Goal: Task Accomplishment & Management: Use online tool/utility

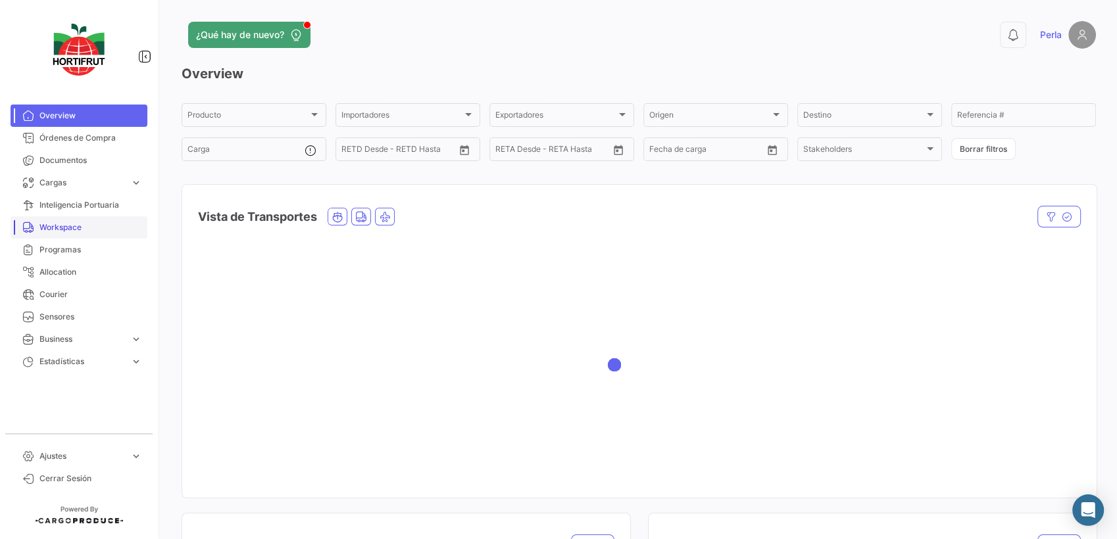
click at [53, 226] on span "Workspace" at bounding box center [90, 228] width 103 height 12
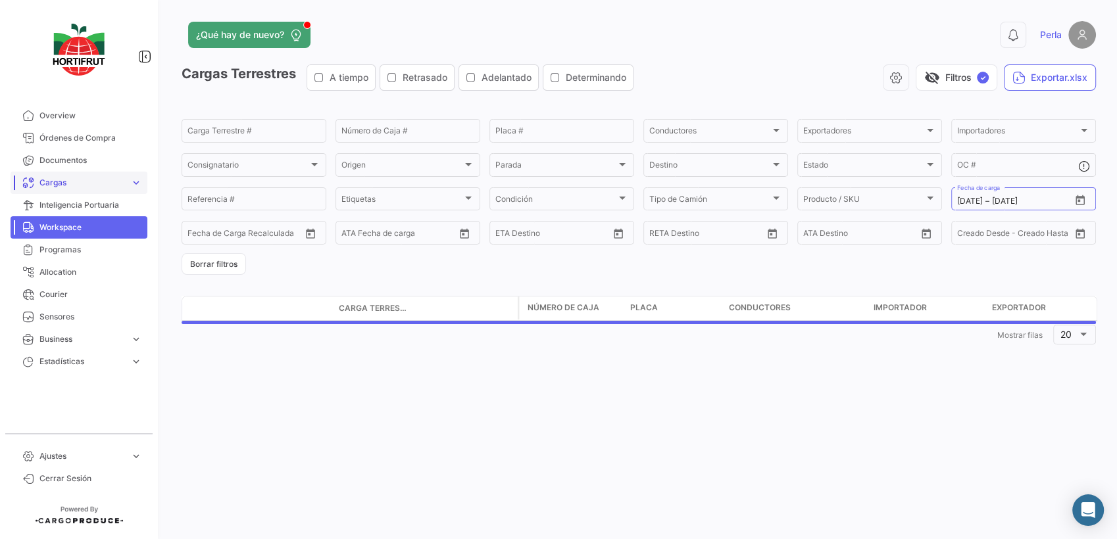
click at [62, 186] on span "Cargas" at bounding box center [82, 183] width 86 height 12
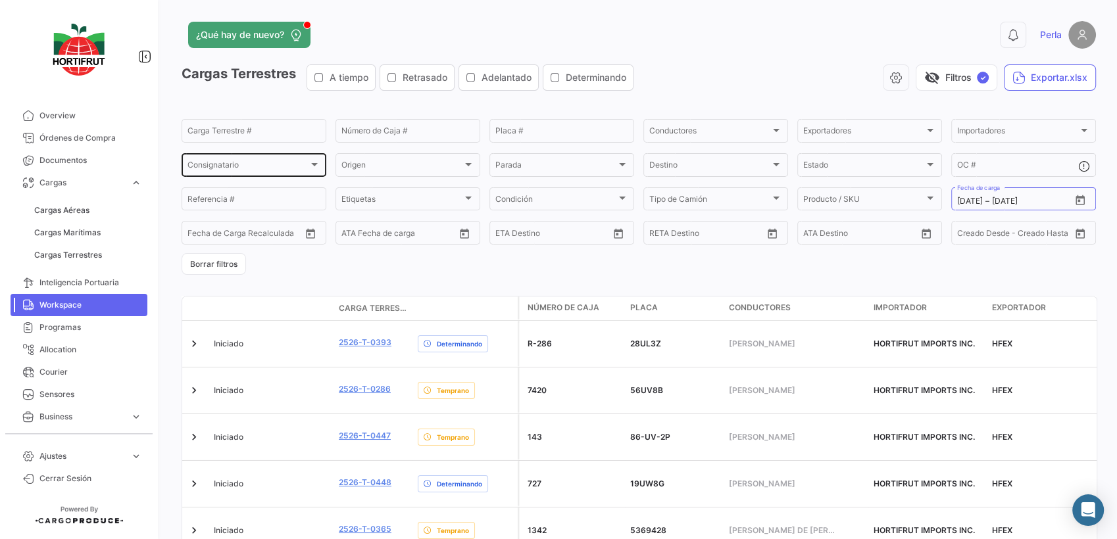
click at [238, 166] on span "Consignatario" at bounding box center [247, 166] width 121 height 9
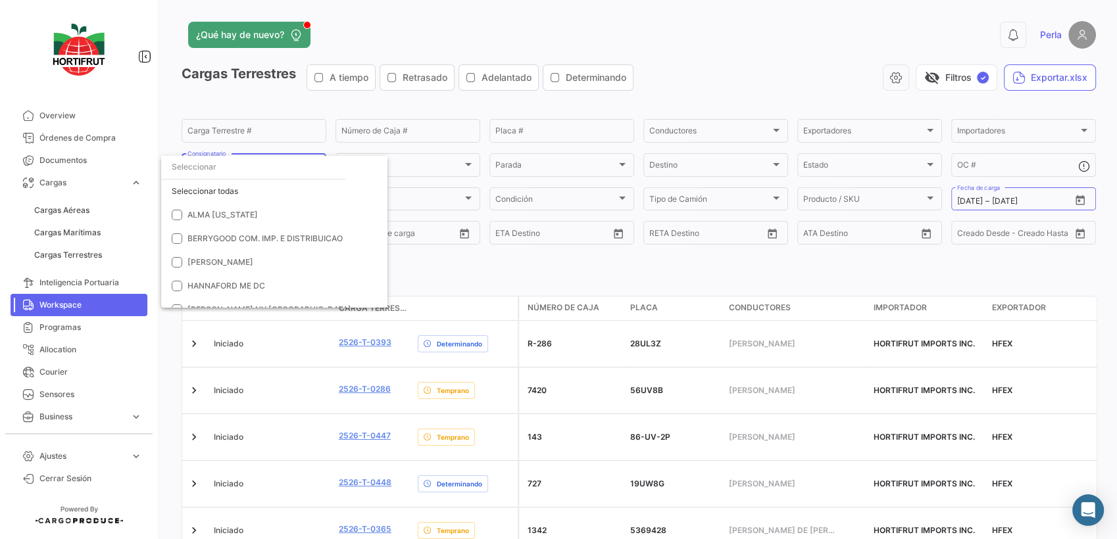
click at [835, 135] on div at bounding box center [558, 269] width 1117 height 539
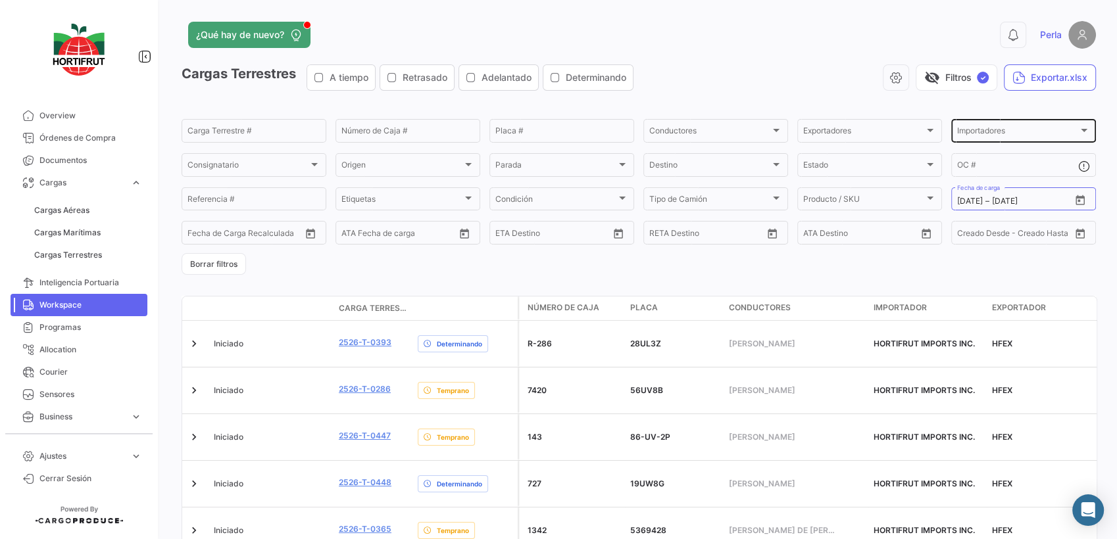
click at [992, 137] on span "Importadores" at bounding box center [1017, 132] width 121 height 9
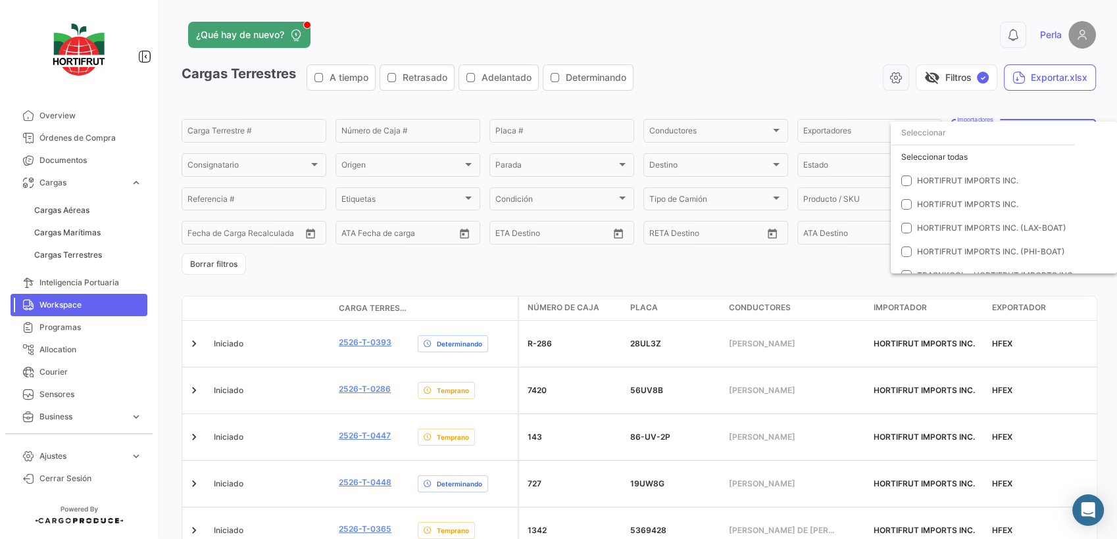
click at [62, 239] on div at bounding box center [558, 269] width 1117 height 539
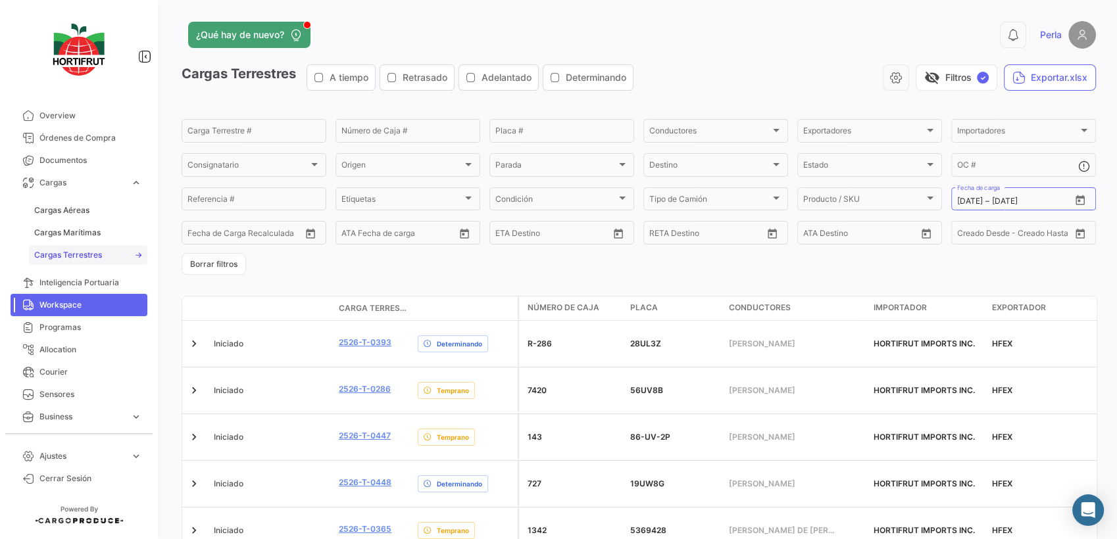
click at [55, 264] on link "Cargas Terrestres" at bounding box center [88, 255] width 118 height 20
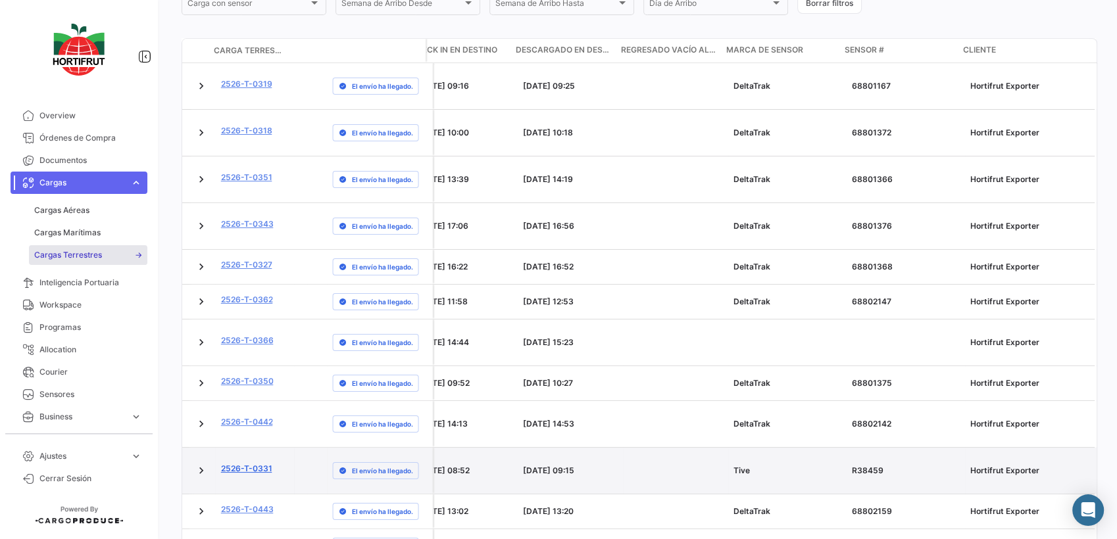
scroll to position [444, 0]
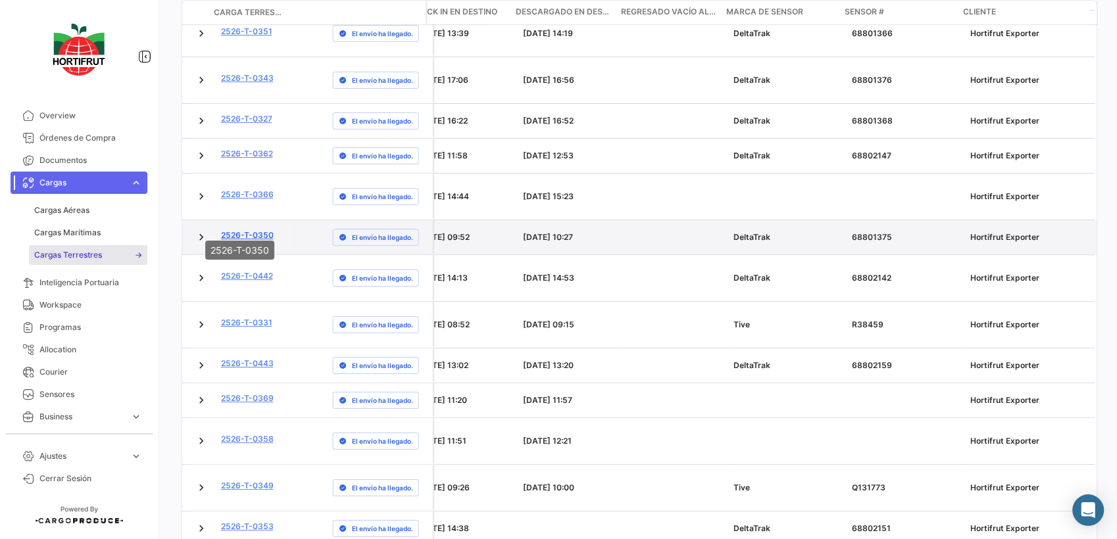
click at [233, 230] on link "2526-T-0350" at bounding box center [247, 236] width 53 height 12
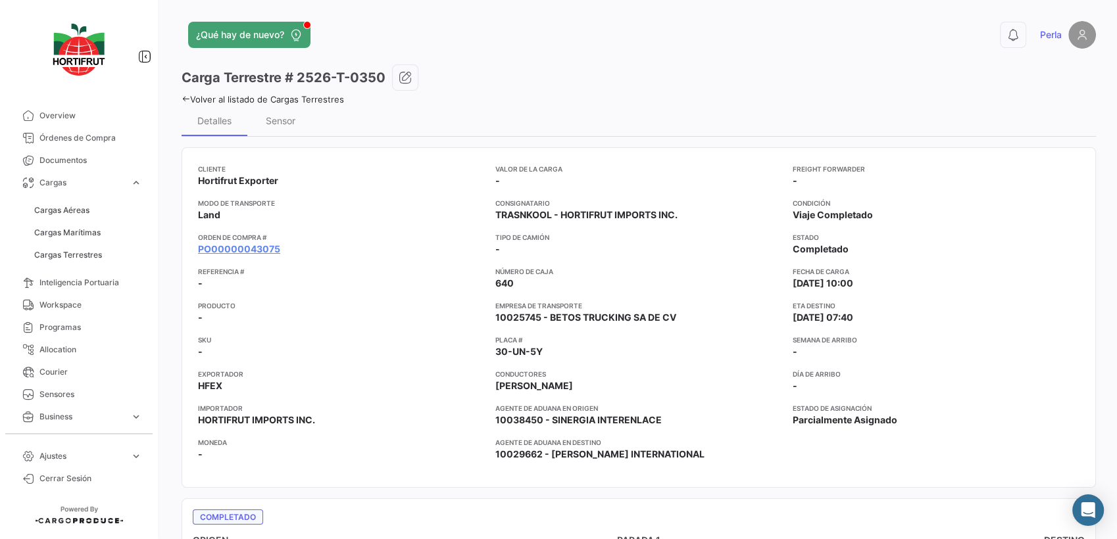
click at [184, 96] on icon at bounding box center [186, 99] width 9 height 9
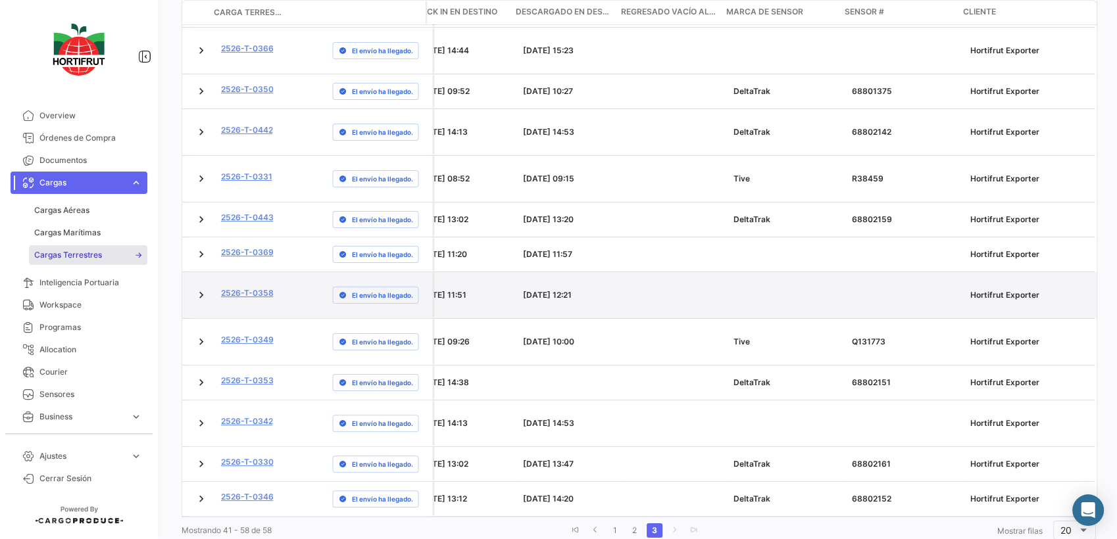
scroll to position [371, 0]
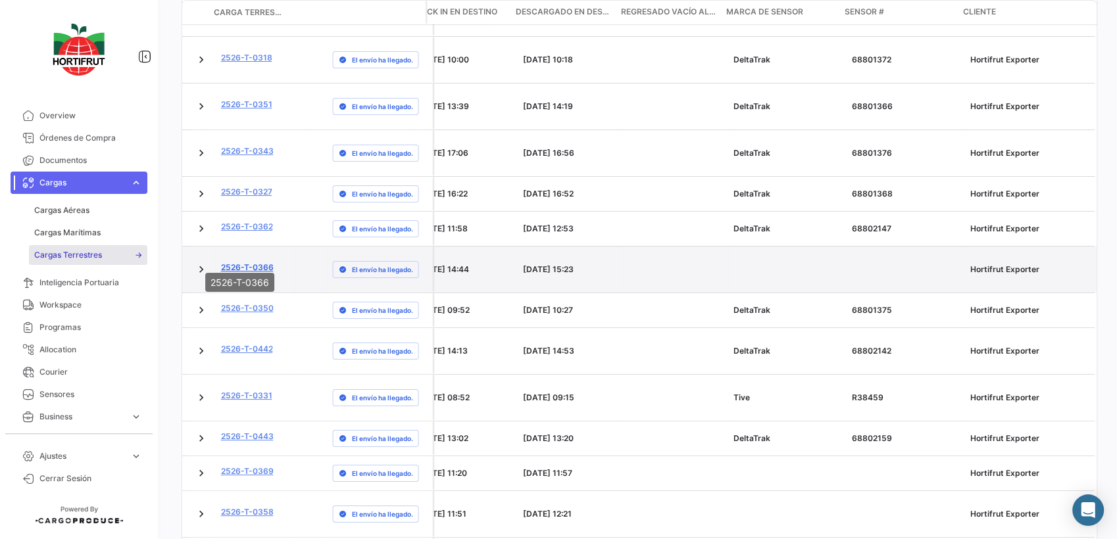
click at [249, 262] on link "2526-T-0366" at bounding box center [247, 268] width 53 height 12
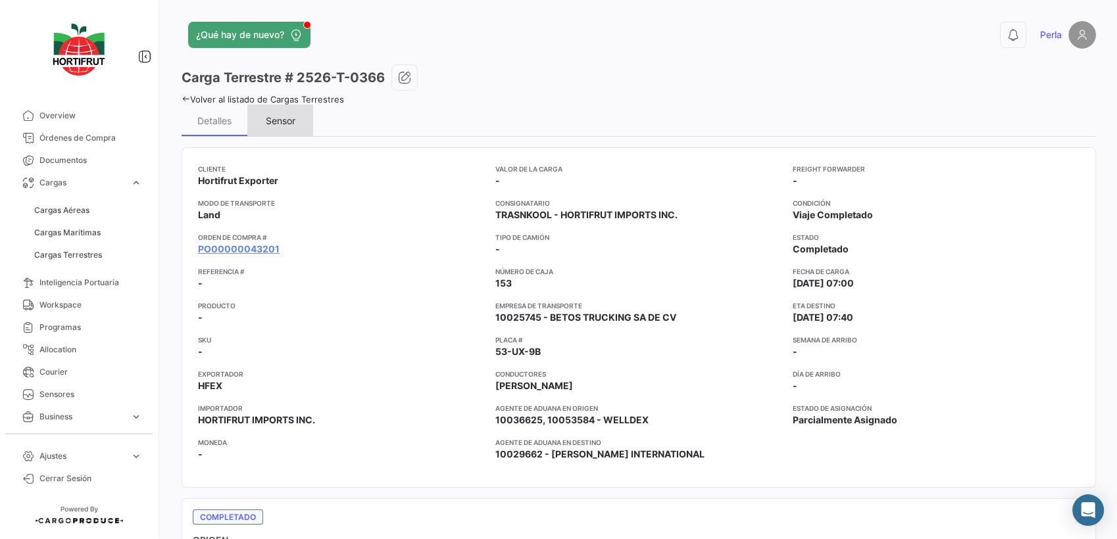
click at [271, 122] on div "Sensor" at bounding box center [281, 120] width 30 height 11
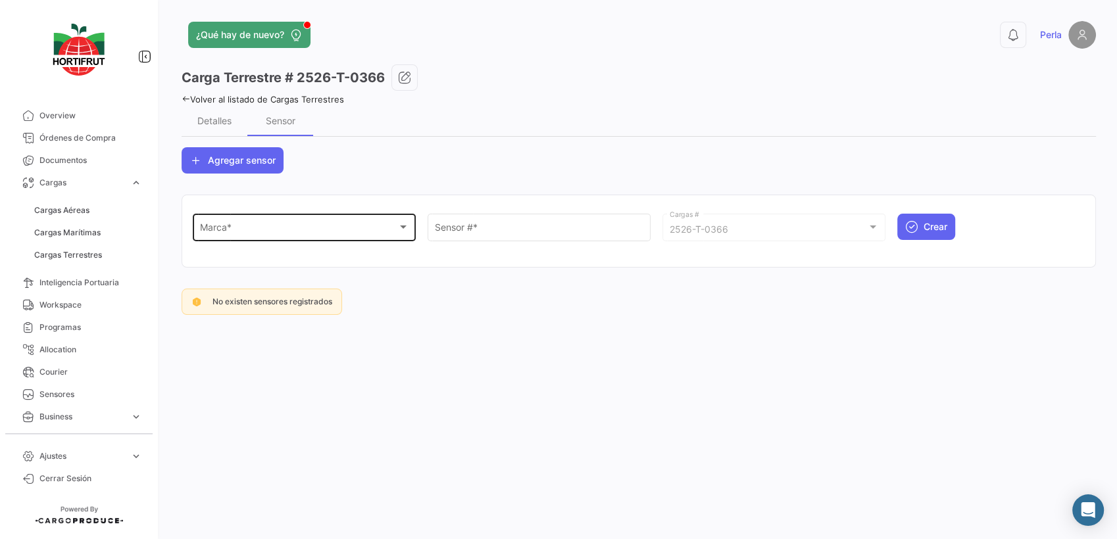
click at [279, 232] on div "Marca *" at bounding box center [298, 229] width 197 height 11
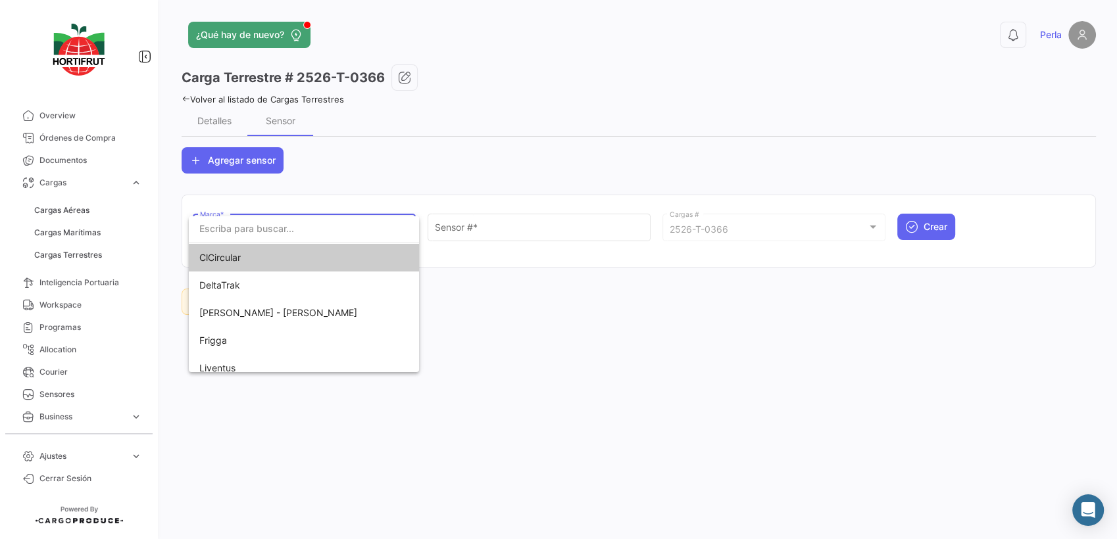
click at [249, 271] on span "ClCircular" at bounding box center [291, 258] width 184 height 28
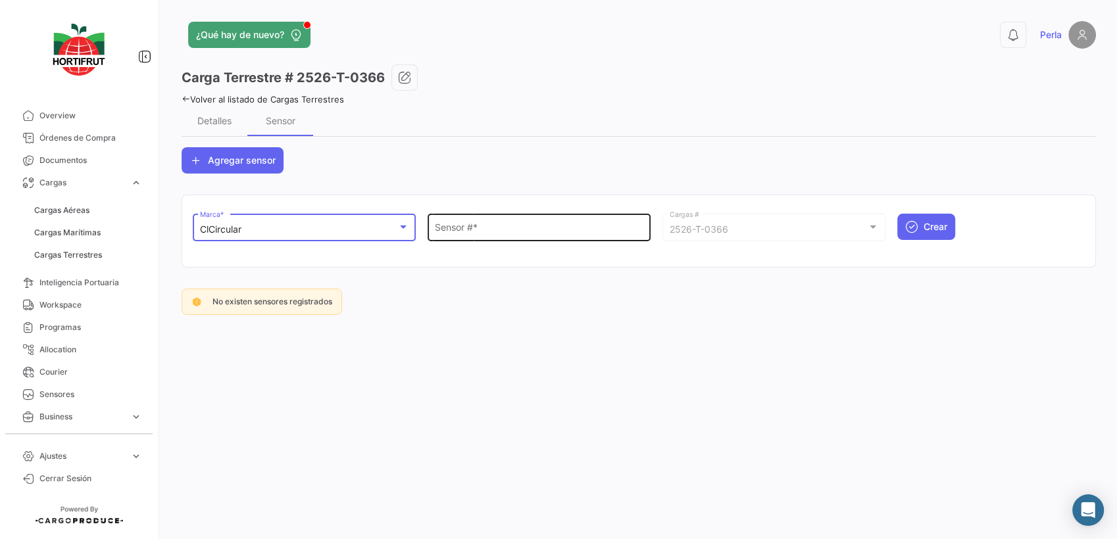
click at [455, 235] on div "Sensor # *" at bounding box center [539, 226] width 209 height 30
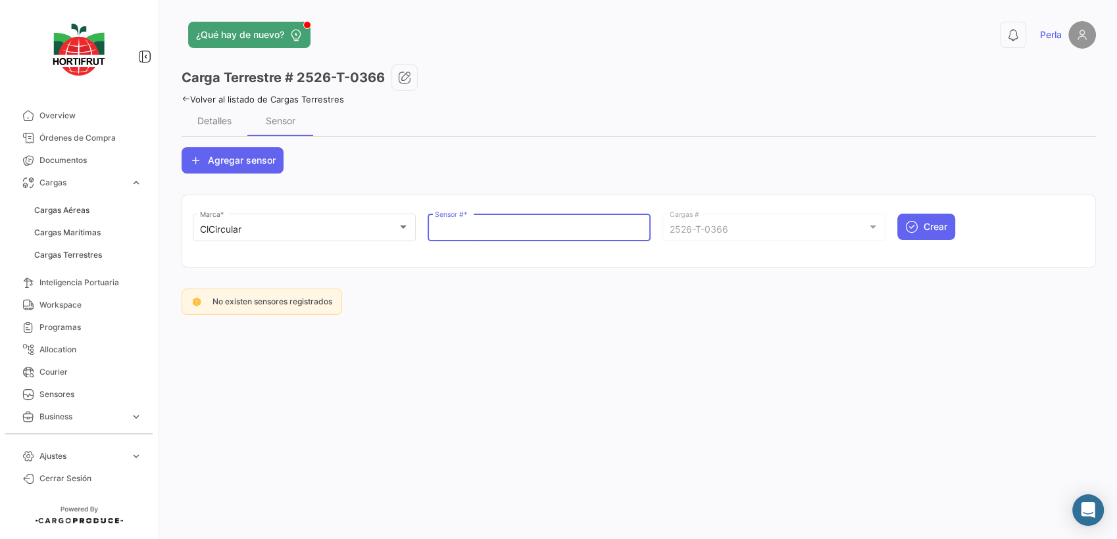
paste input "68801377"
type input "68801377"
click button "Crear" at bounding box center [926, 227] width 58 height 26
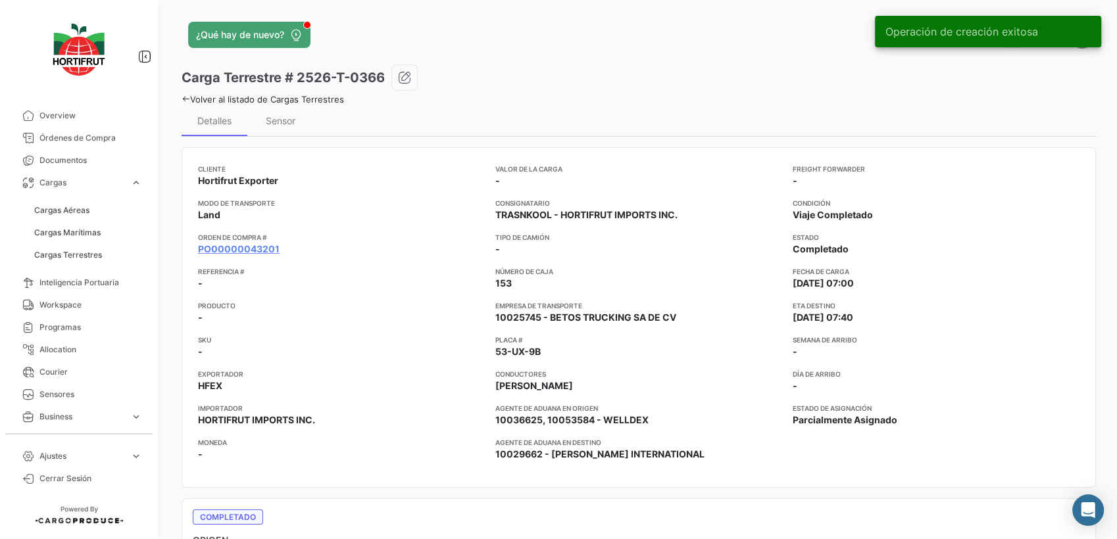
drag, startPoint x: 184, startPoint y: 97, endPoint x: 179, endPoint y: 45, distance: 52.2
click at [184, 97] on icon at bounding box center [186, 99] width 9 height 9
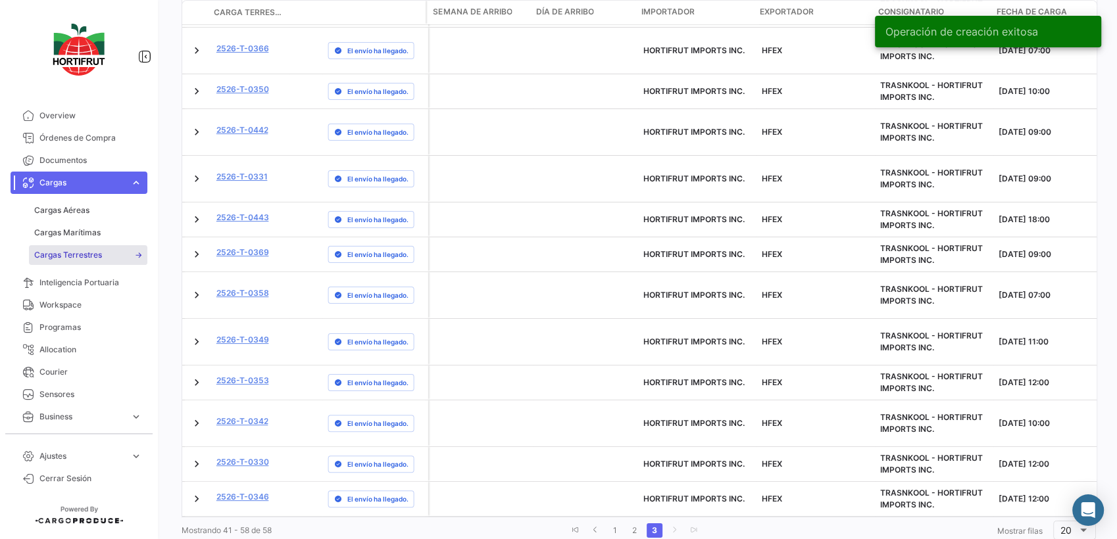
scroll to position [0, 2621]
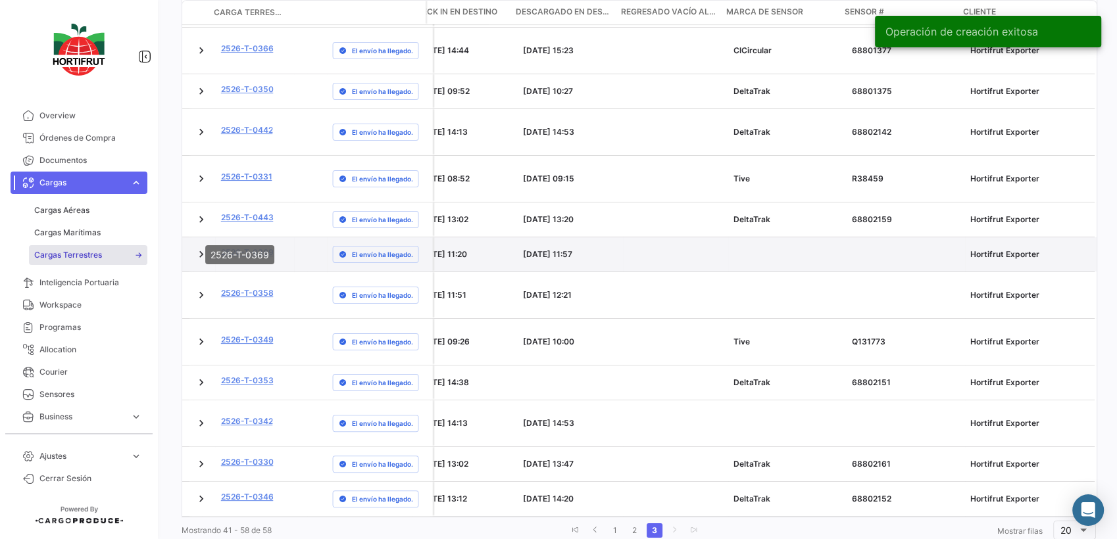
click at [242, 247] on link "2526-T-0369" at bounding box center [247, 253] width 53 height 12
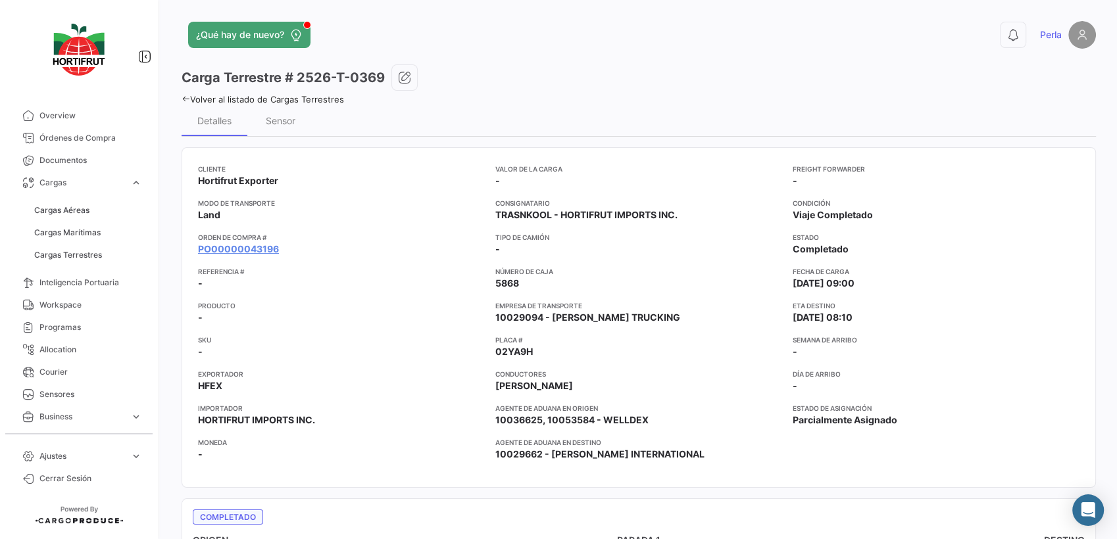
click at [280, 101] on link "Volver al listado de Cargas Terrestres" at bounding box center [263, 99] width 162 height 11
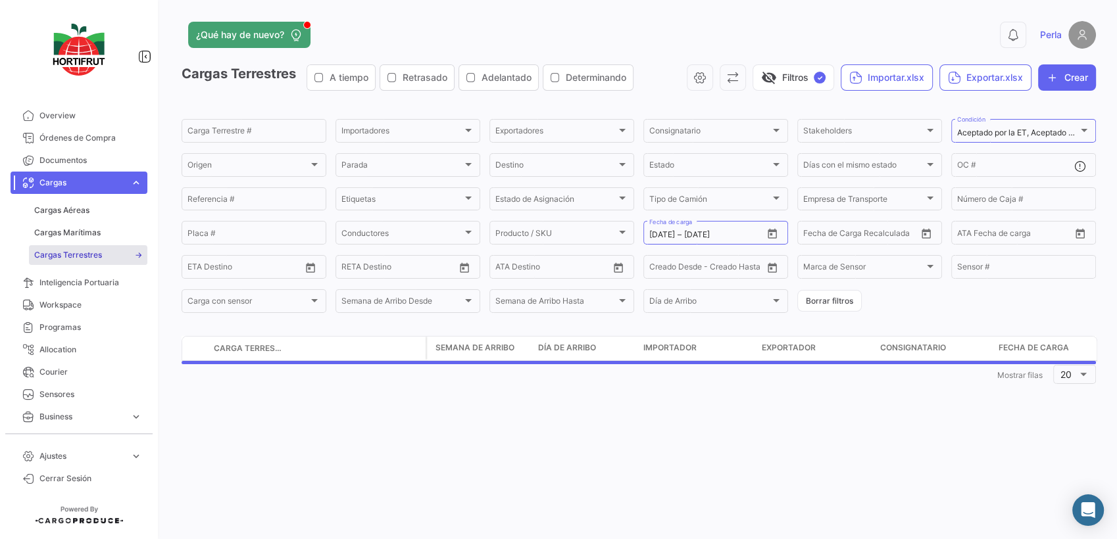
click at [279, 122] on div "Carga Terrestre #" at bounding box center [253, 130] width 133 height 26
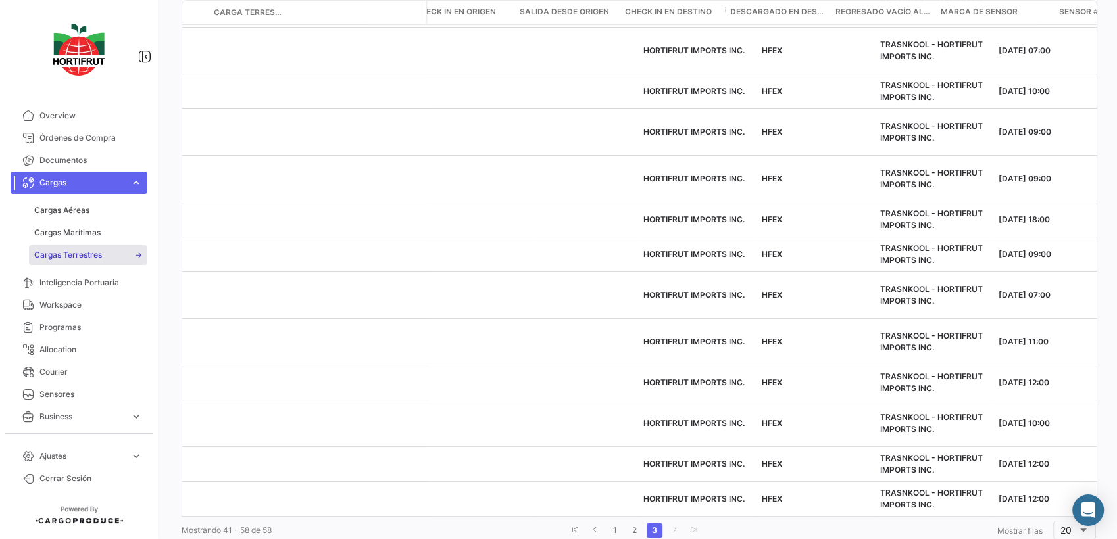
scroll to position [0, 2621]
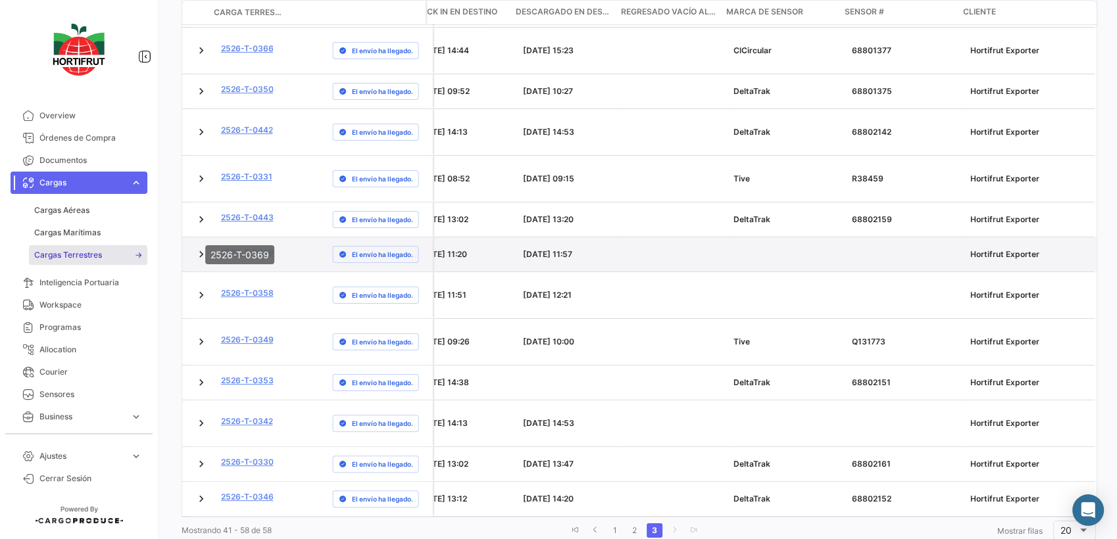
click at [222, 247] on link "2526-T-0369" at bounding box center [247, 253] width 53 height 12
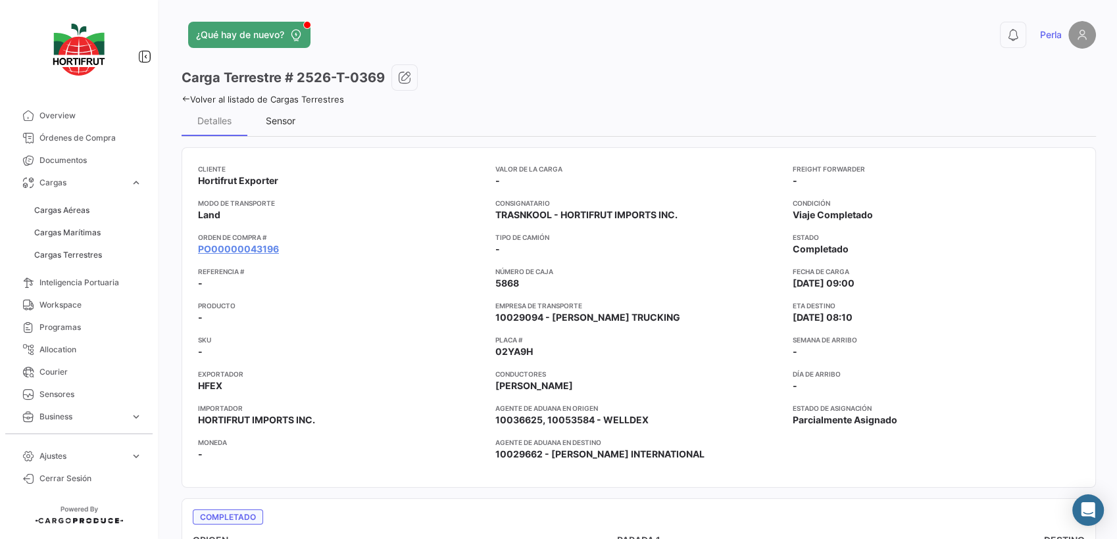
click at [262, 114] on div "Sensor" at bounding box center [280, 121] width 66 height 32
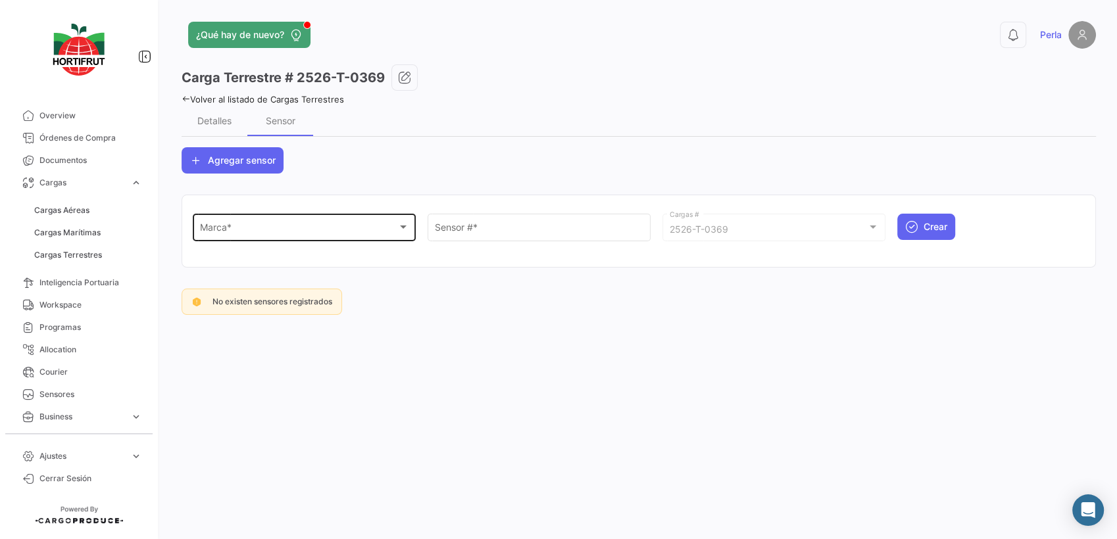
click at [234, 231] on div "Marca *" at bounding box center [298, 229] width 197 height 11
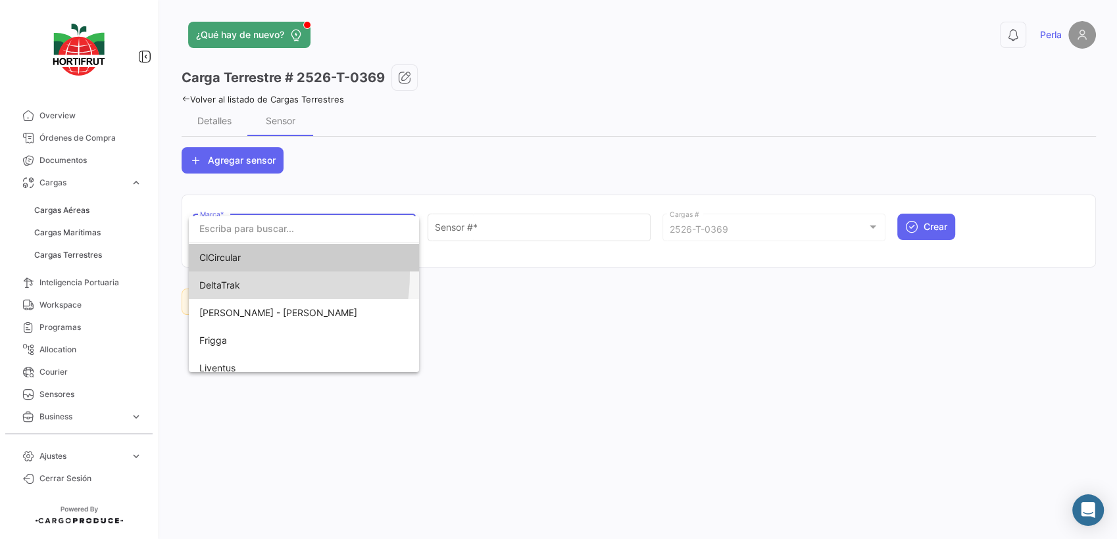
click at [216, 274] on span "DeltaTrak" at bounding box center [291, 286] width 184 height 28
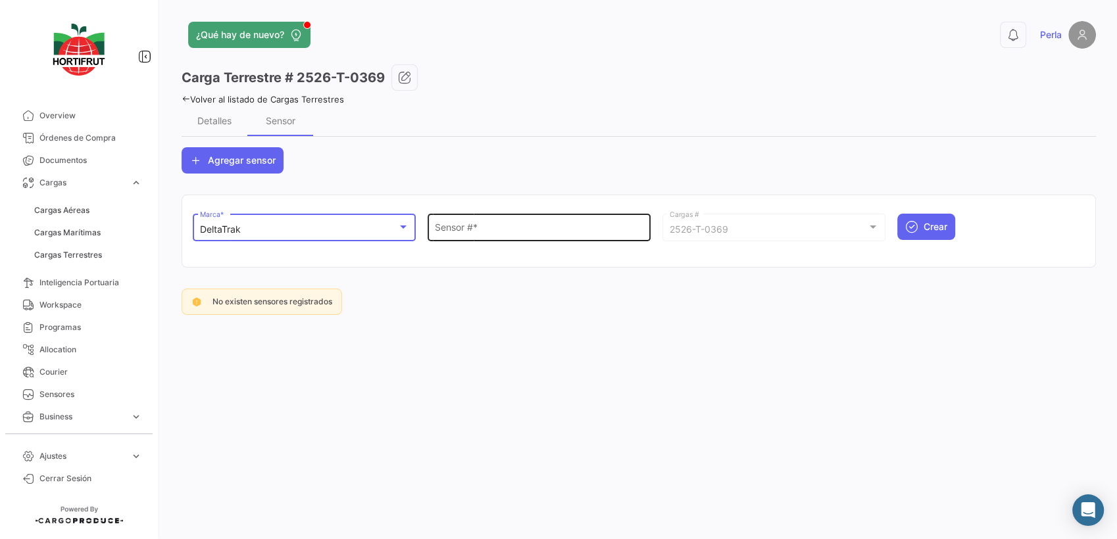
click at [486, 231] on input "Sensor # *" at bounding box center [539, 229] width 209 height 11
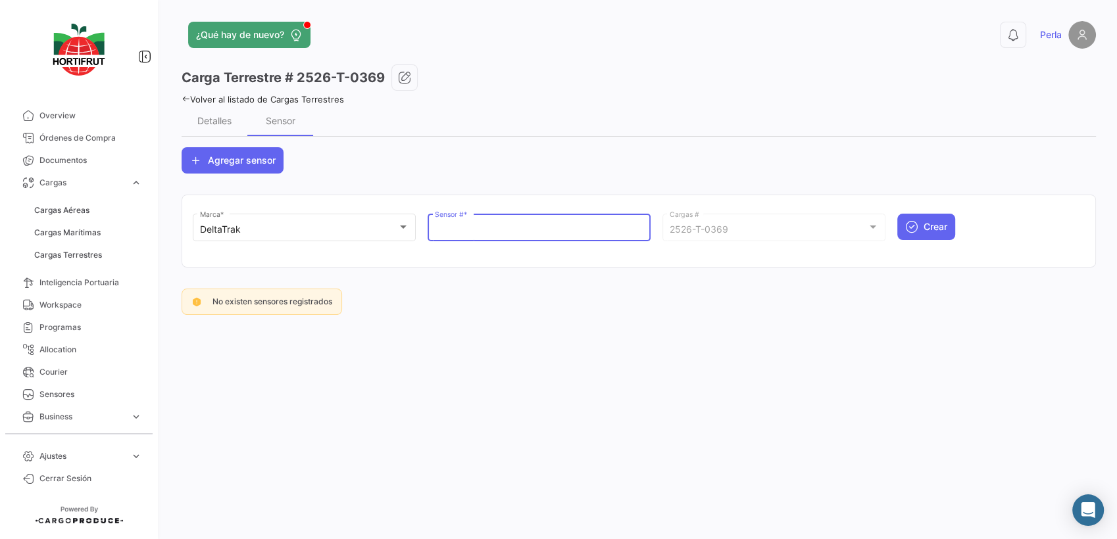
paste input "68802148"
type input "68802148"
click at [940, 235] on button "Crear" at bounding box center [926, 227] width 58 height 26
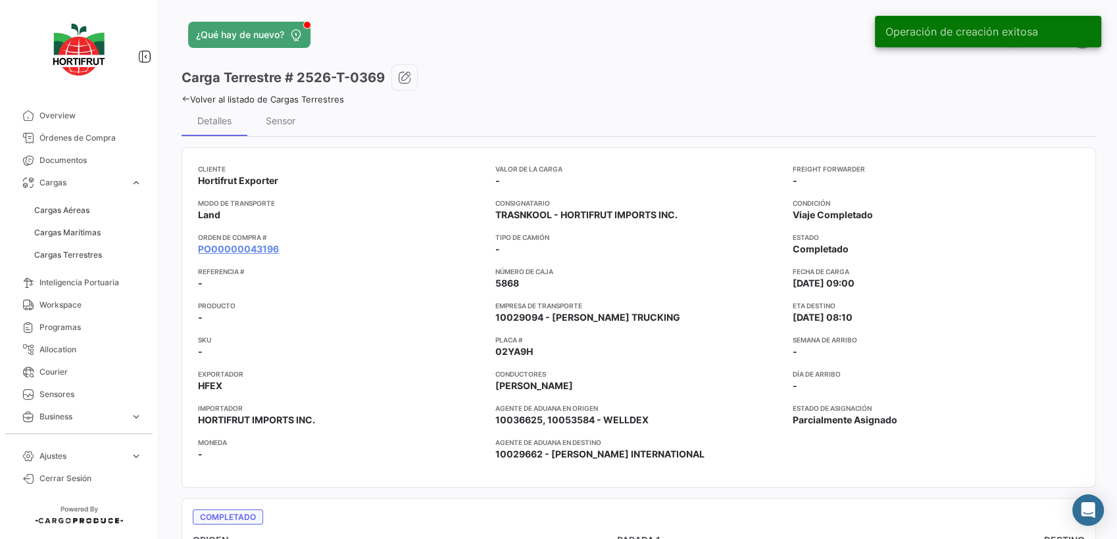
click at [187, 95] on icon at bounding box center [186, 99] width 9 height 9
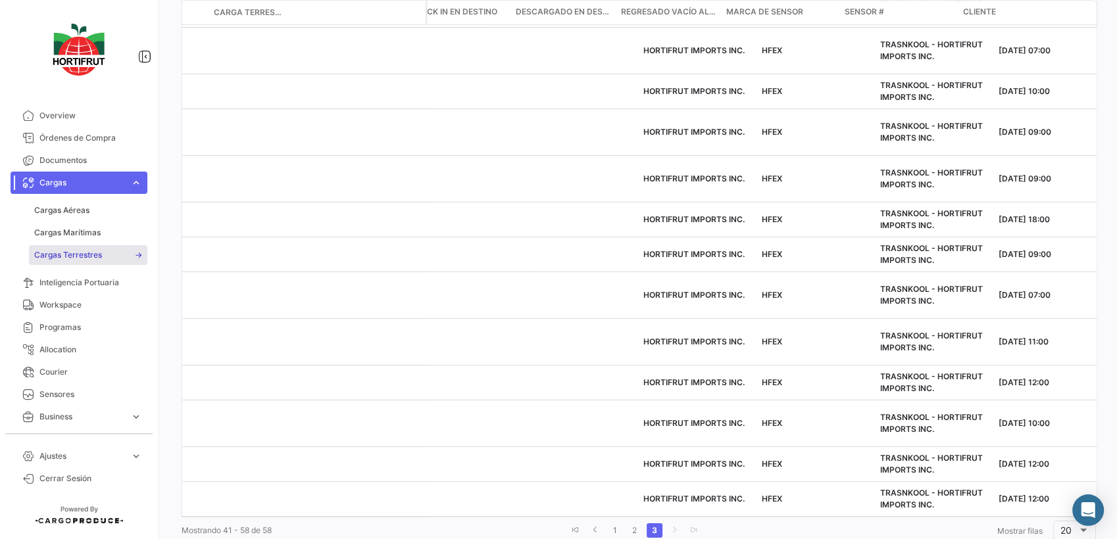
scroll to position [0, 2621]
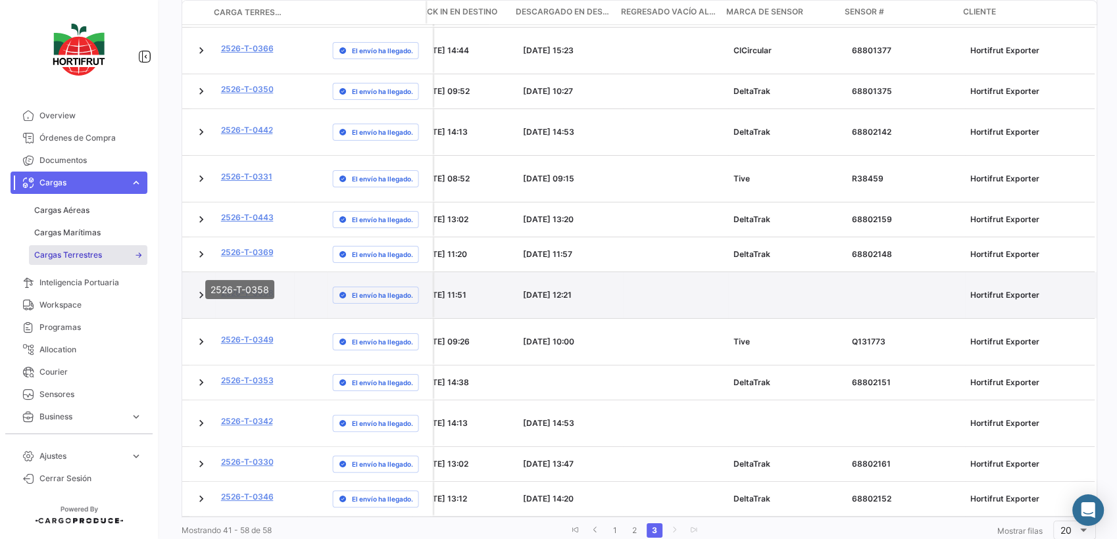
click at [245, 287] on link "2526-T-0358" at bounding box center [247, 293] width 53 height 12
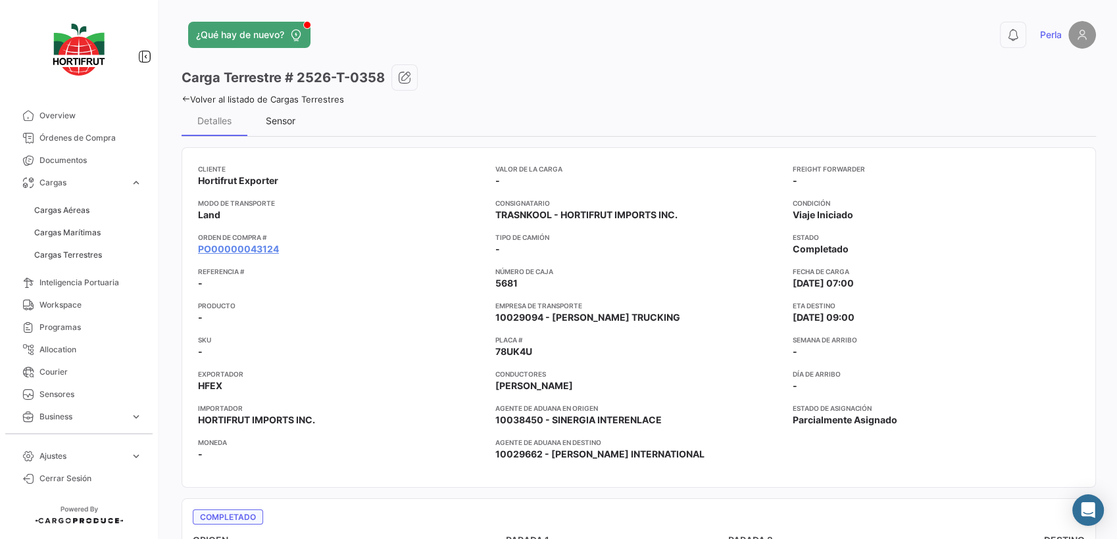
click at [282, 119] on div "Sensor" at bounding box center [281, 120] width 30 height 11
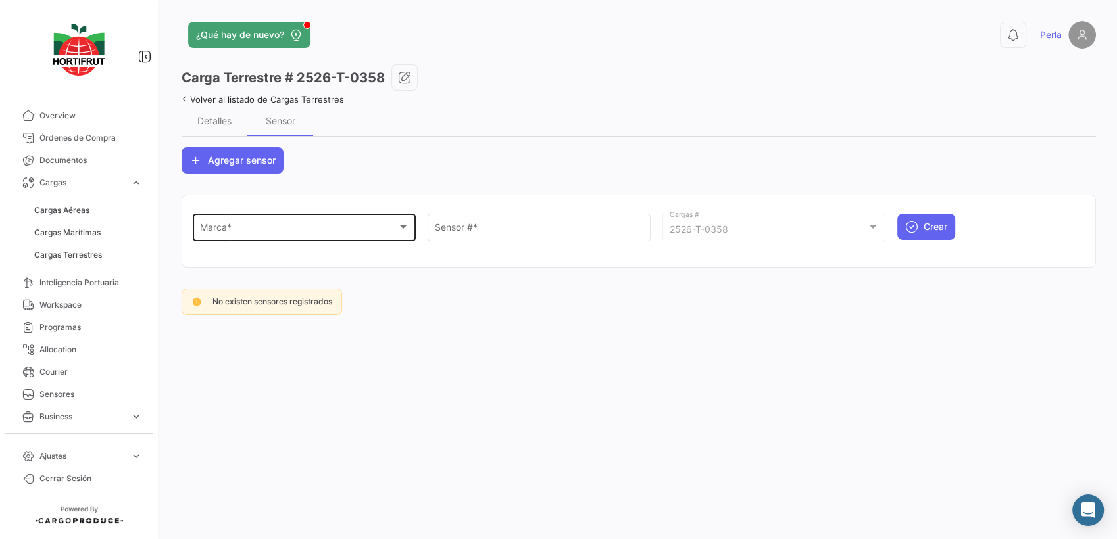
click at [247, 228] on div "Marca *" at bounding box center [298, 229] width 197 height 11
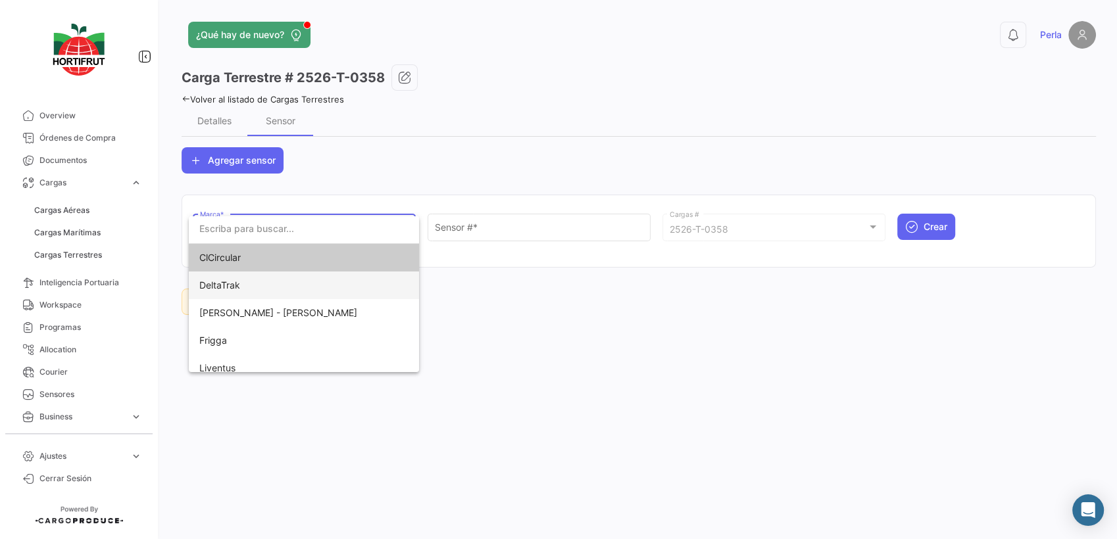
click at [213, 281] on span "DeltaTrak" at bounding box center [219, 285] width 41 height 11
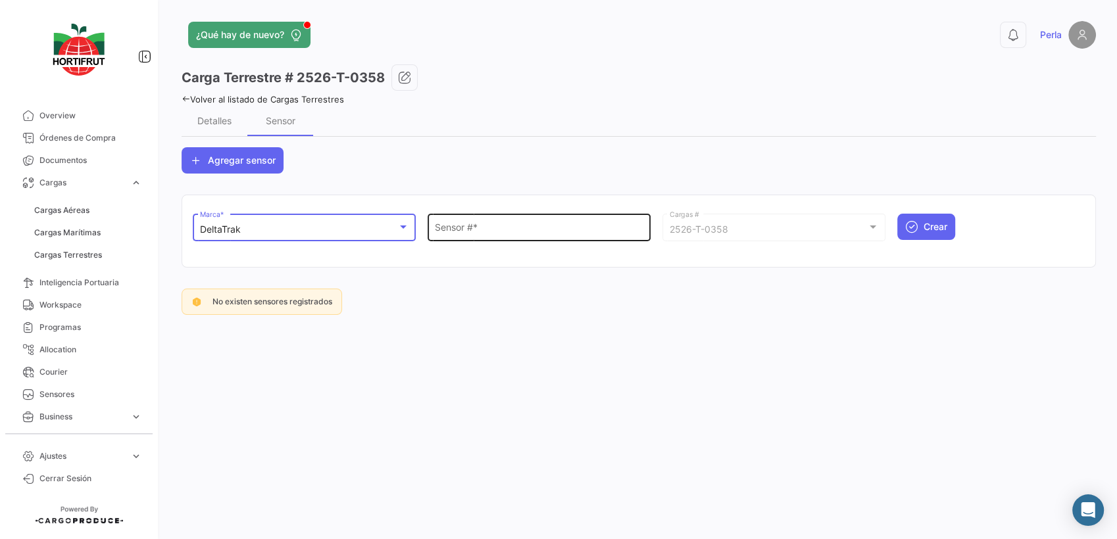
click at [482, 230] on input "Sensor # *" at bounding box center [539, 229] width 209 height 11
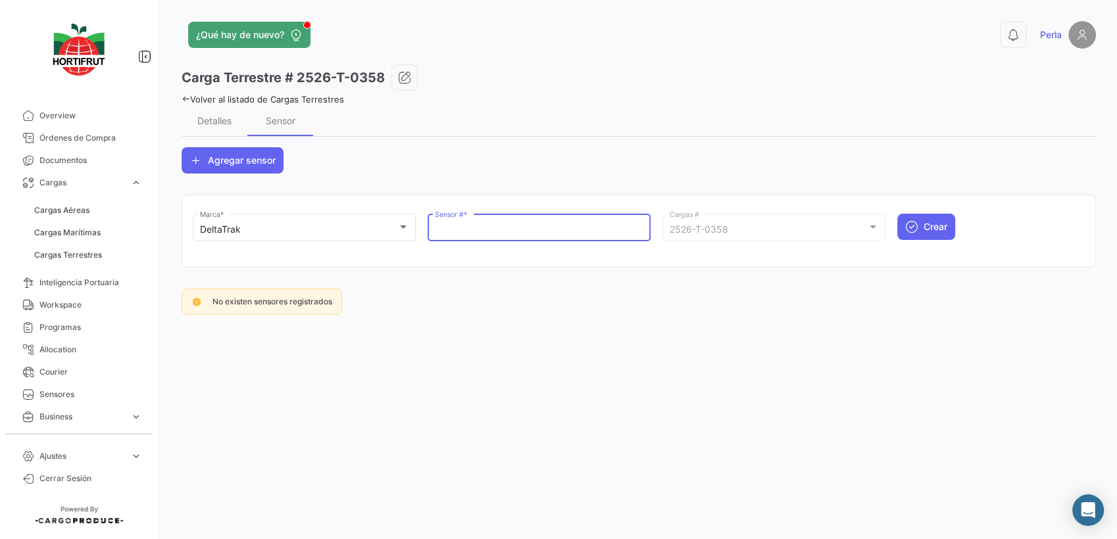
paste input "68801381"
type input "68801381"
click at [935, 234] on button "Crear" at bounding box center [926, 227] width 58 height 26
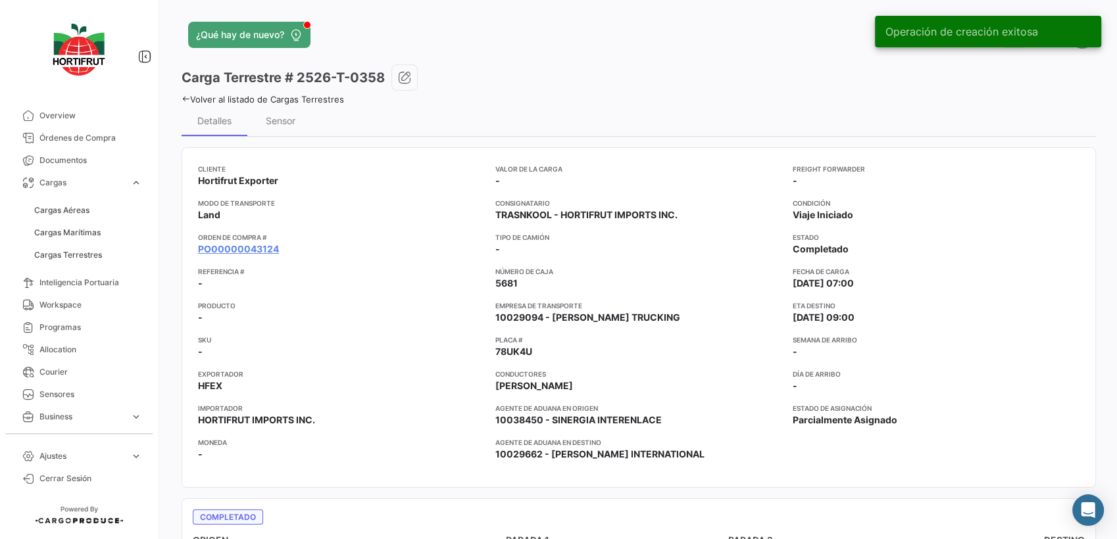
click at [189, 95] on icon at bounding box center [186, 99] width 9 height 9
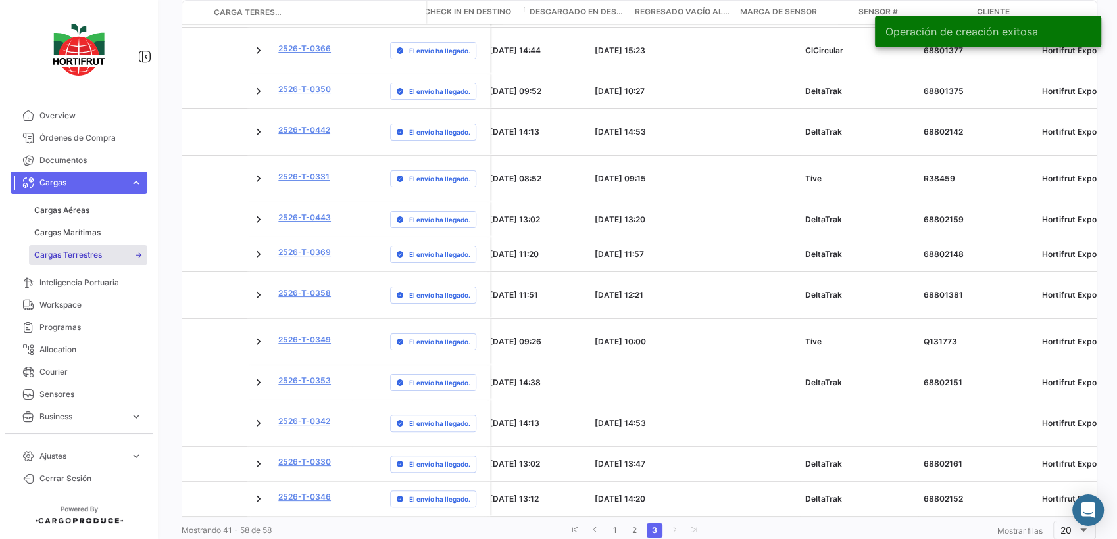
scroll to position [0, 2621]
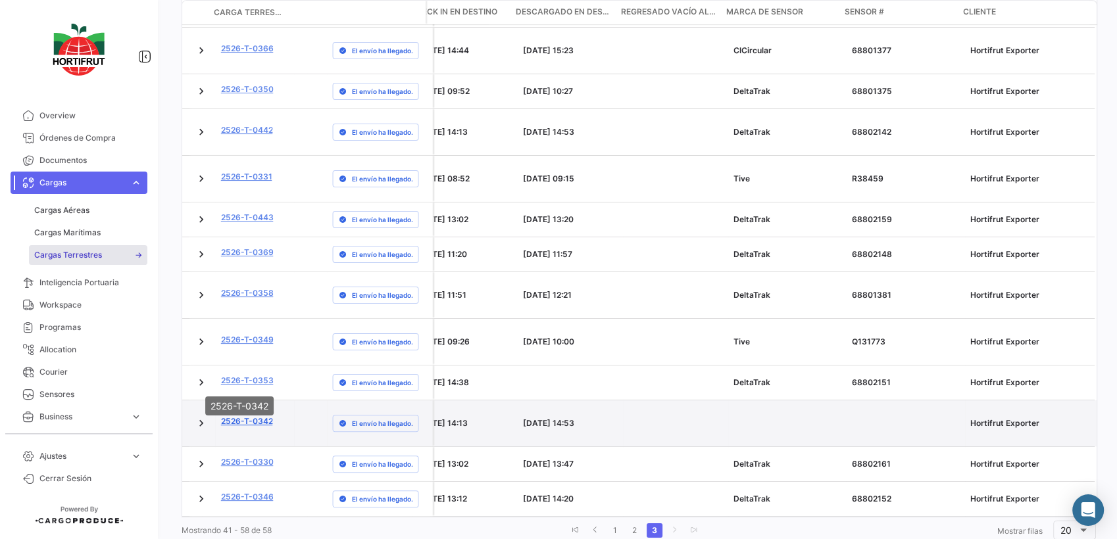
click at [235, 416] on link "2526-T-0342" at bounding box center [247, 422] width 52 height 12
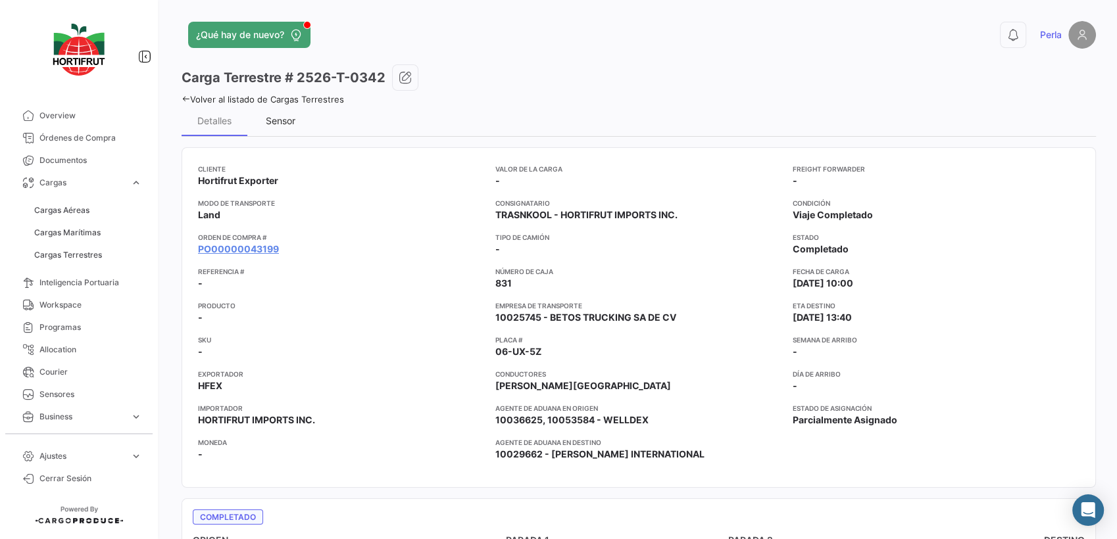
click at [282, 123] on div "Sensor" at bounding box center [281, 120] width 30 height 11
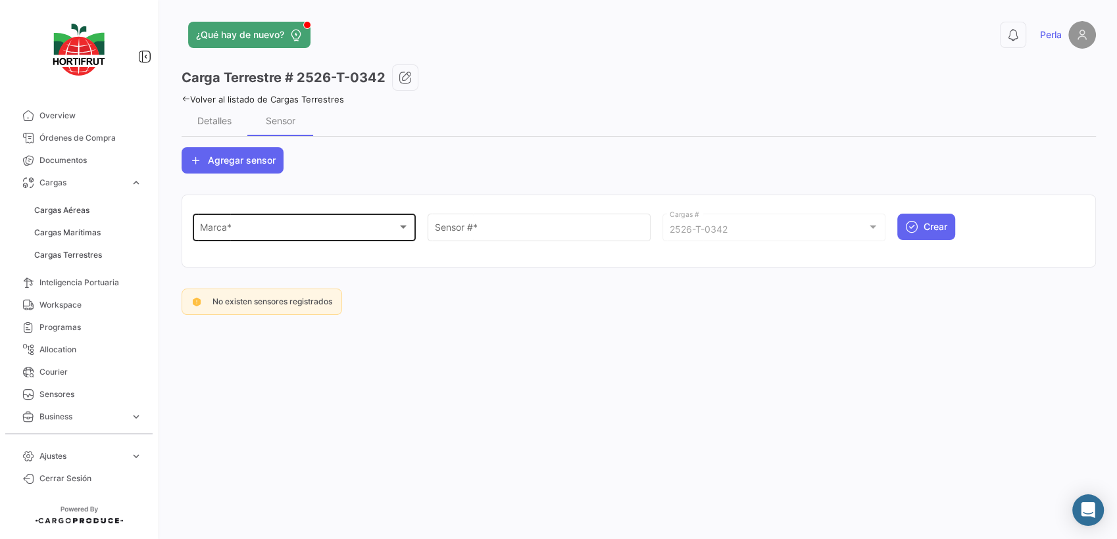
click at [271, 231] on div "Marca *" at bounding box center [298, 229] width 197 height 11
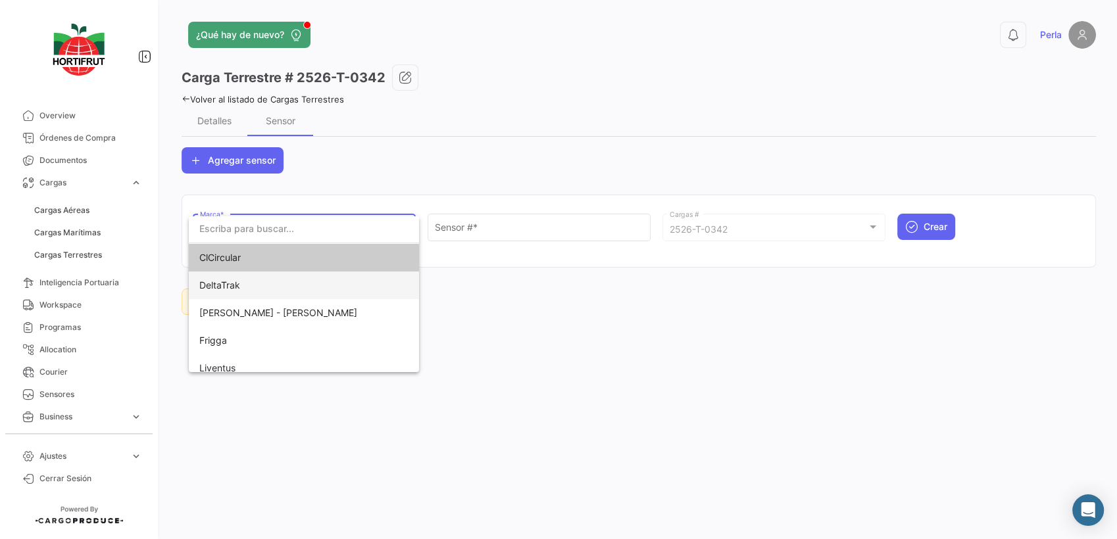
click at [220, 281] on span "DeltaTrak" at bounding box center [219, 285] width 41 height 11
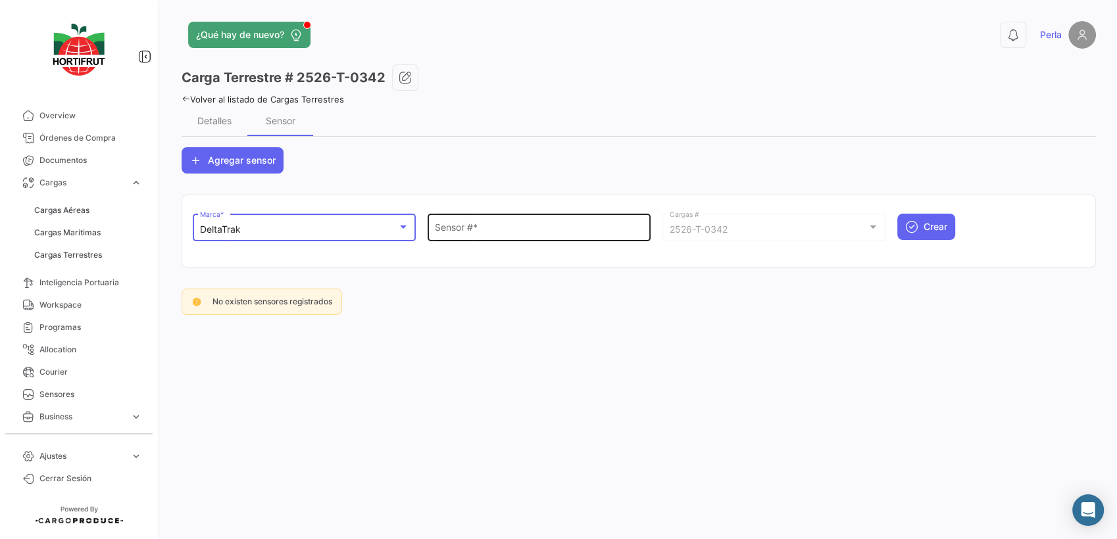
click at [527, 231] on input "Sensor # *" at bounding box center [539, 229] width 209 height 11
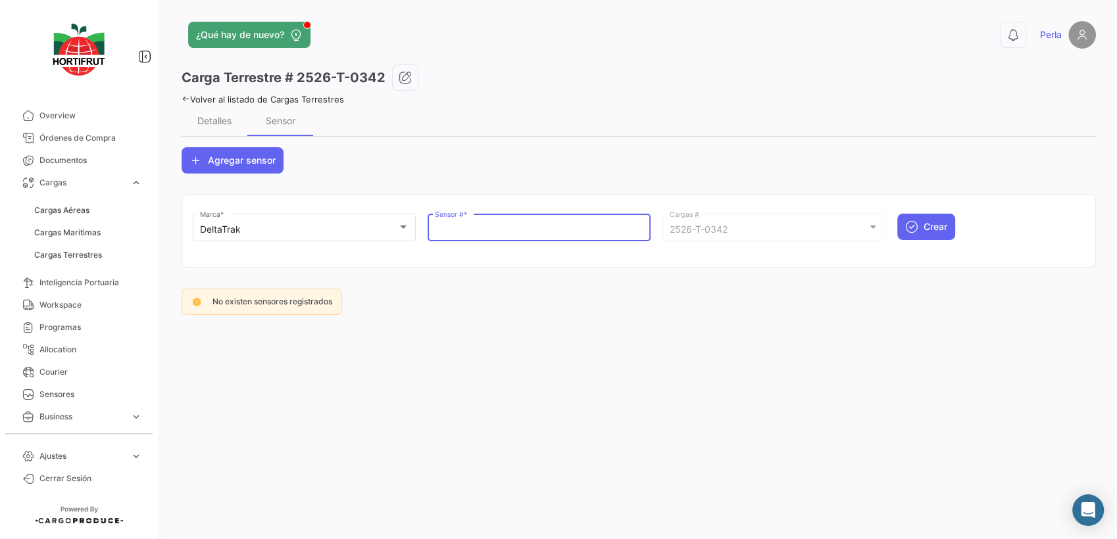
paste input "68801384"
type input "68801384"
click at [927, 214] on button "Crear" at bounding box center [926, 227] width 58 height 26
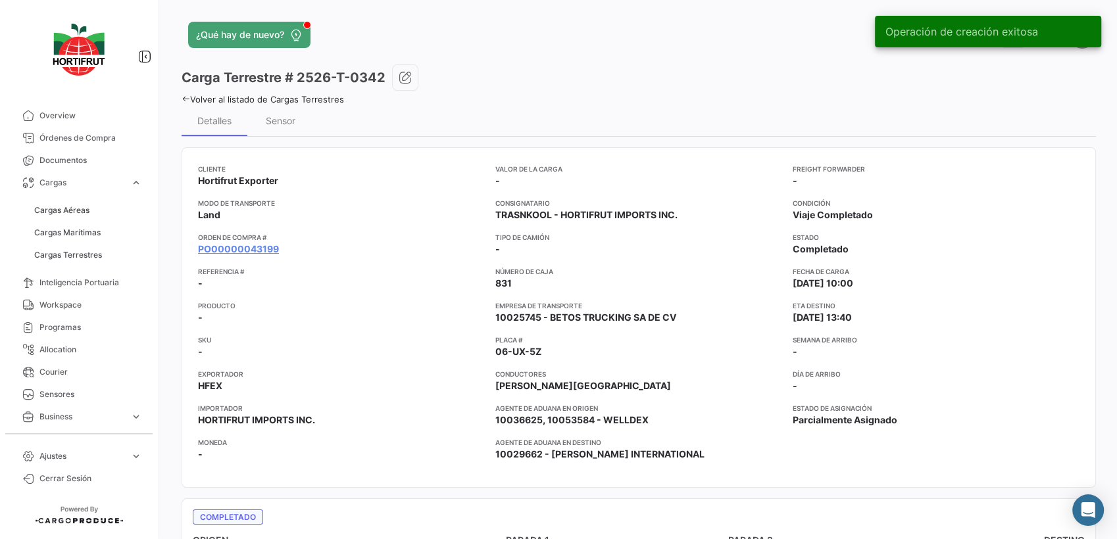
click at [184, 99] on icon at bounding box center [186, 99] width 9 height 9
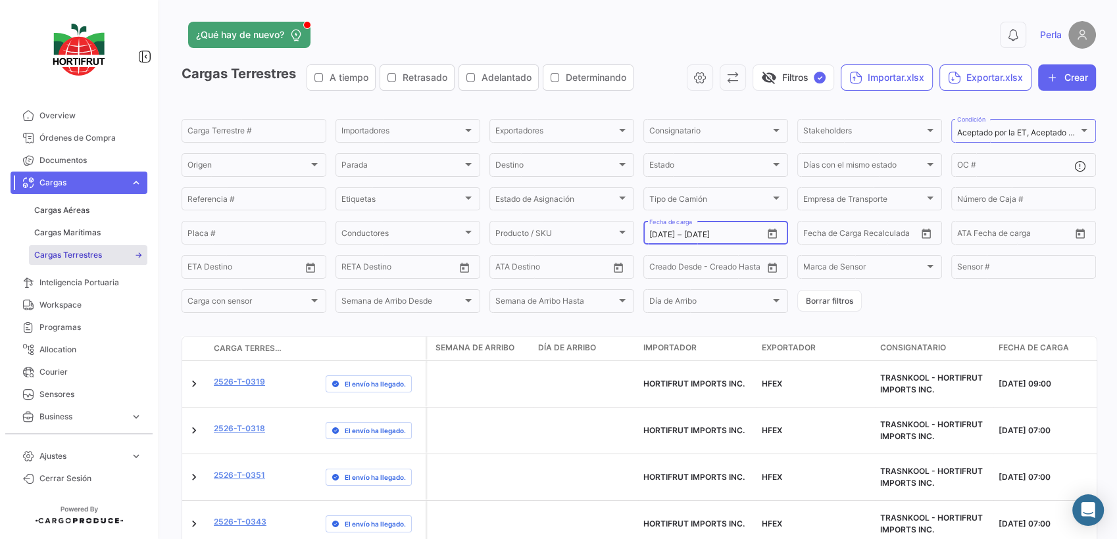
click at [768, 234] on icon "Open calendar" at bounding box center [772, 234] width 9 height 10
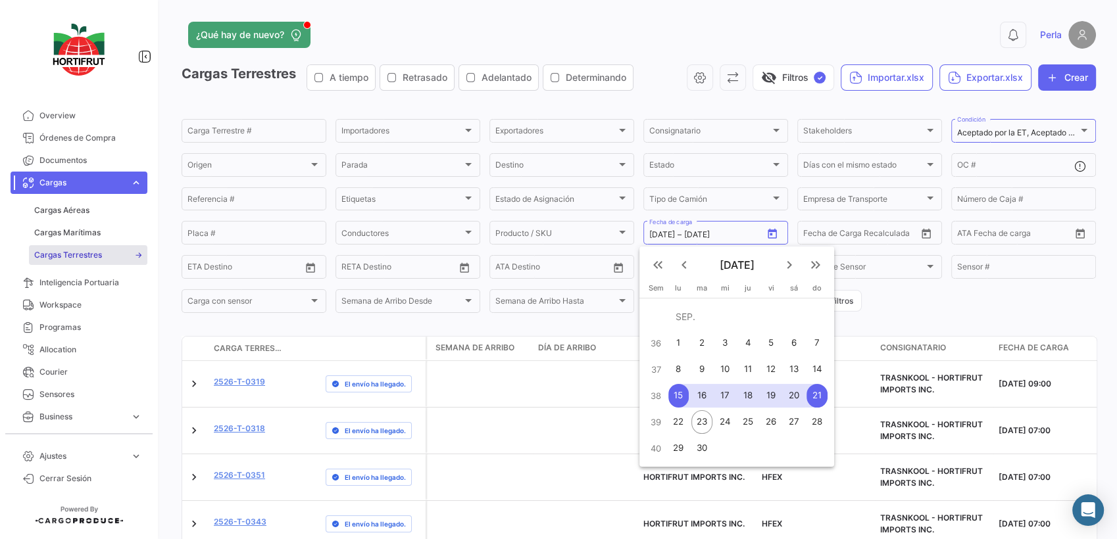
click at [676, 422] on div "22" at bounding box center [678, 422] width 20 height 24
type input "[DATE]"
click at [676, 422] on div "22" at bounding box center [678, 422] width 20 height 24
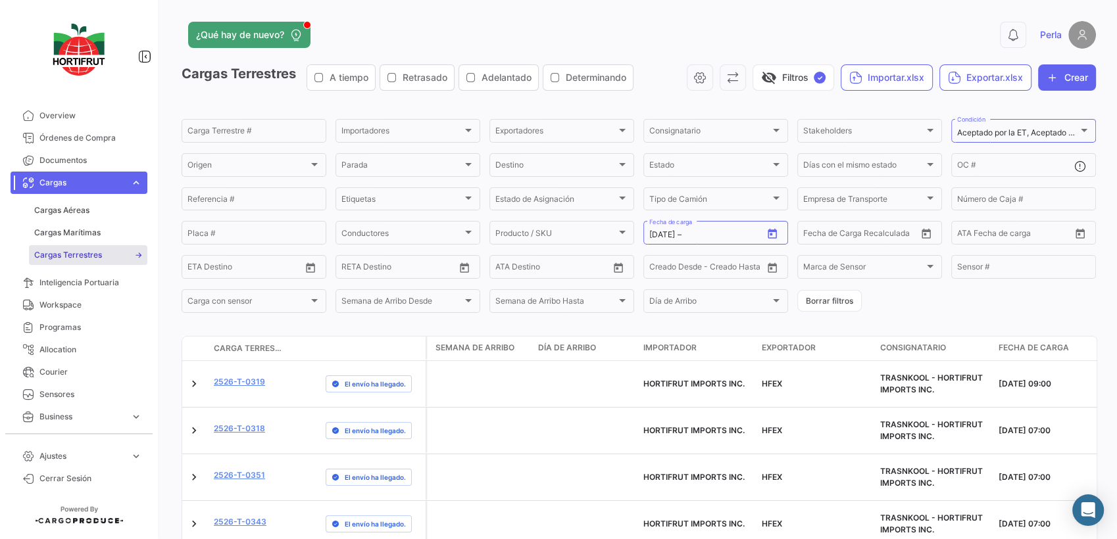
type input "[DATE]"
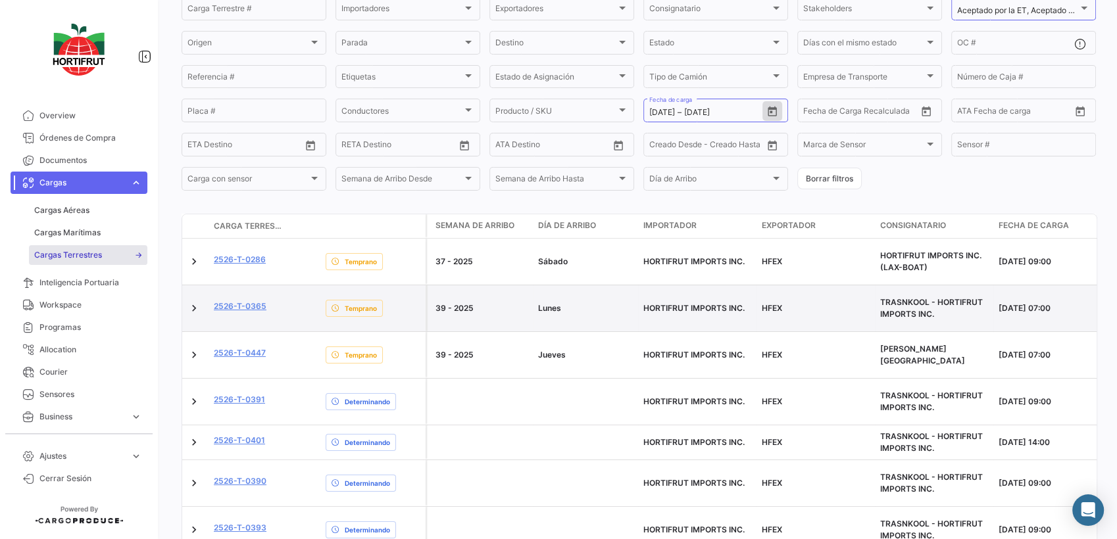
scroll to position [253, 0]
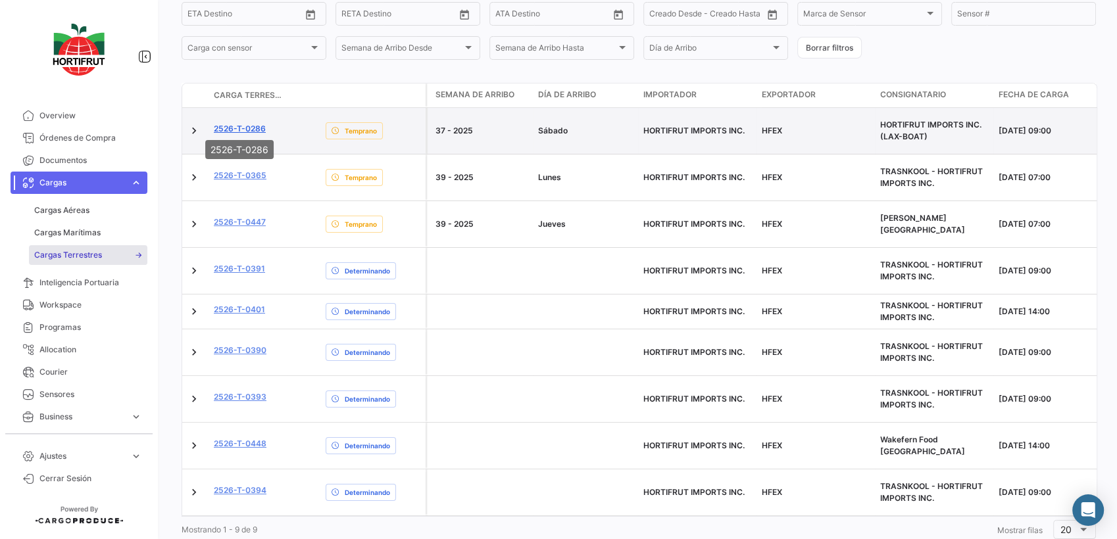
click at [255, 128] on link "2526-T-0286" at bounding box center [240, 129] width 52 height 12
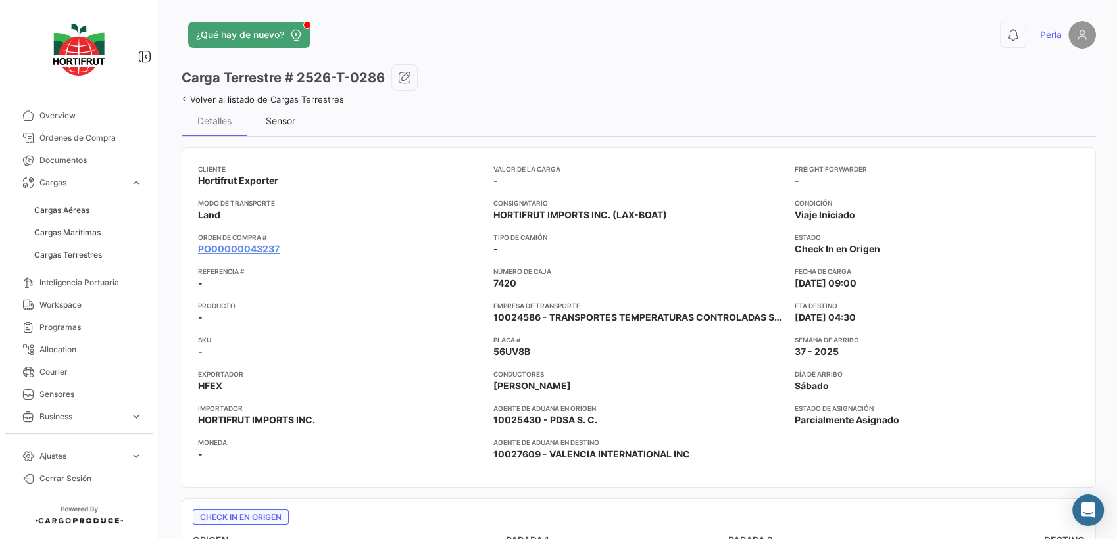
click at [287, 121] on div "Sensor" at bounding box center [281, 120] width 30 height 11
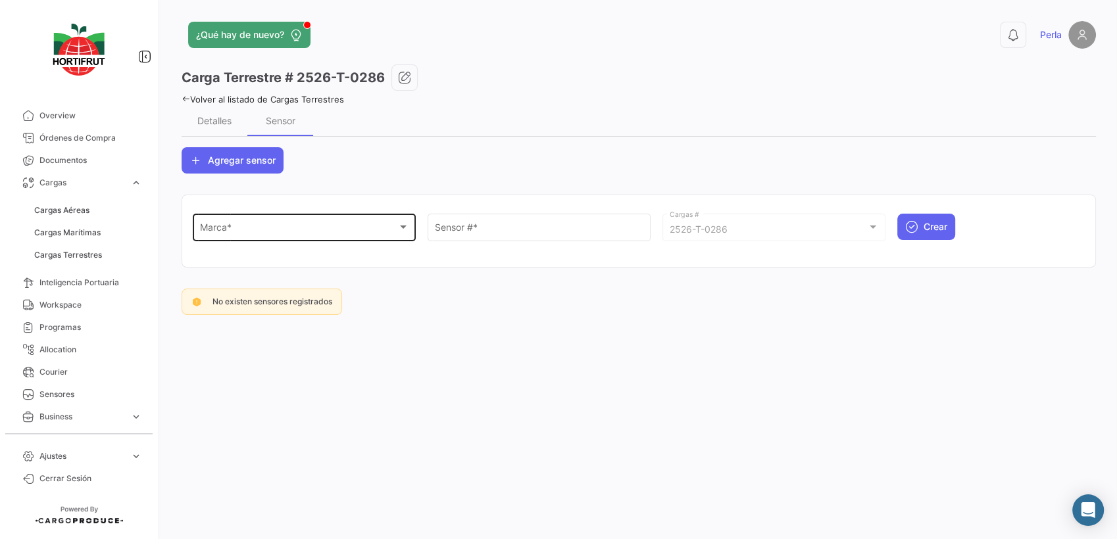
click at [263, 226] on div "Marca *" at bounding box center [298, 229] width 197 height 11
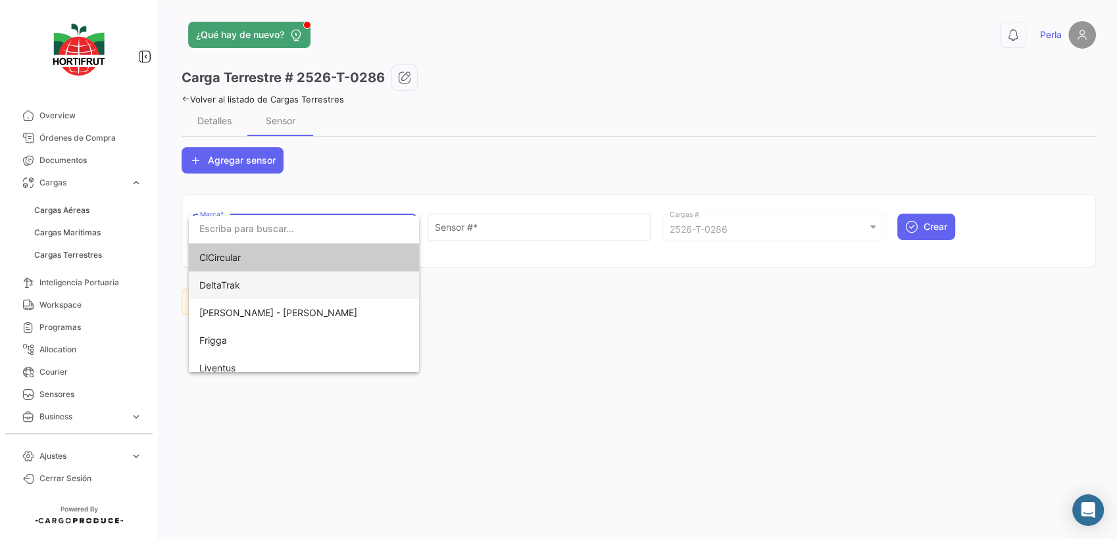
click at [239, 289] on span "DeltaTrak" at bounding box center [219, 285] width 41 height 11
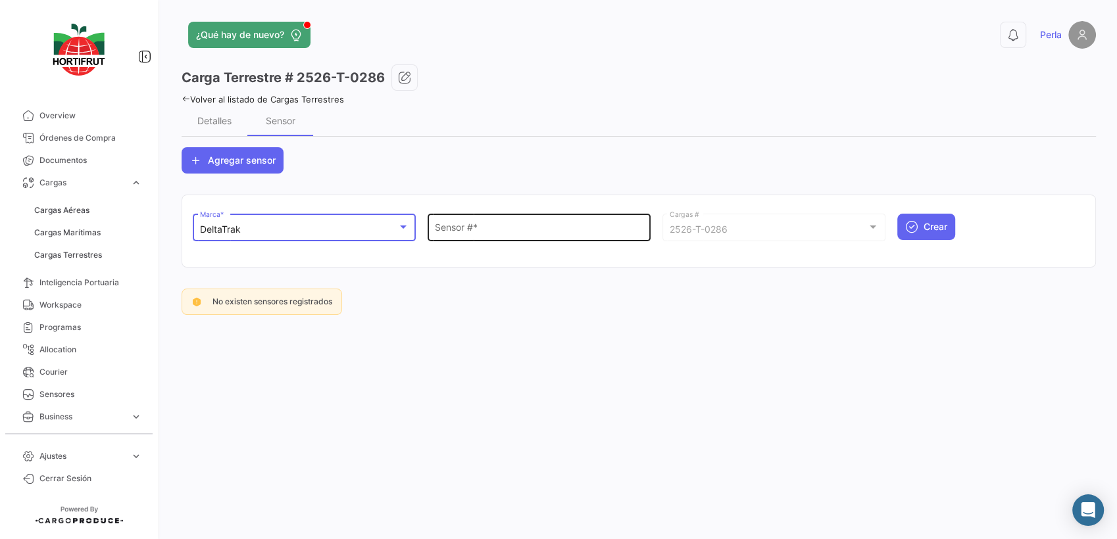
click at [466, 224] on div "Sensor # *" at bounding box center [539, 226] width 209 height 30
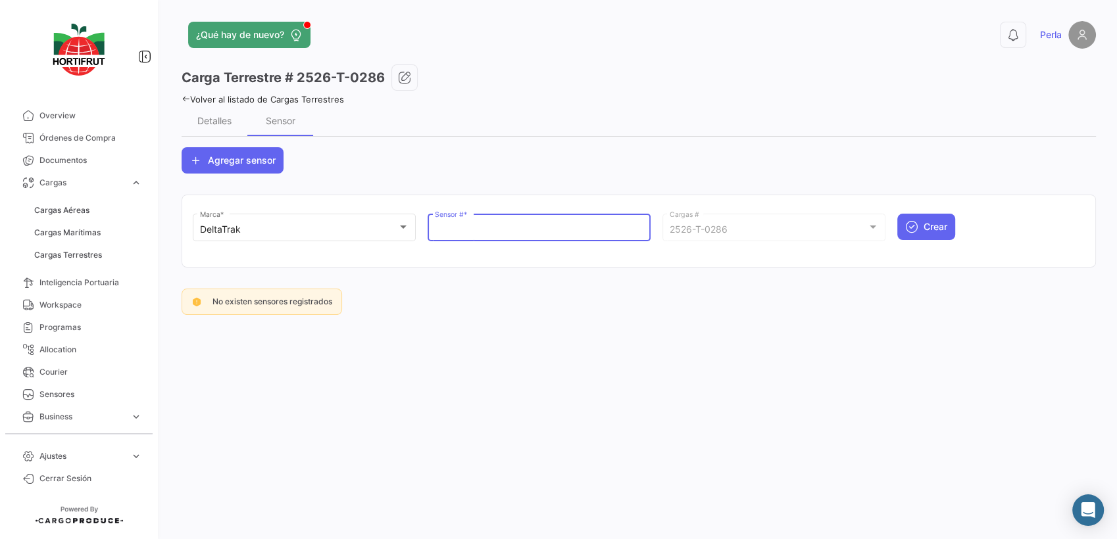
paste input "68800936"
type input "68800936"
click at [941, 229] on span "Crear" at bounding box center [936, 226] width 24 height 13
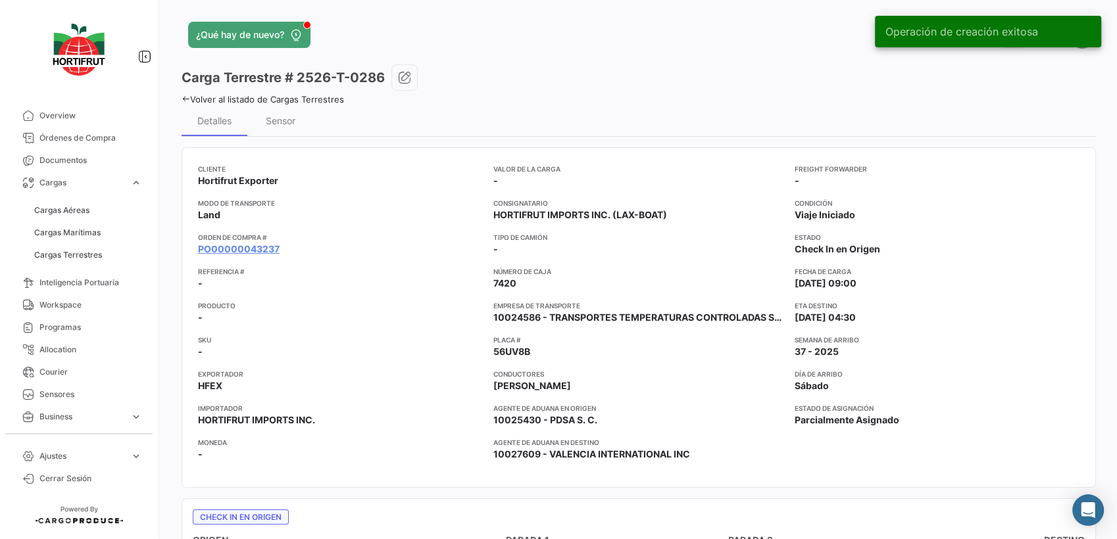
click at [184, 100] on icon at bounding box center [186, 99] width 9 height 9
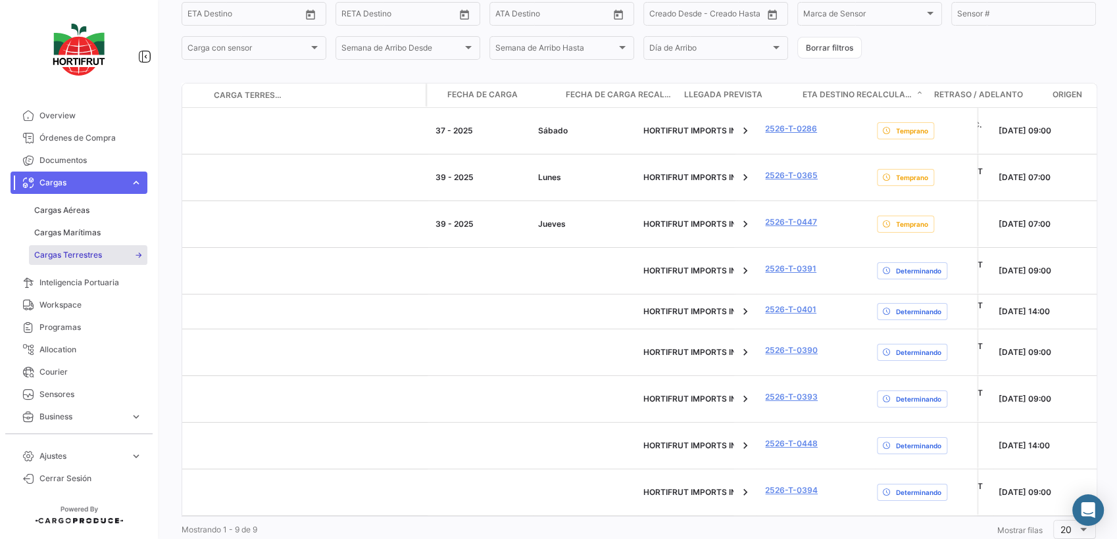
scroll to position [0, 2621]
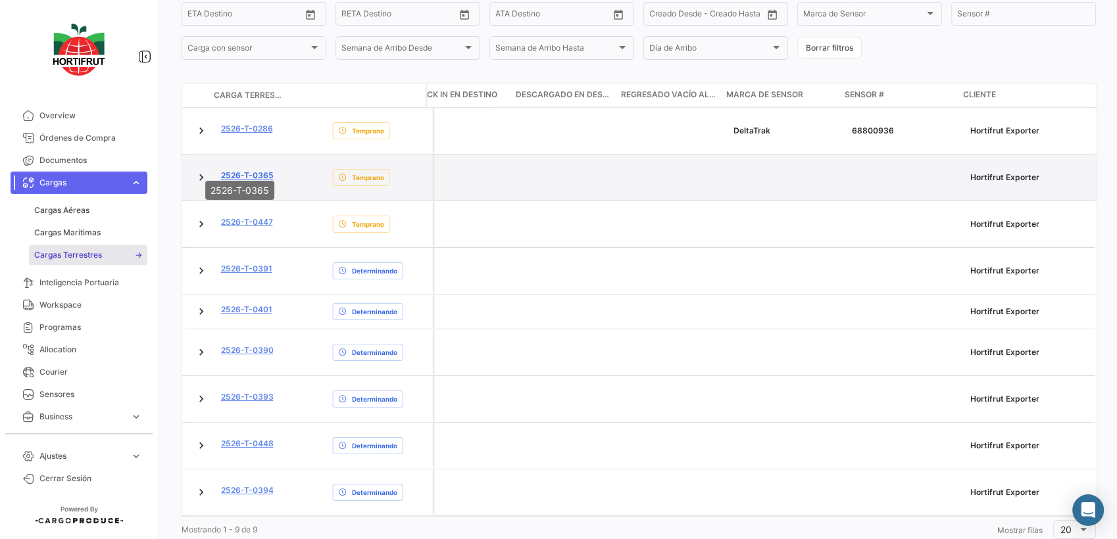
click at [246, 170] on link "2526-T-0365" at bounding box center [247, 176] width 53 height 12
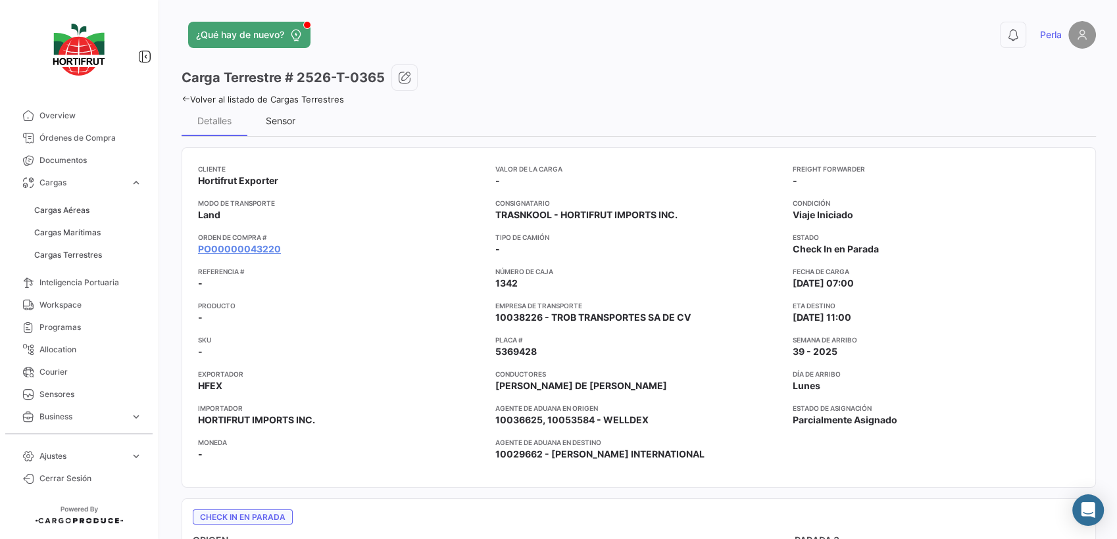
click at [276, 116] on div "Sensor" at bounding box center [281, 120] width 30 height 11
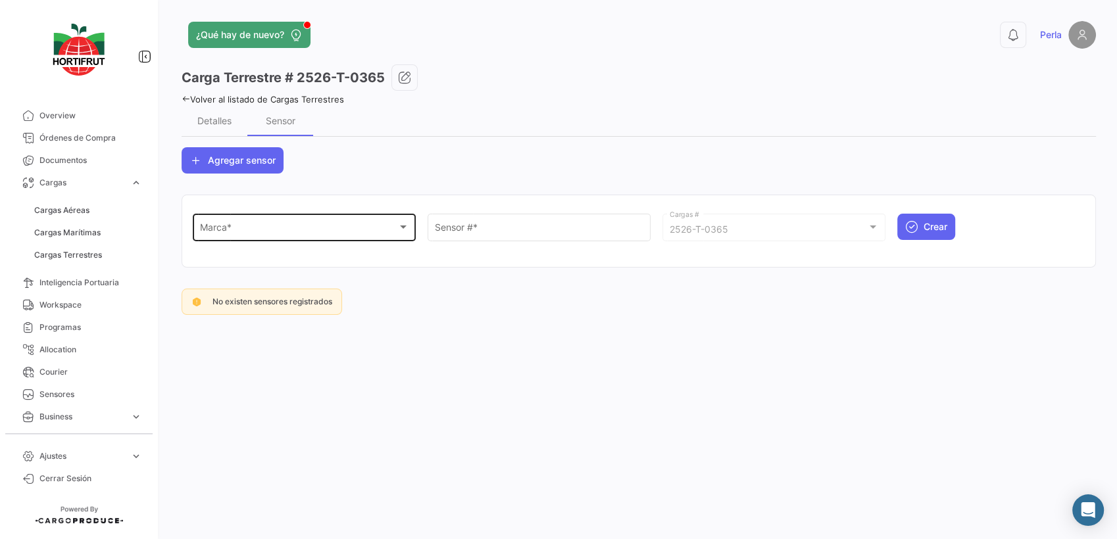
click at [249, 225] on div "Marca * Marca *" at bounding box center [304, 226] width 209 height 30
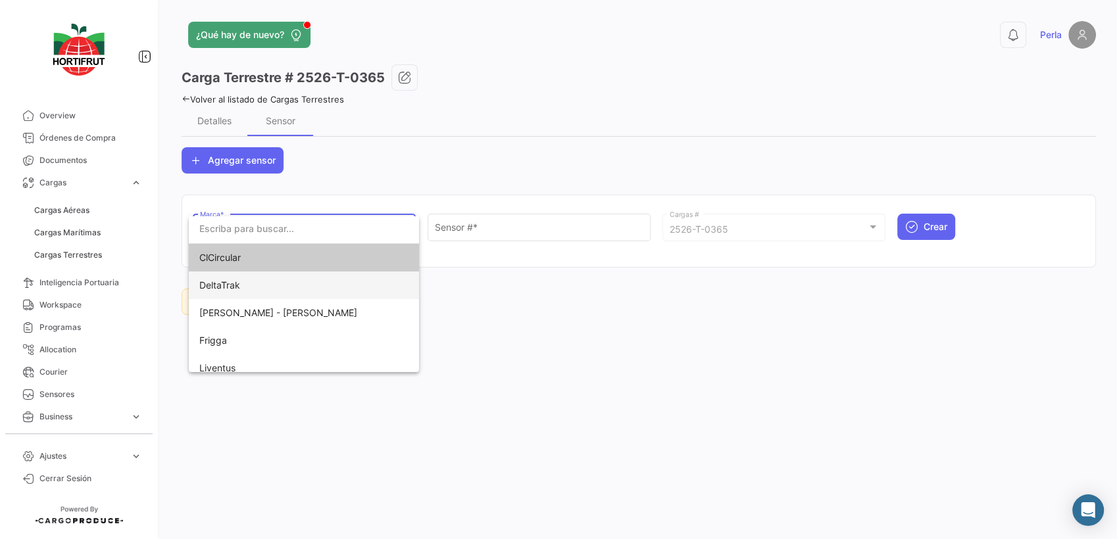
drag, startPoint x: 249, startPoint y: 225, endPoint x: 266, endPoint y: 296, distance: 73.1
click at [224, 289] on span "DeltaTrak" at bounding box center [219, 285] width 41 height 11
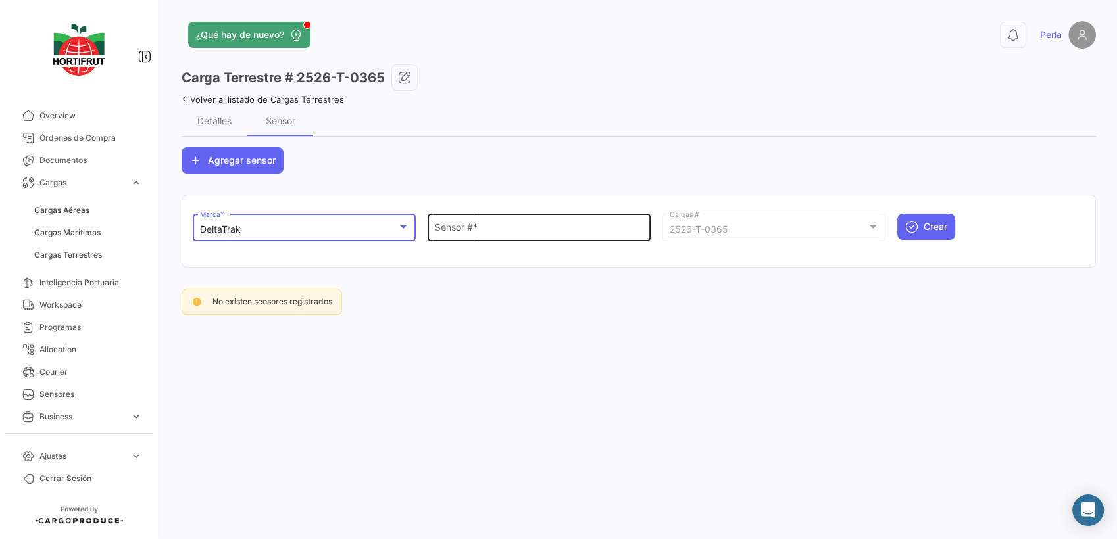
click at [462, 237] on div "Sensor # *" at bounding box center [539, 226] width 209 height 30
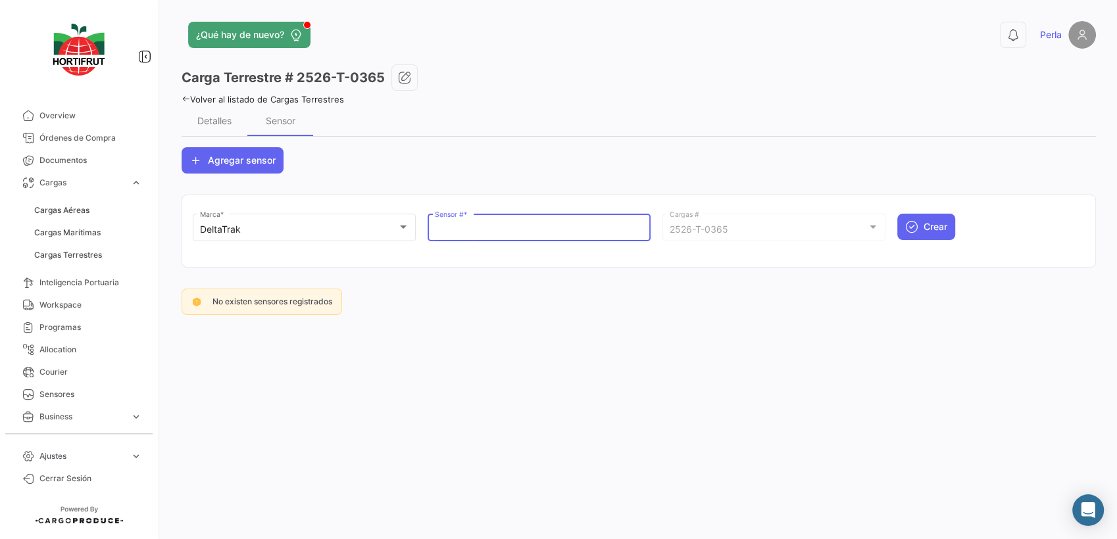
paste input "68801097"
type input "68801097"
click at [920, 226] on button "Crear" at bounding box center [926, 227] width 58 height 26
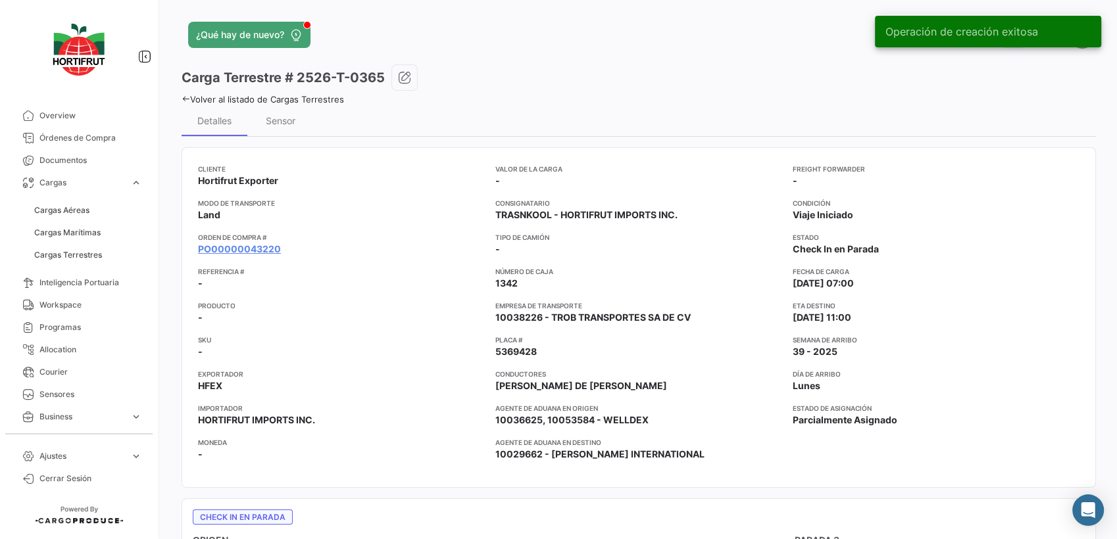
click at [184, 97] on icon at bounding box center [186, 99] width 9 height 9
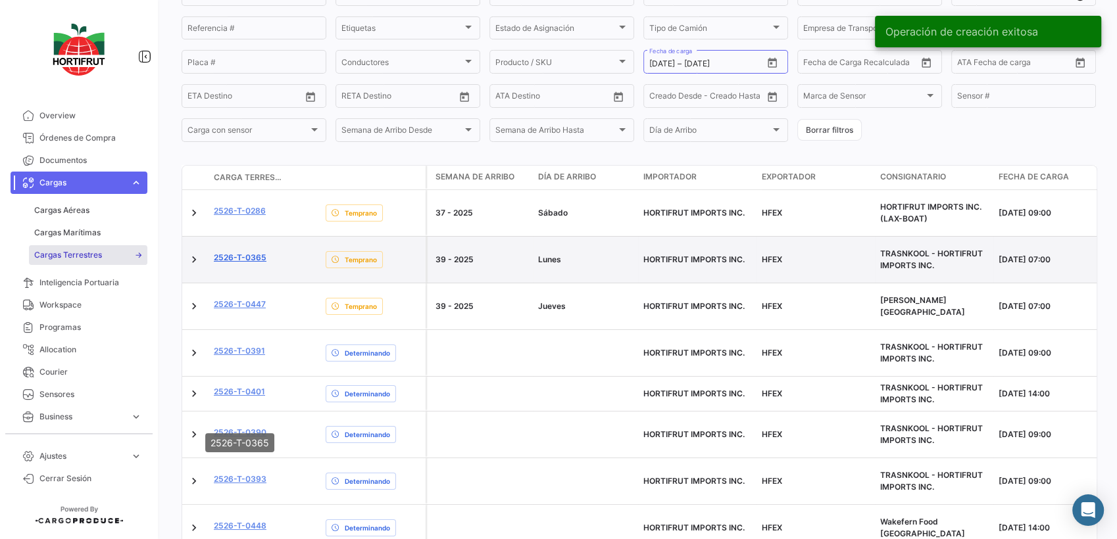
scroll to position [219, 0]
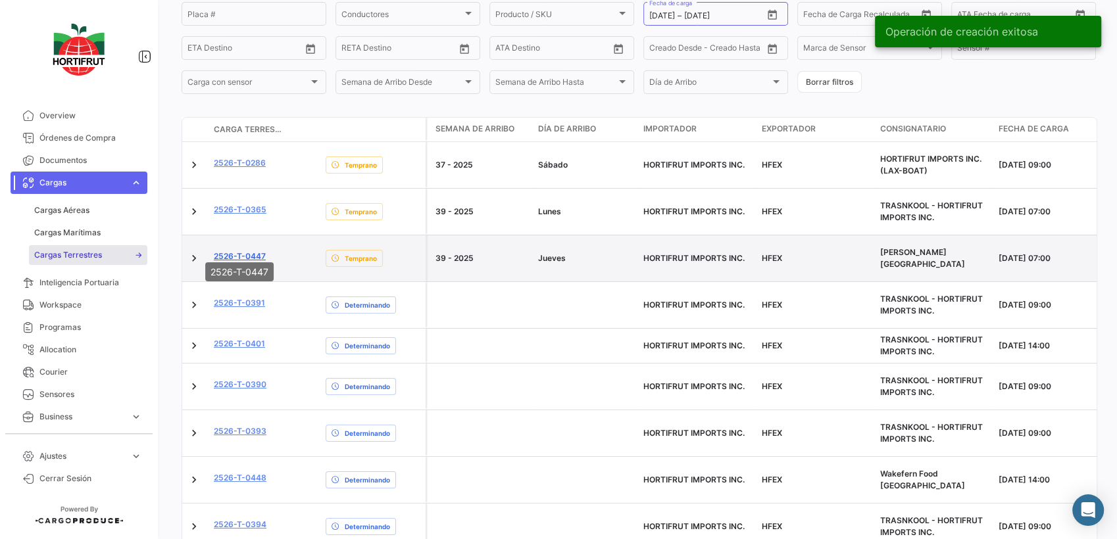
click at [246, 251] on link "2526-T-0447" at bounding box center [240, 257] width 52 height 12
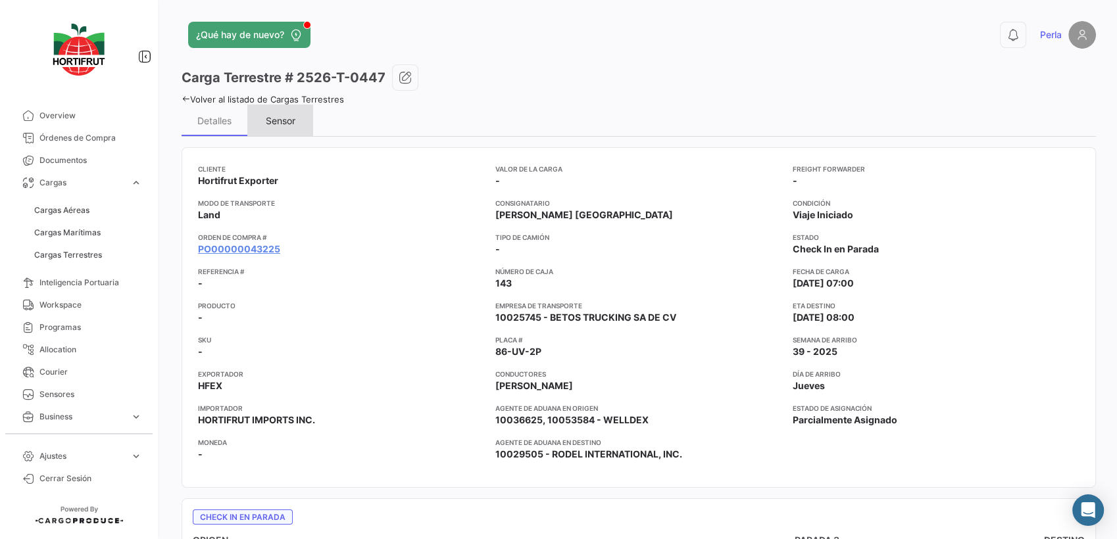
click at [279, 112] on div "Sensor" at bounding box center [280, 121] width 66 height 32
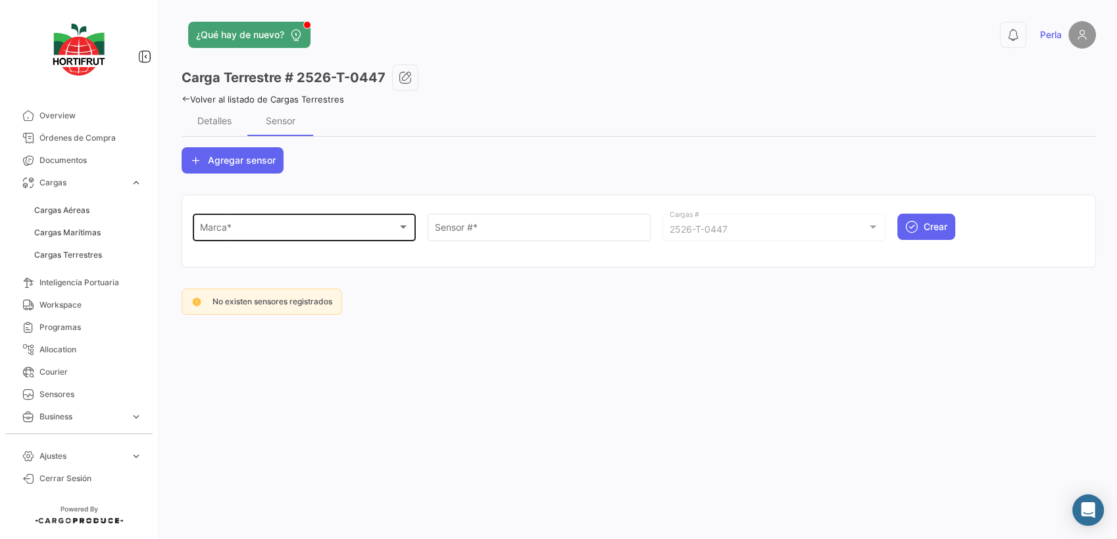
click at [237, 222] on div "Marca * Marca *" at bounding box center [304, 226] width 209 height 30
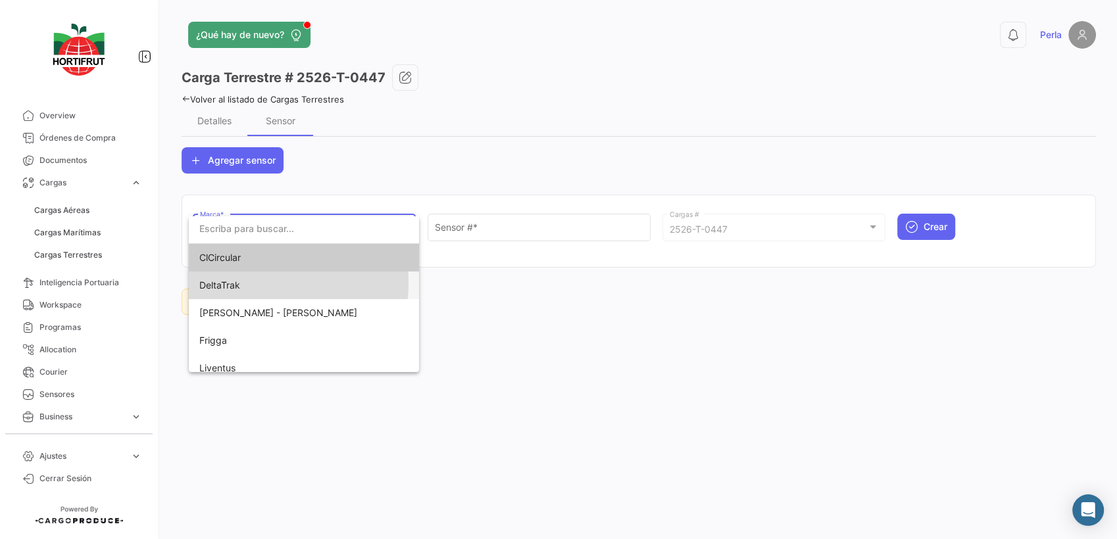
click at [217, 282] on span "DeltaTrak" at bounding box center [219, 285] width 41 height 11
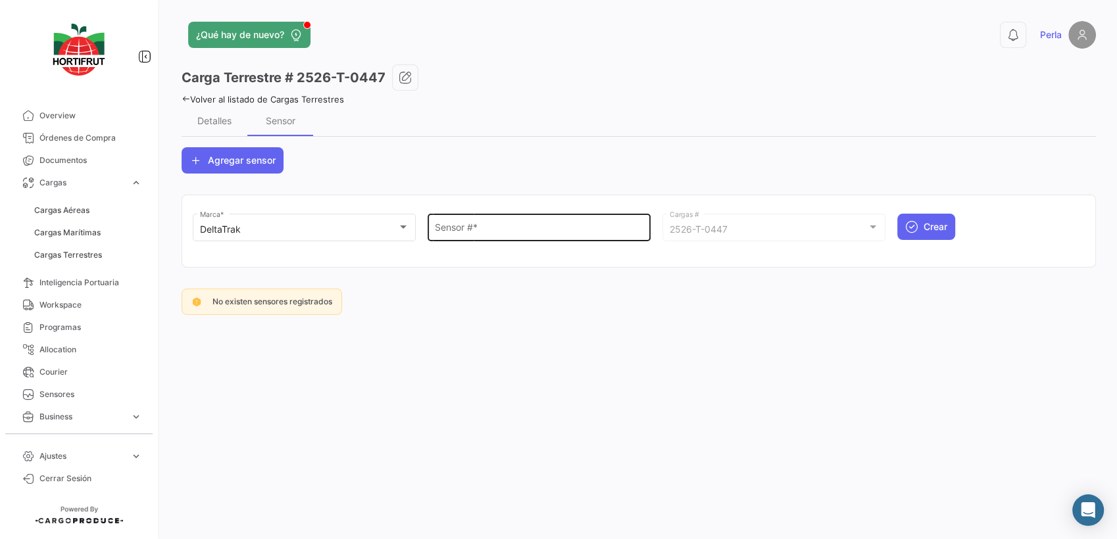
click at [462, 240] on div "Sensor # *" at bounding box center [539, 226] width 209 height 30
paste input "68801379"
type input "68801379"
click at [931, 230] on span "Crear" at bounding box center [936, 226] width 24 height 13
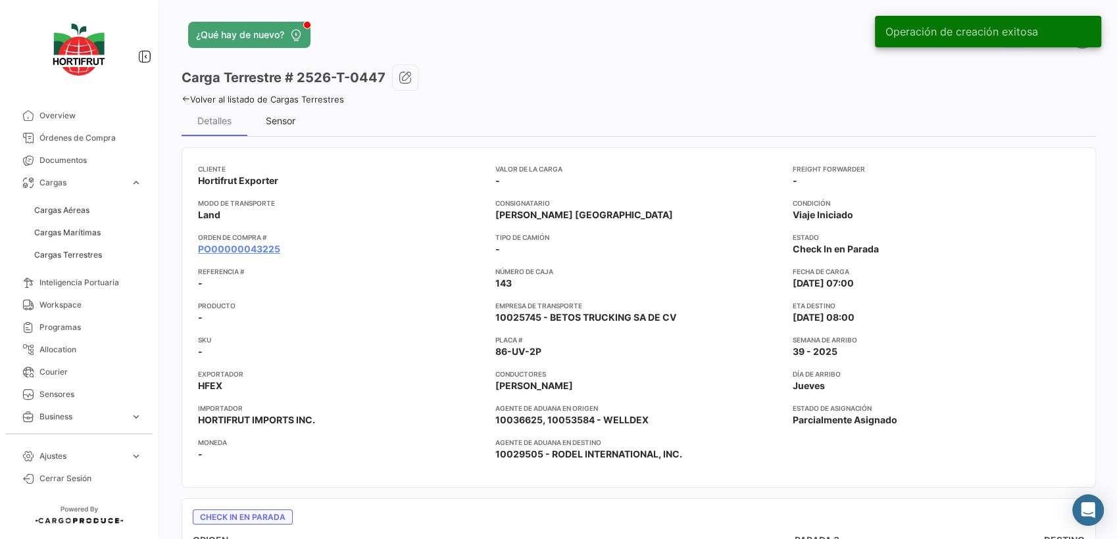
click at [274, 115] on div "Sensor" at bounding box center [281, 120] width 30 height 11
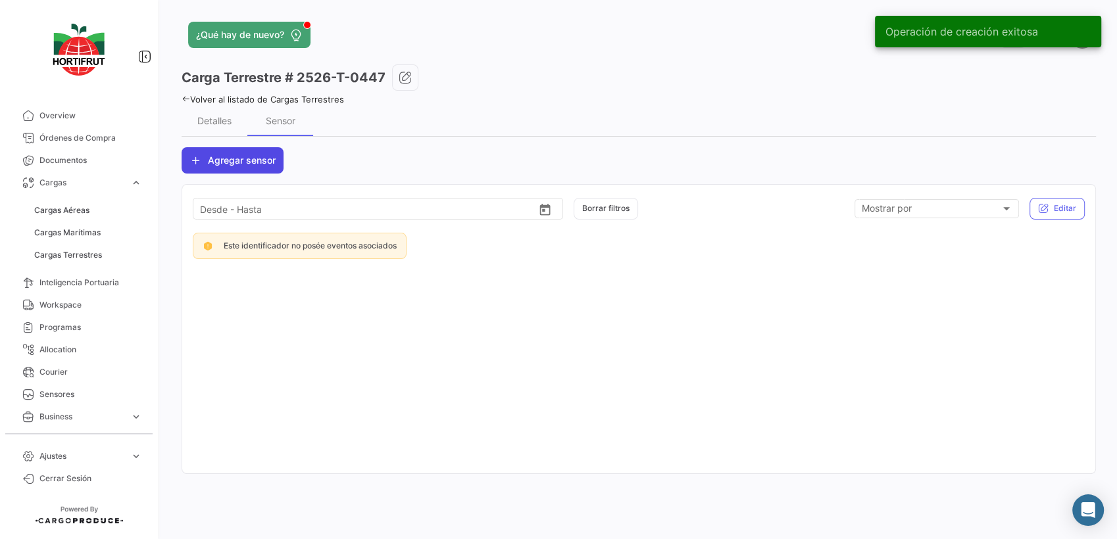
click at [220, 157] on span "Agregar sensor" at bounding box center [242, 160] width 68 height 13
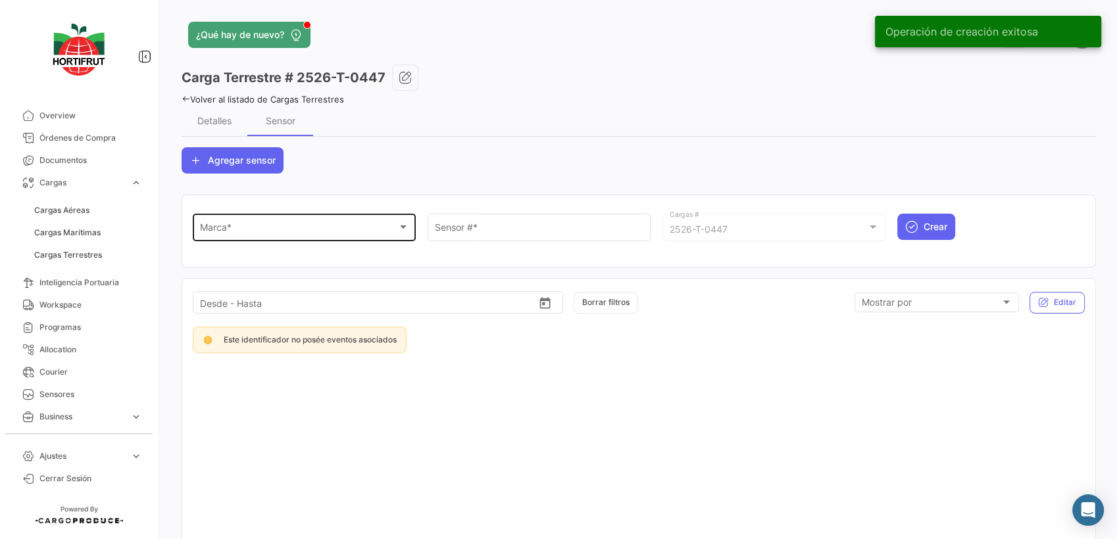
click at [245, 225] on div "Marca *" at bounding box center [298, 229] width 197 height 11
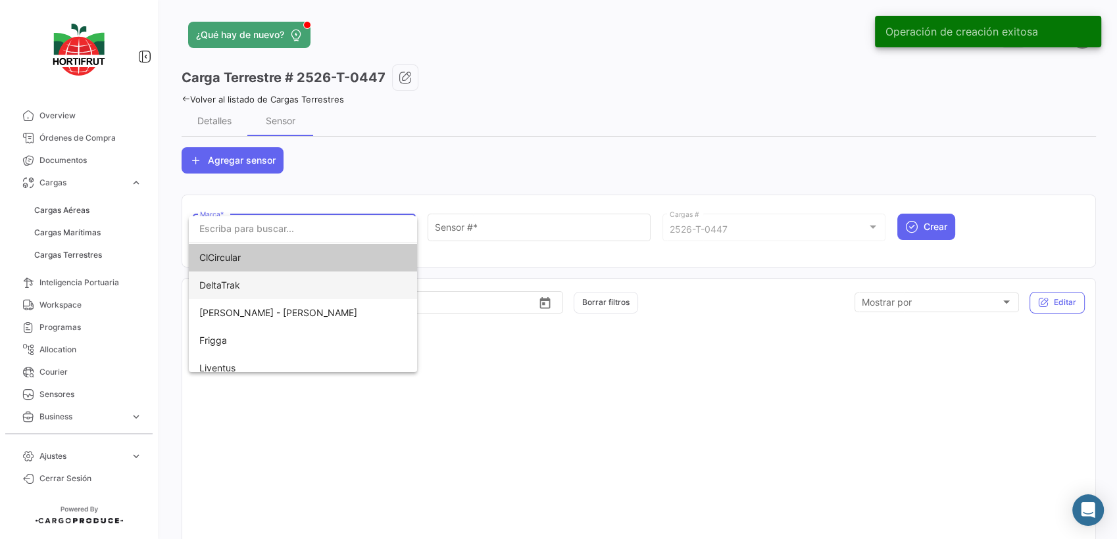
click at [218, 282] on span "DeltaTrak" at bounding box center [219, 285] width 41 height 11
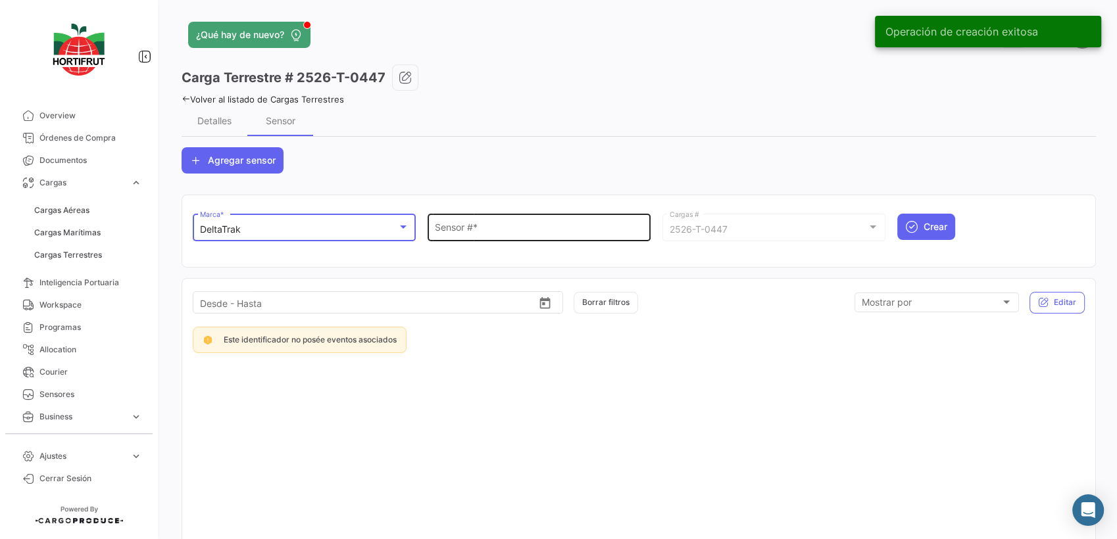
click at [459, 232] on input "Sensor # *" at bounding box center [539, 229] width 209 height 11
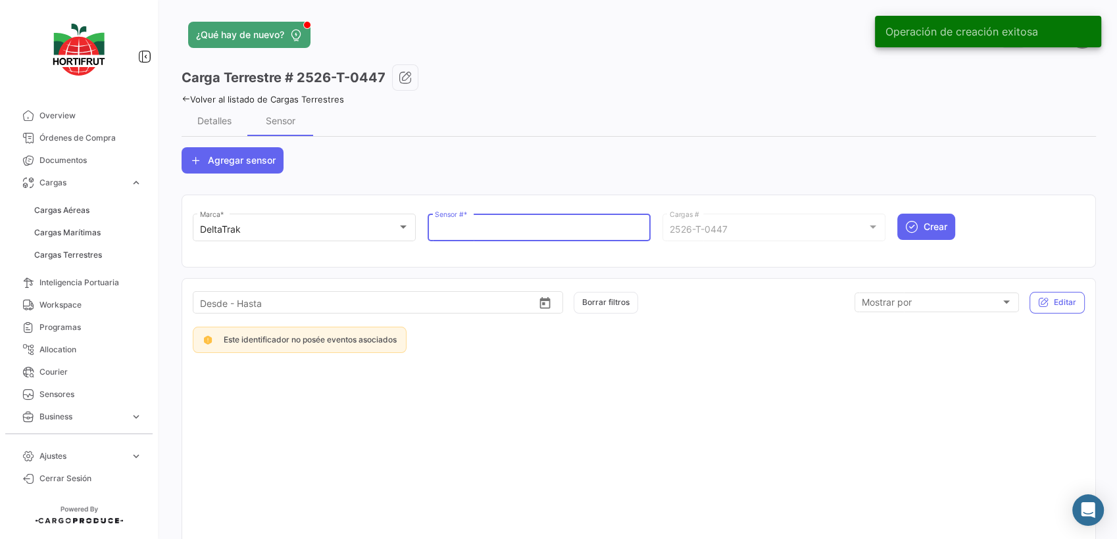
paste input "68802122"
type input "68802122"
click at [924, 232] on span "Crear" at bounding box center [936, 226] width 24 height 13
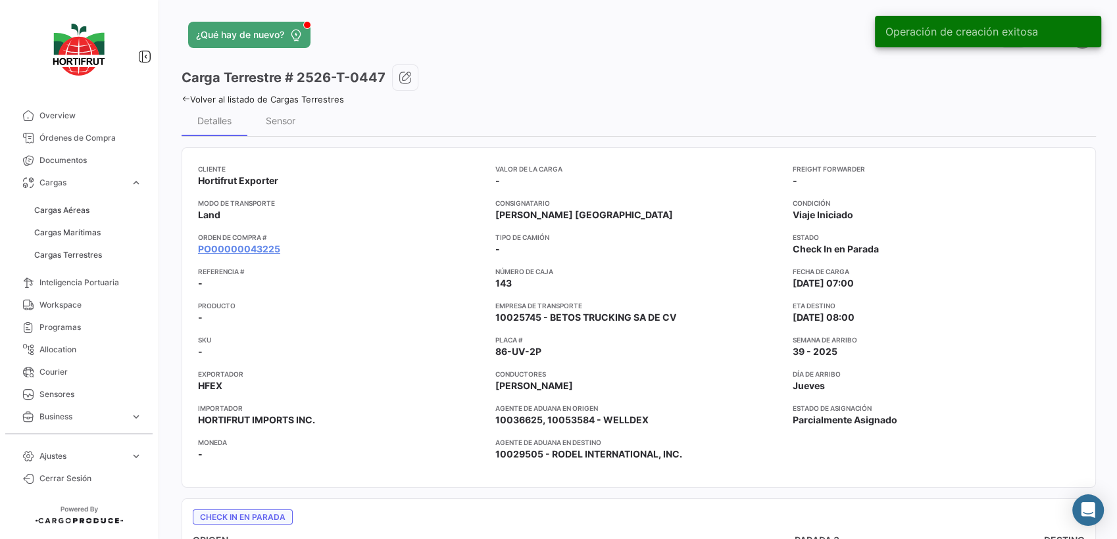
click at [178, 95] on div "¿Qué hay de nuevo? 0 Perla Carga Terrestre # 2526-T-0447 Volver al listado de C…" at bounding box center [639, 269] width 956 height 539
click at [185, 99] on icon at bounding box center [186, 99] width 9 height 9
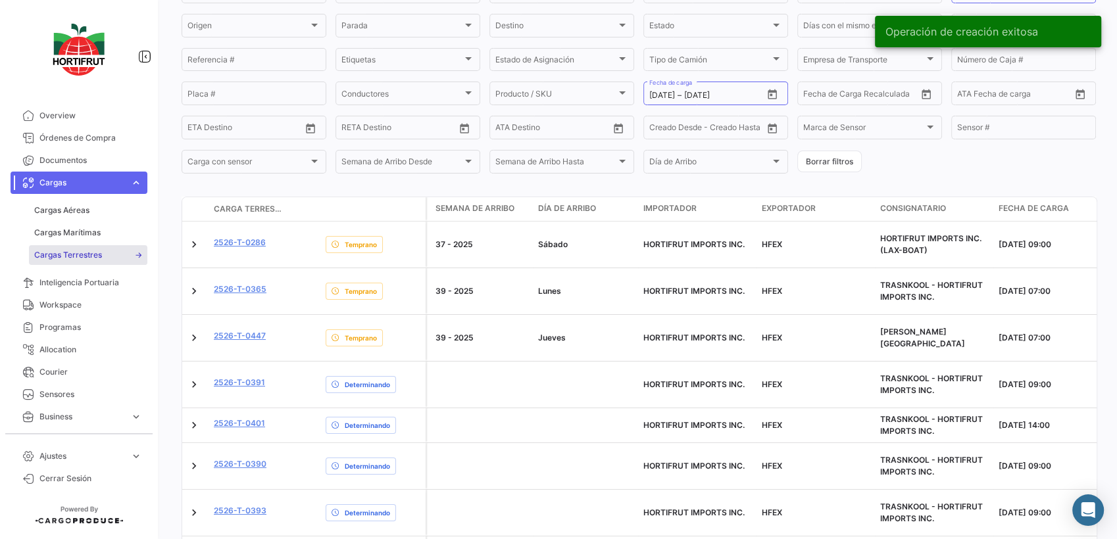
scroll to position [253, 0]
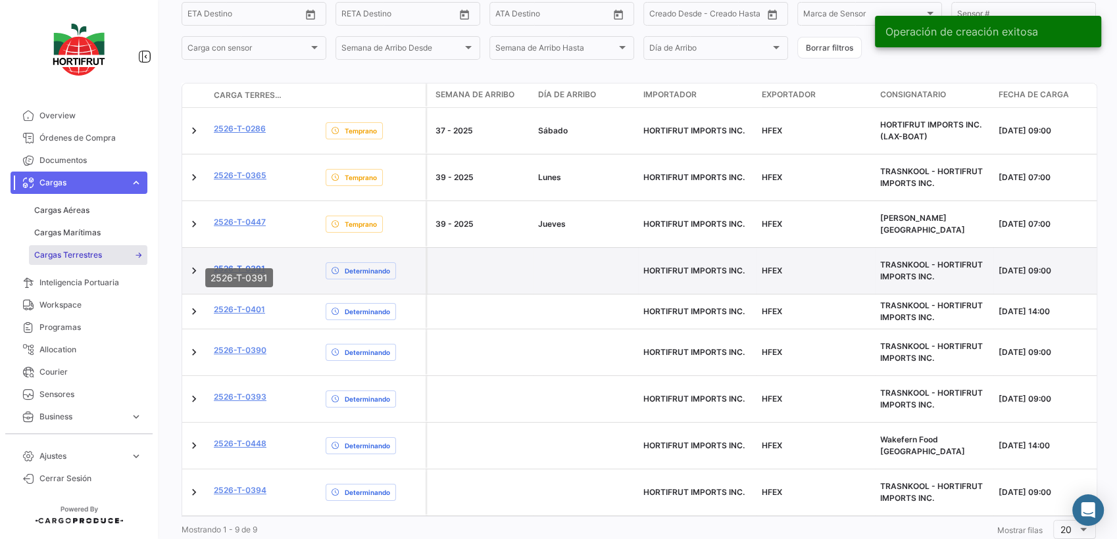
click at [245, 263] on link "2526-T-0391" at bounding box center [239, 269] width 51 height 12
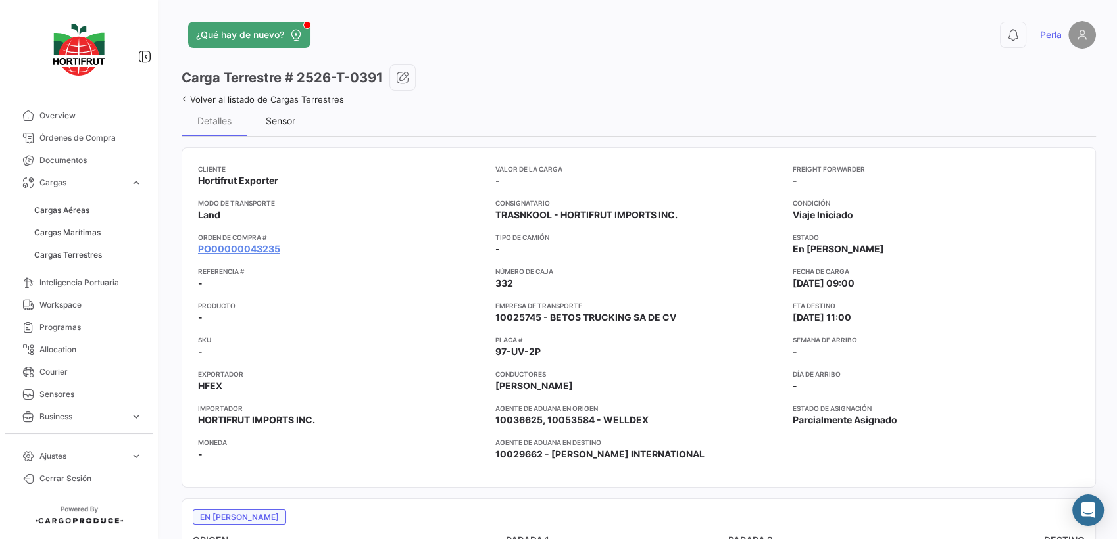
click at [270, 110] on div "Sensor" at bounding box center [280, 121] width 66 height 32
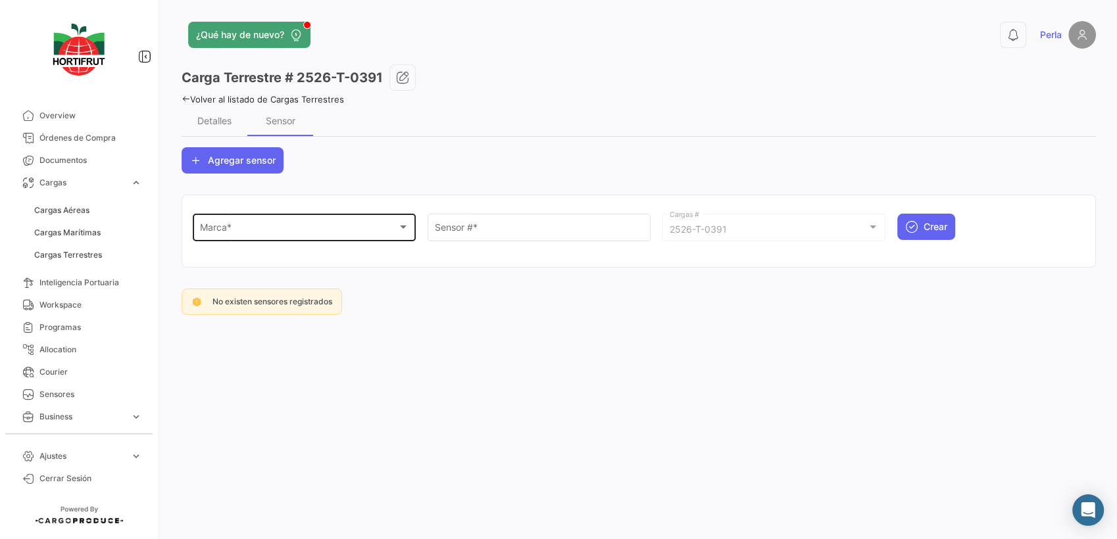
click at [227, 230] on span "Marca *" at bounding box center [298, 229] width 197 height 11
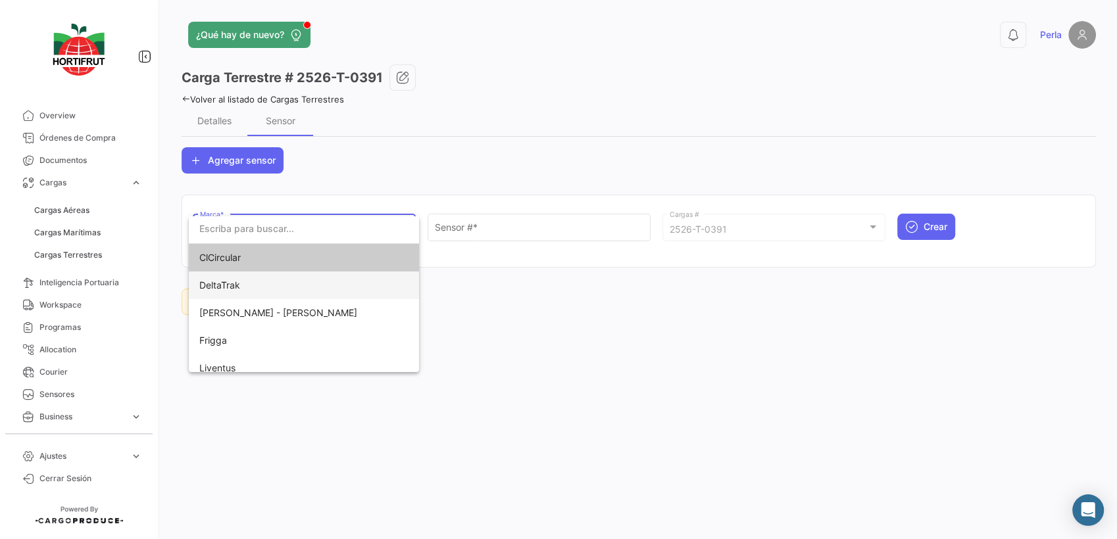
click at [226, 275] on span "DeltaTrak" at bounding box center [291, 286] width 184 height 28
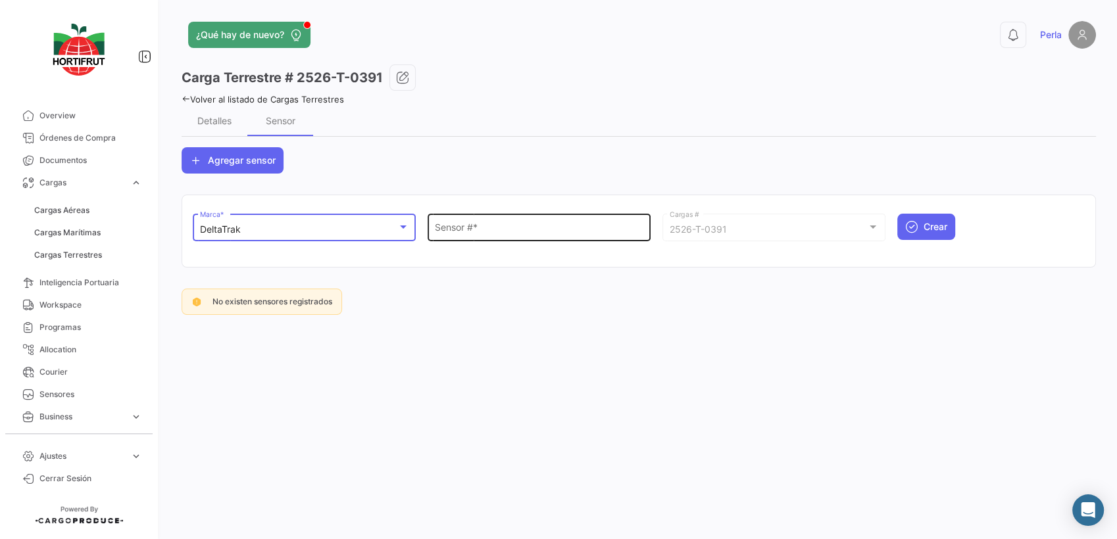
click at [607, 212] on div "Sensor # *" at bounding box center [539, 226] width 209 height 30
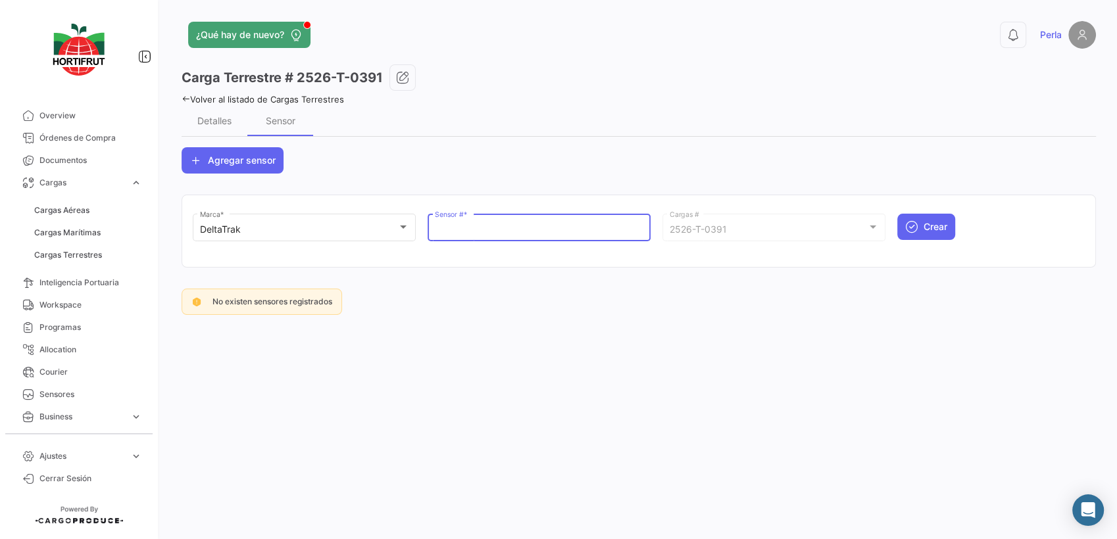
paste input "68802137"
type input "68802137"
click at [947, 228] on span "Crear" at bounding box center [936, 226] width 24 height 13
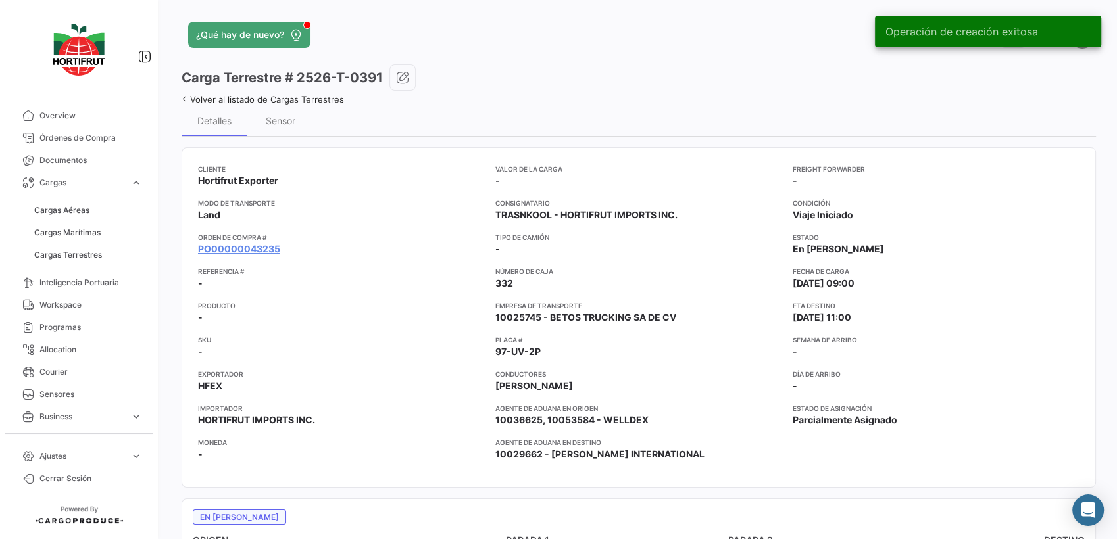
click at [182, 96] on icon at bounding box center [186, 99] width 9 height 9
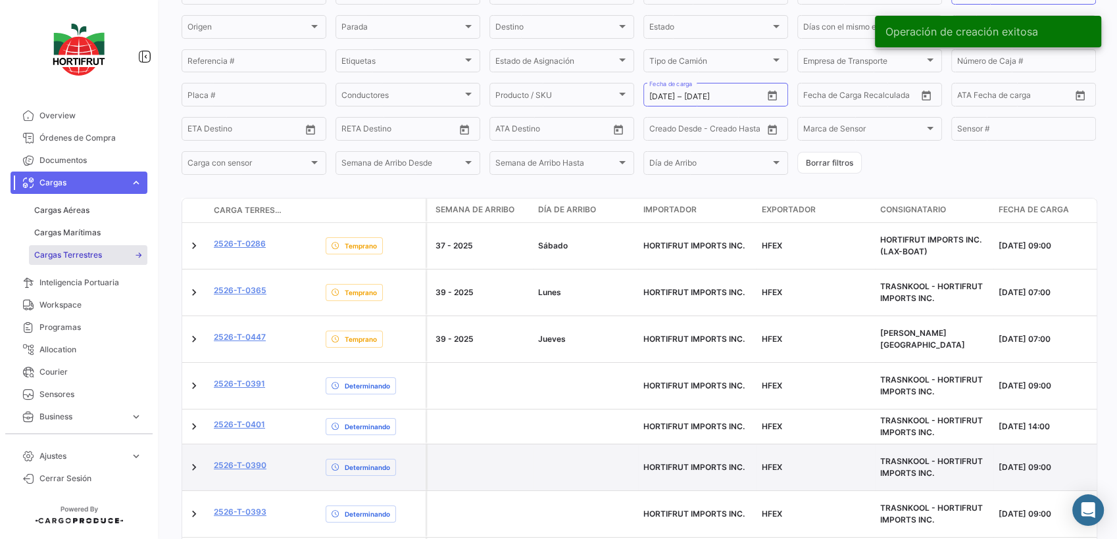
scroll to position [253, 0]
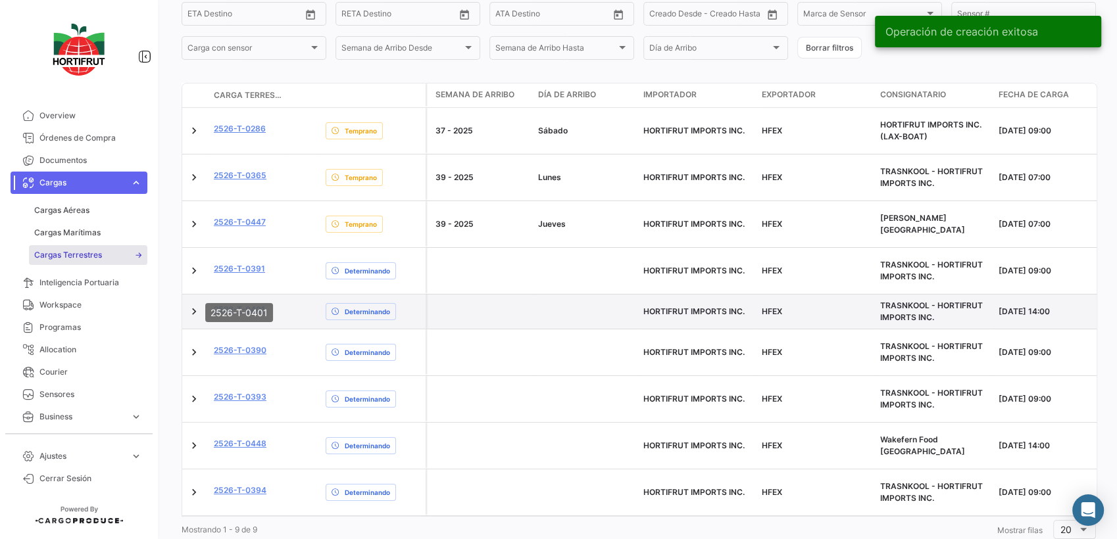
click at [244, 304] on link "2526-T-0401" at bounding box center [239, 310] width 51 height 12
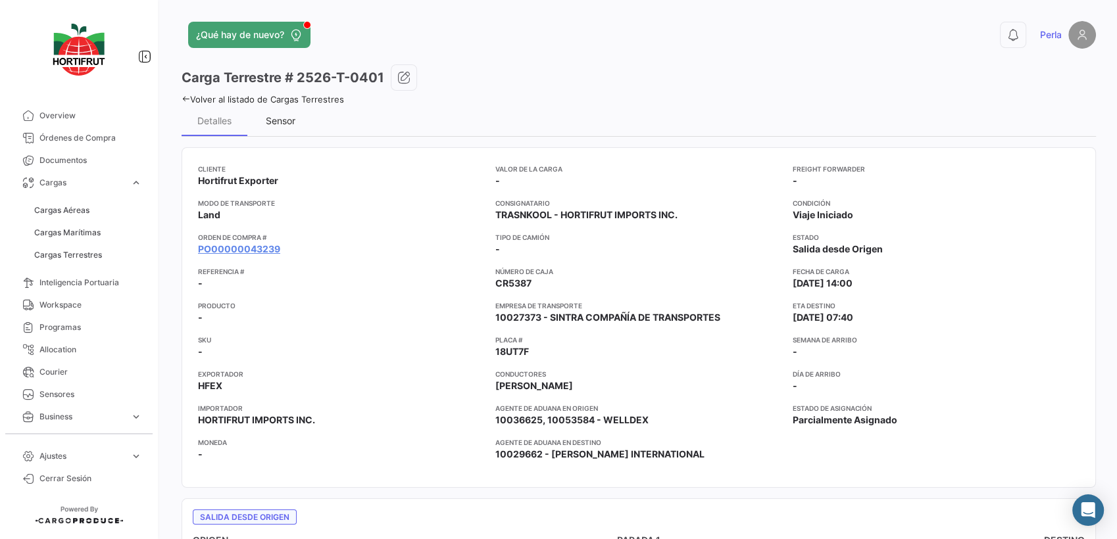
click at [280, 127] on div "Sensor" at bounding box center [280, 121] width 66 height 32
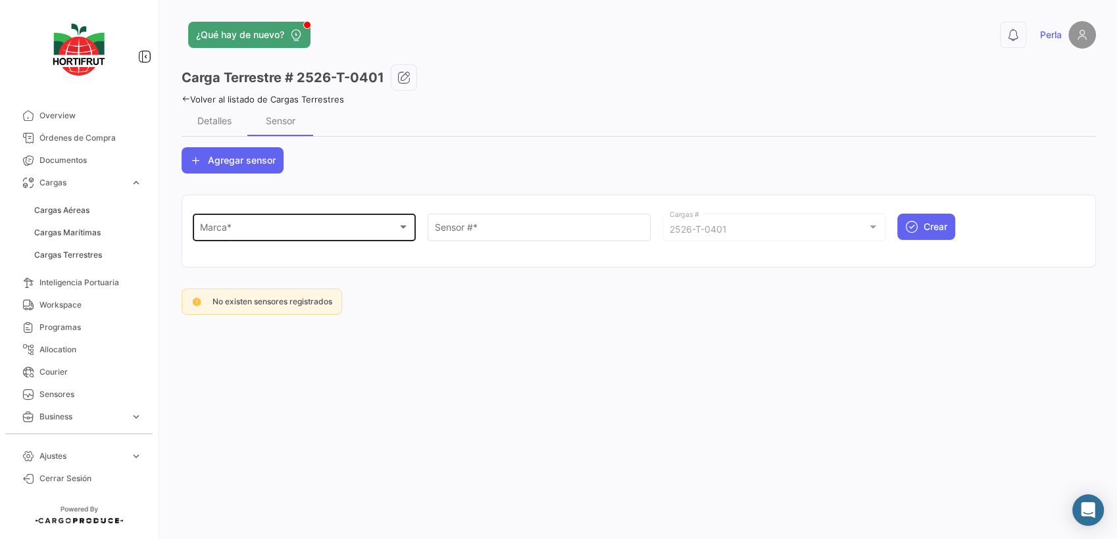
click at [227, 228] on span "Marca *" at bounding box center [298, 229] width 197 height 11
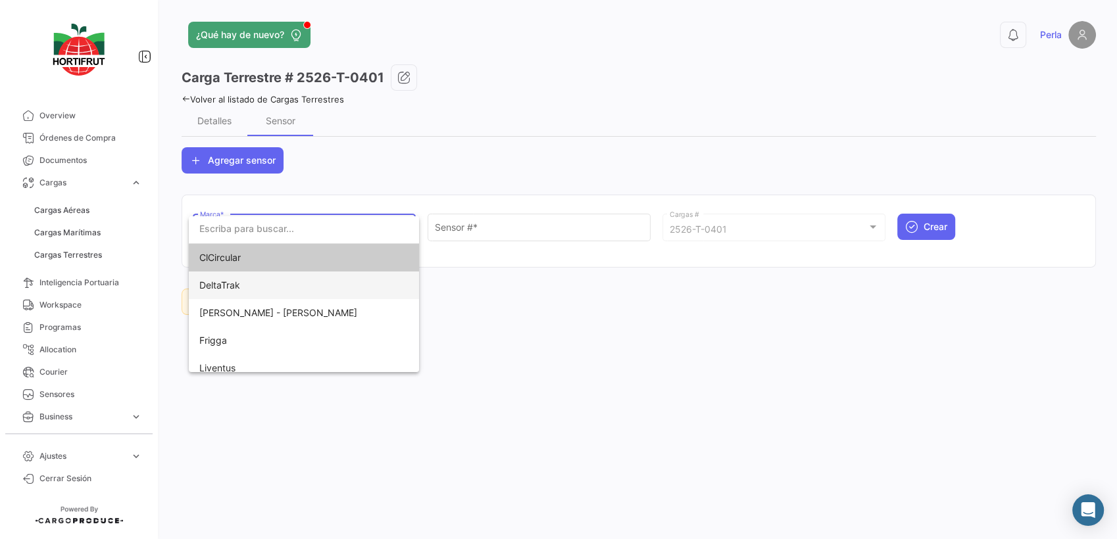
click at [236, 280] on span "DeltaTrak" at bounding box center [219, 285] width 41 height 11
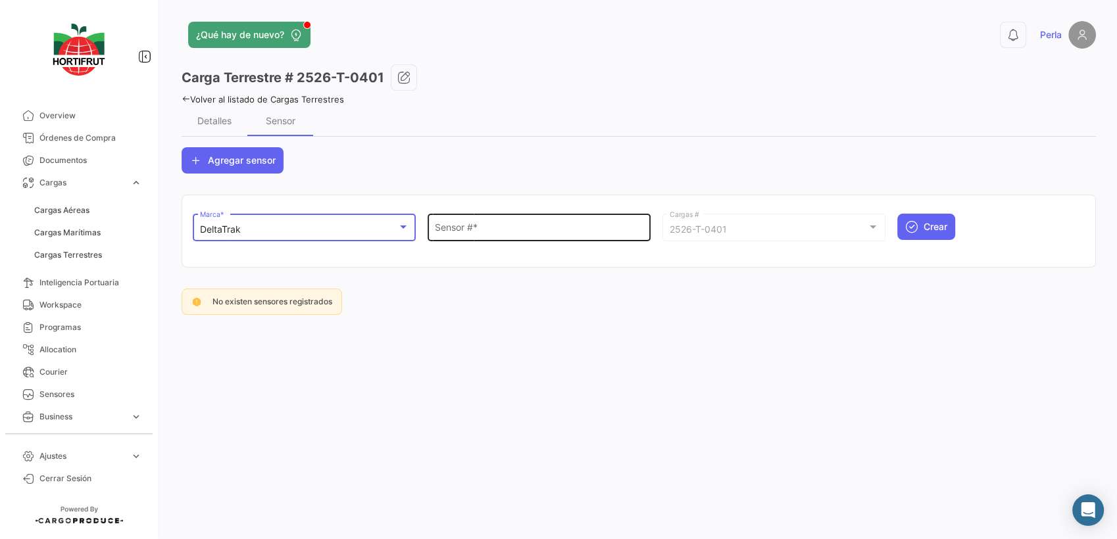
click at [499, 225] on input "Sensor # *" at bounding box center [539, 229] width 209 height 11
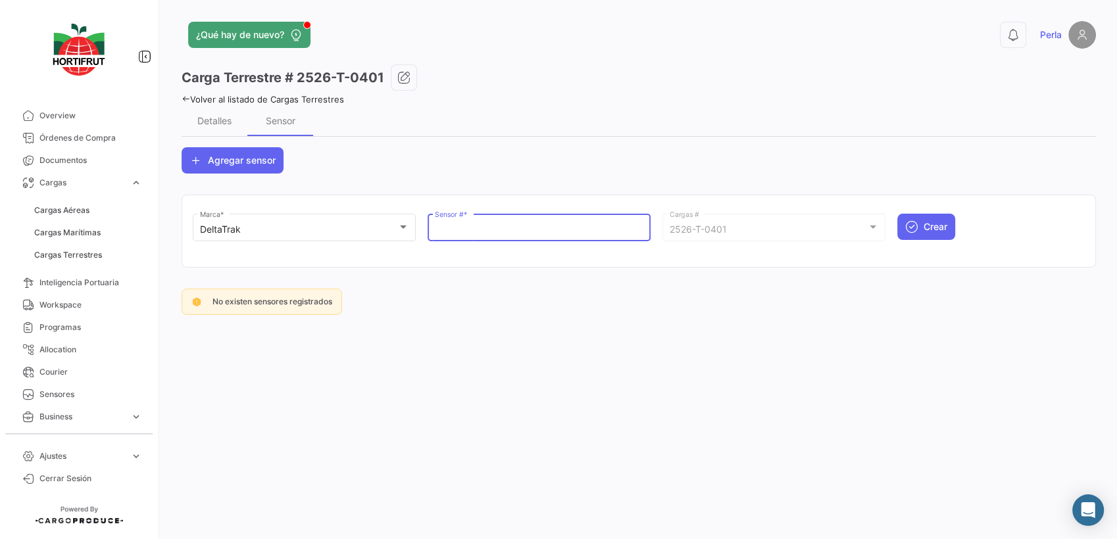
paste input "68802116"
type input "68802116"
click at [937, 229] on span "Crear" at bounding box center [936, 226] width 24 height 13
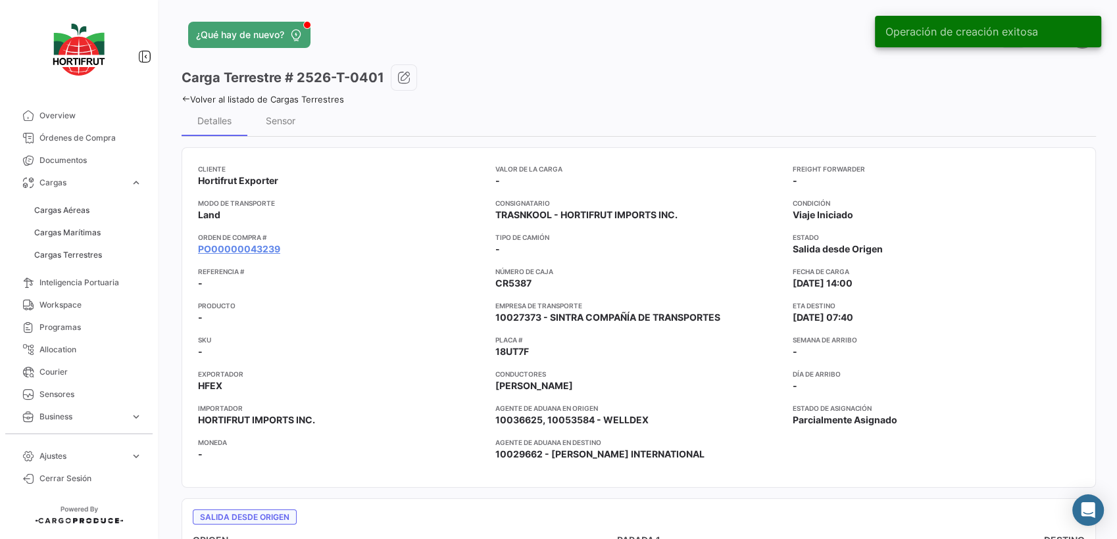
click at [189, 97] on icon at bounding box center [186, 99] width 9 height 9
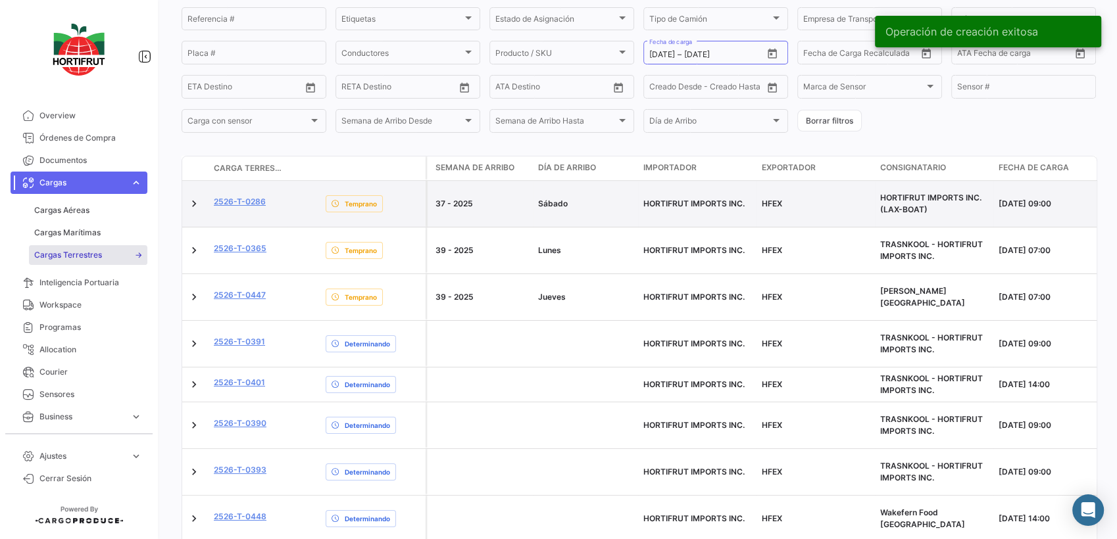
scroll to position [253, 0]
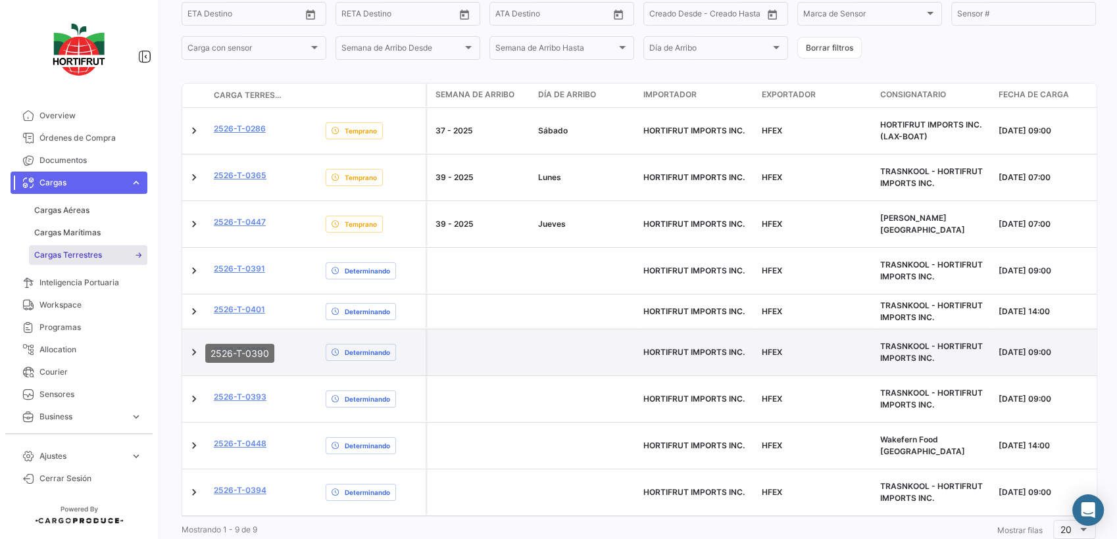
click at [252, 345] on link "2526-T-0390" at bounding box center [240, 351] width 53 height 12
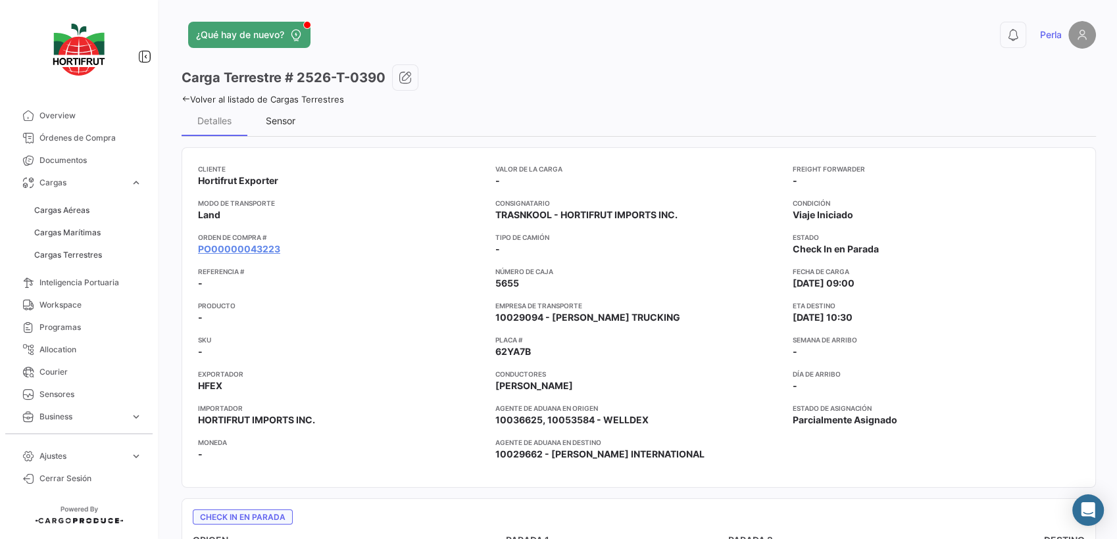
click at [263, 113] on div "Sensor" at bounding box center [280, 121] width 66 height 32
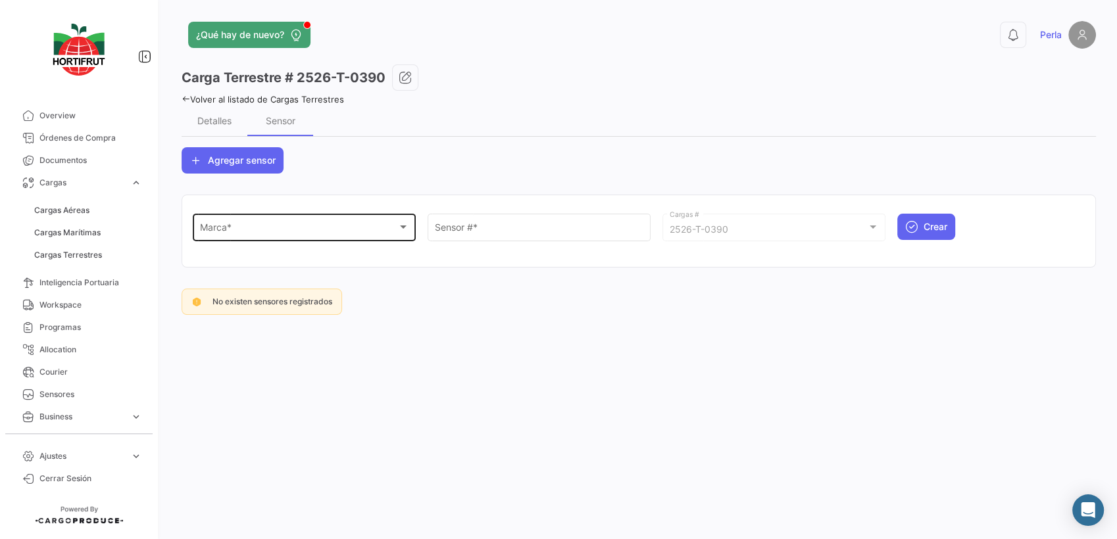
click at [255, 239] on div "Marca * Marca *" at bounding box center [304, 226] width 209 height 30
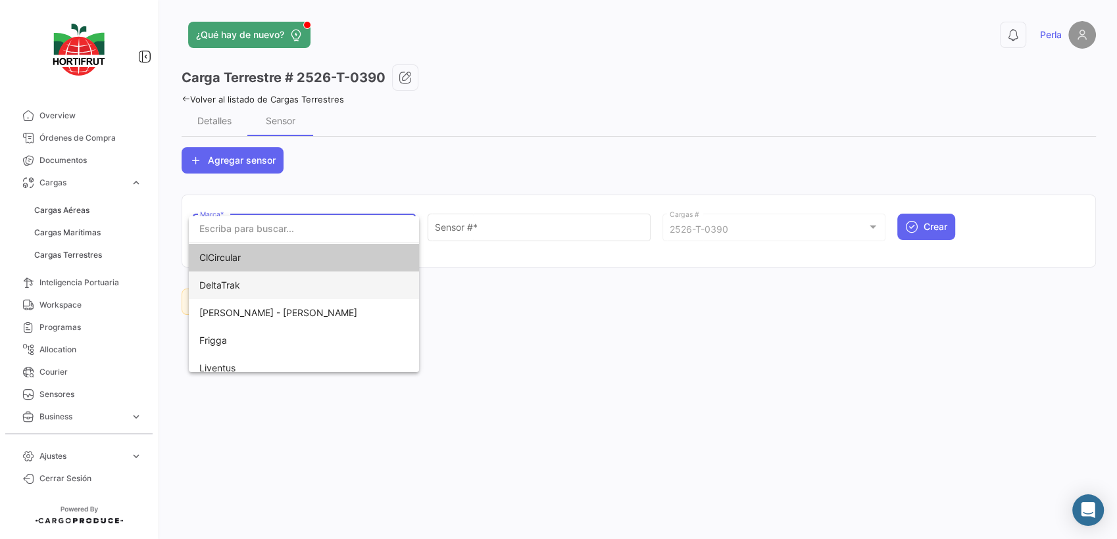
click at [251, 287] on span "DeltaTrak" at bounding box center [291, 286] width 184 height 28
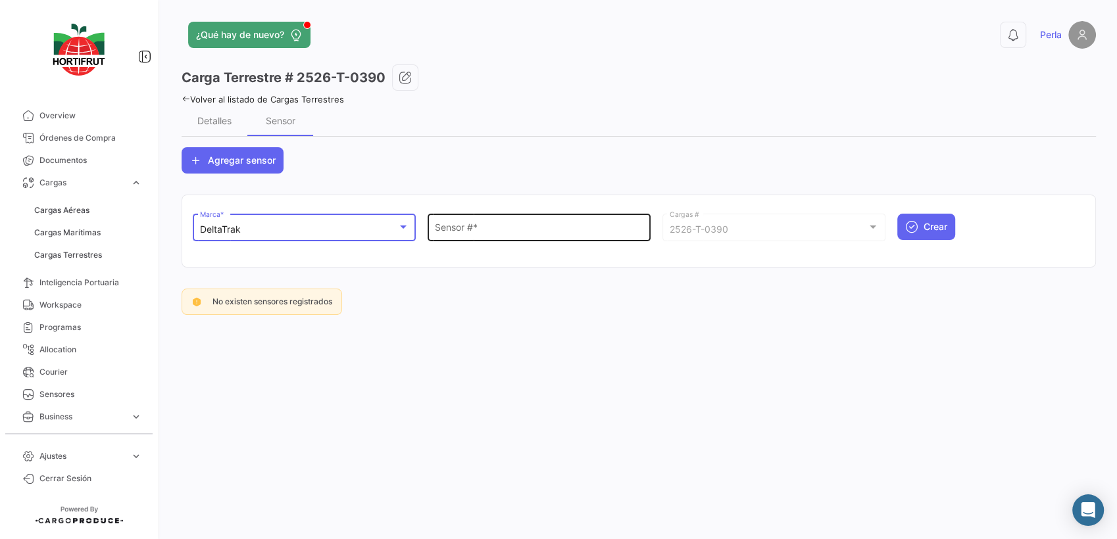
click at [460, 235] on div "Sensor # *" at bounding box center [539, 226] width 209 height 30
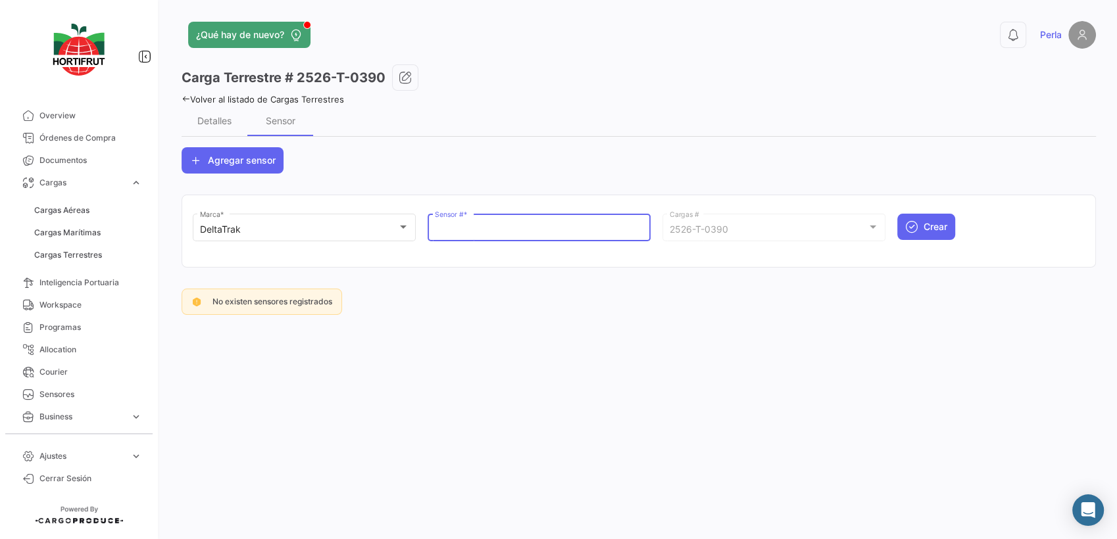
paste input "68802233"
type input "68802233"
click at [927, 230] on span "Crear" at bounding box center [936, 226] width 24 height 13
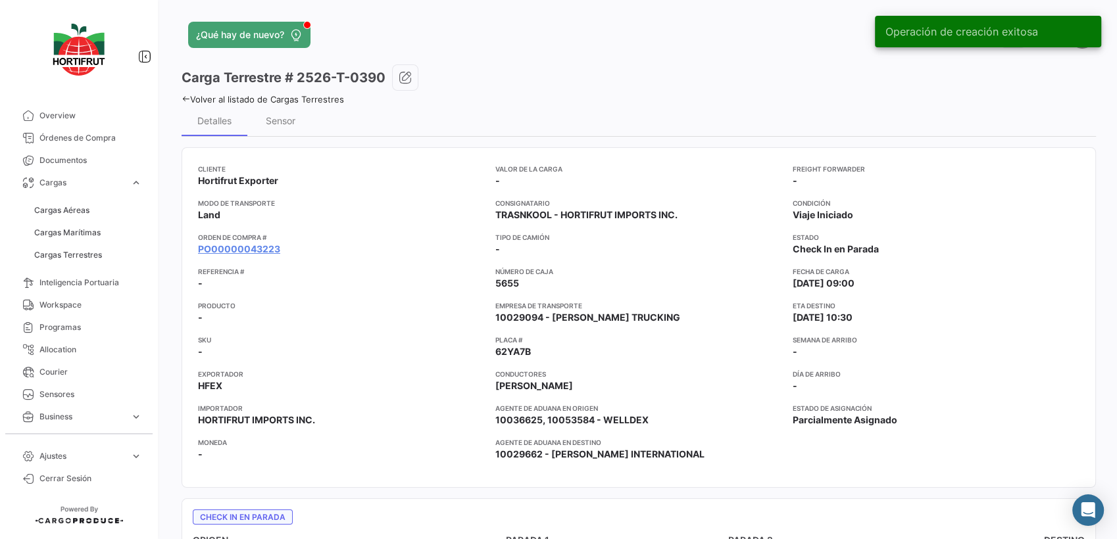
click at [184, 96] on icon at bounding box center [186, 99] width 9 height 9
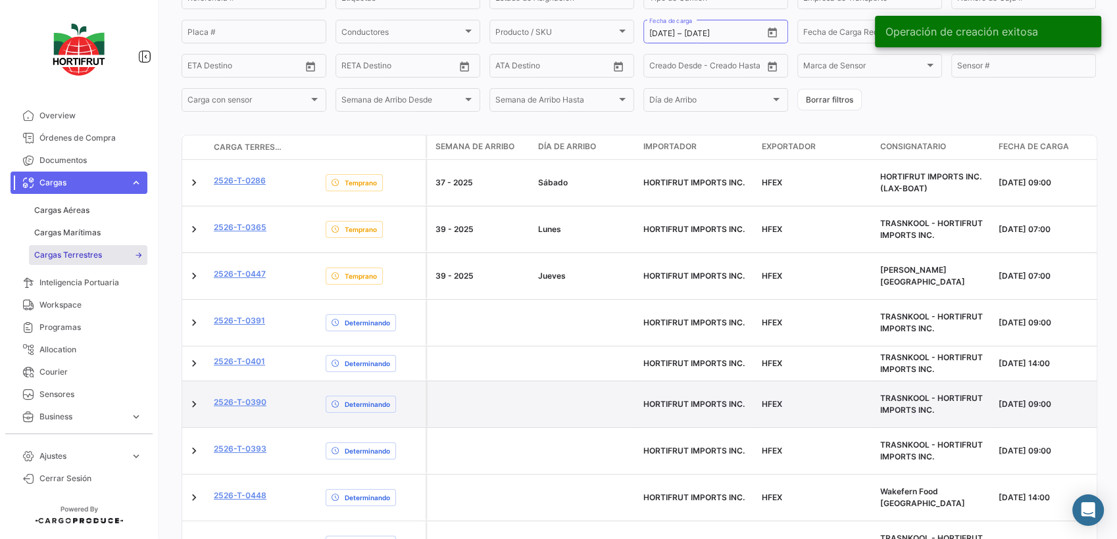
scroll to position [253, 0]
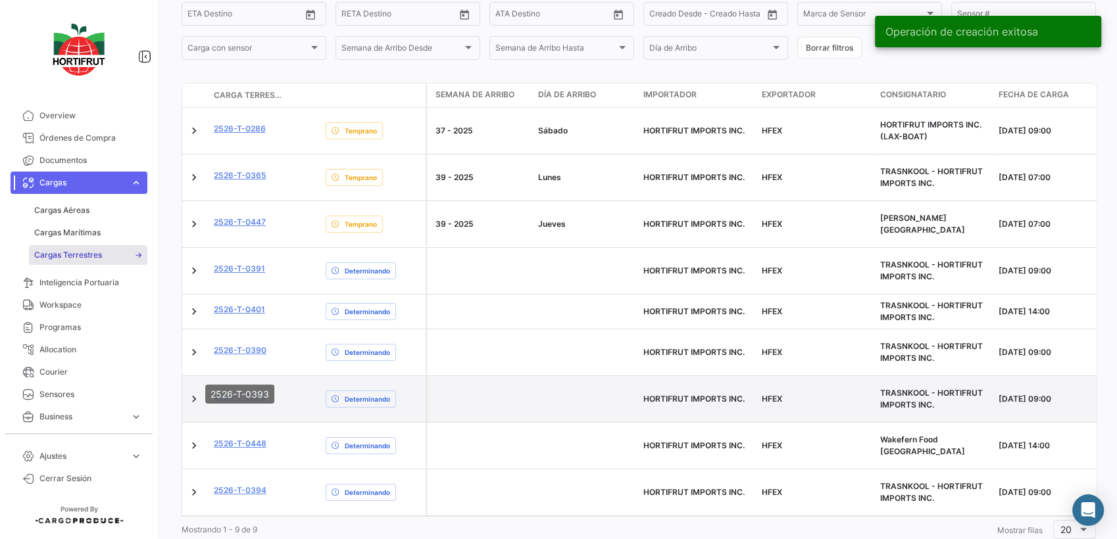
click at [233, 391] on link "2526-T-0393" at bounding box center [240, 397] width 53 height 12
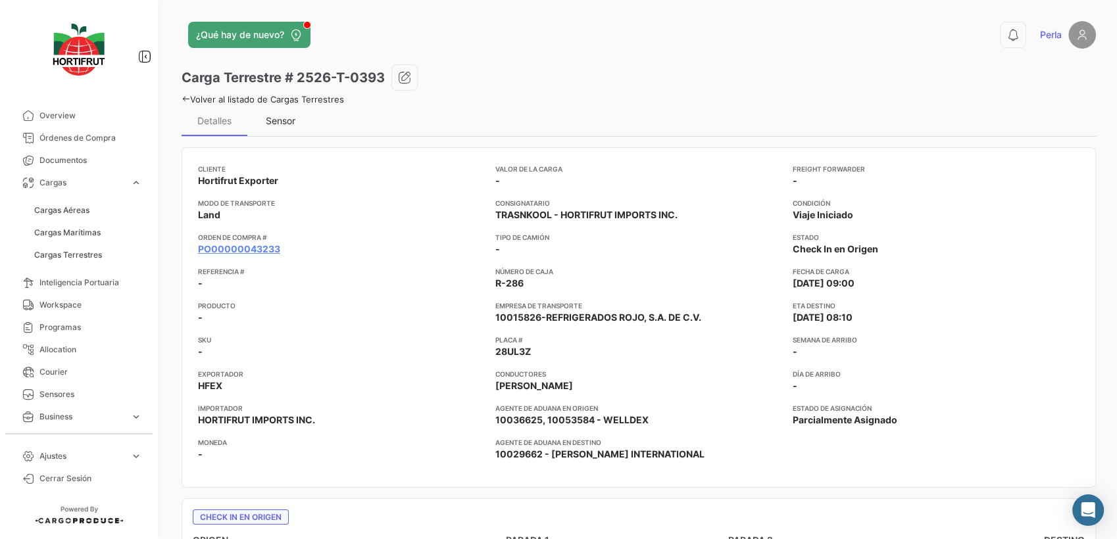
click at [282, 123] on div "Sensor" at bounding box center [281, 120] width 30 height 11
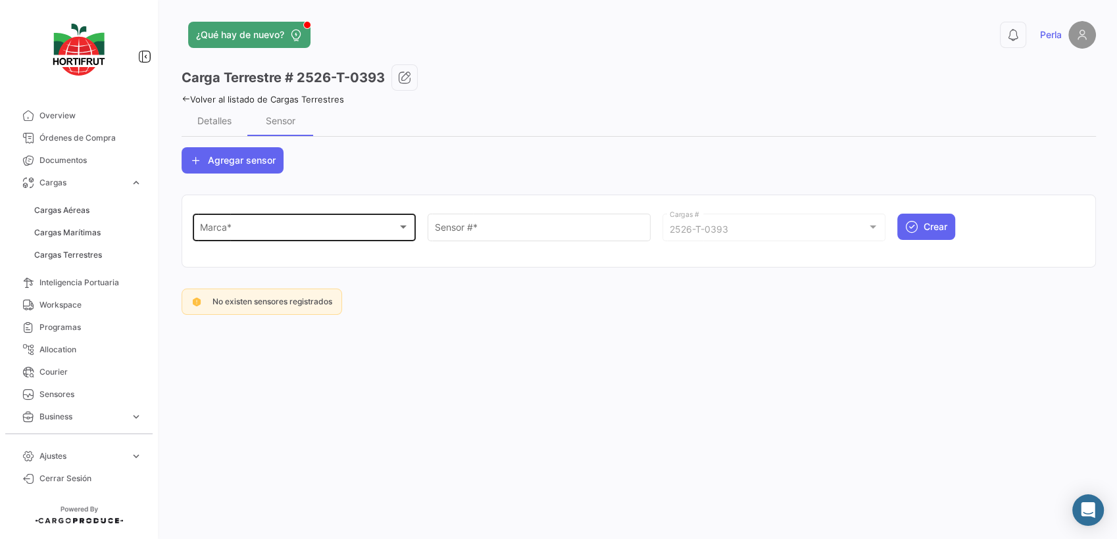
click at [253, 239] on div "Marca * Marca *" at bounding box center [304, 226] width 209 height 30
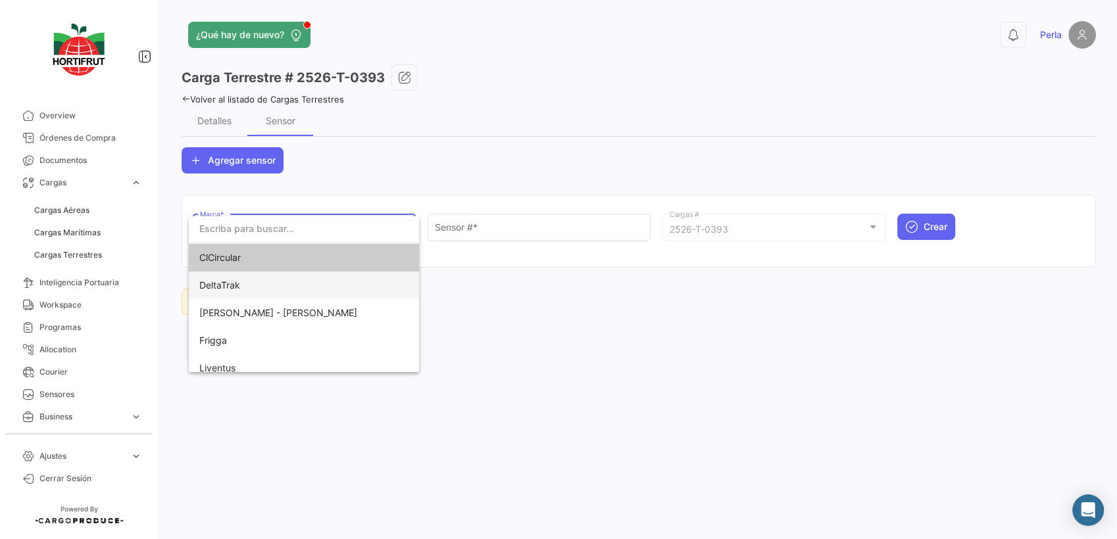
click at [251, 284] on span "DeltaTrak" at bounding box center [291, 286] width 184 height 28
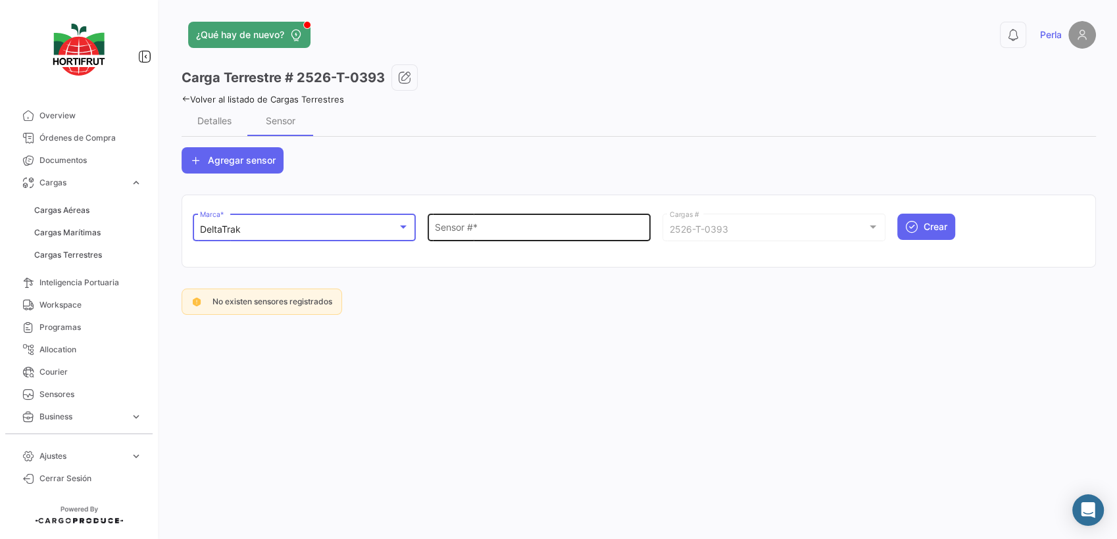
click at [468, 235] on input "Sensor # *" at bounding box center [539, 229] width 209 height 11
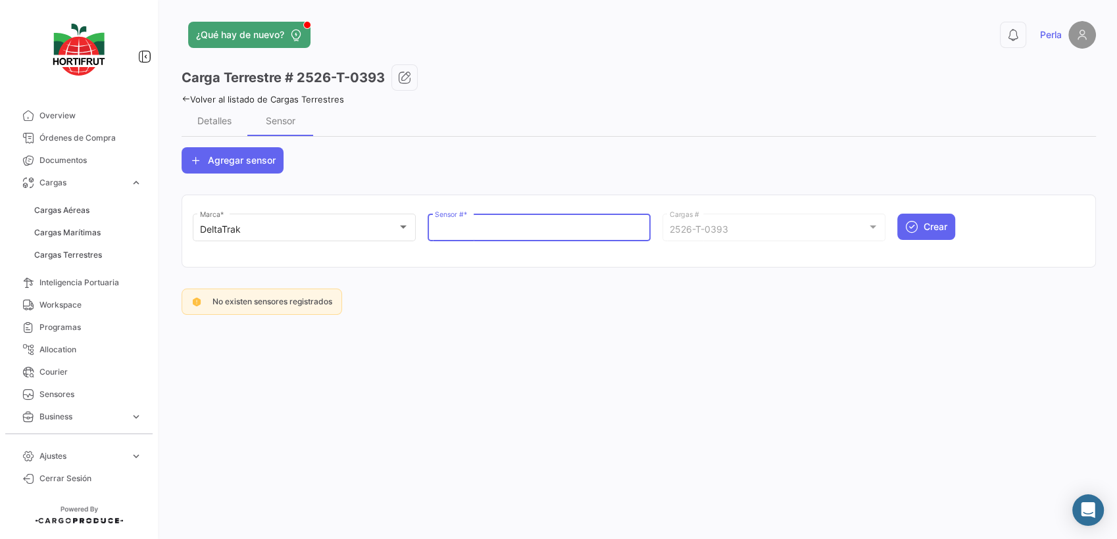
paste input "68802115"
type input "68802115"
click button "Crear" at bounding box center [926, 227] width 58 height 26
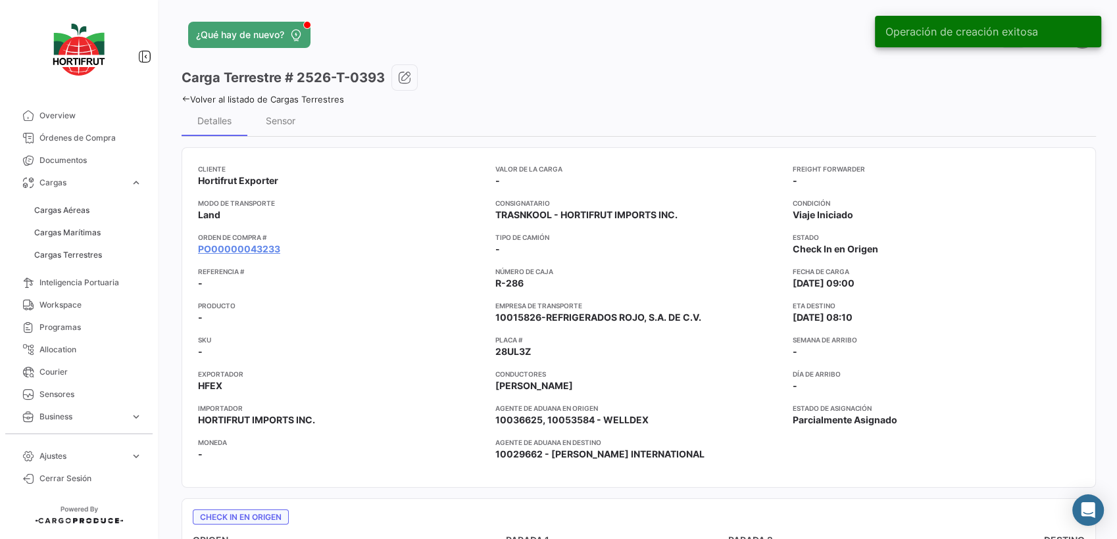
click at [180, 97] on div "¿Qué hay de nuevo? 0 Perla Carga Terrestre # 2526-T-0393 Volver al listado de C…" at bounding box center [639, 269] width 956 height 539
click at [184, 101] on icon at bounding box center [186, 99] width 9 height 9
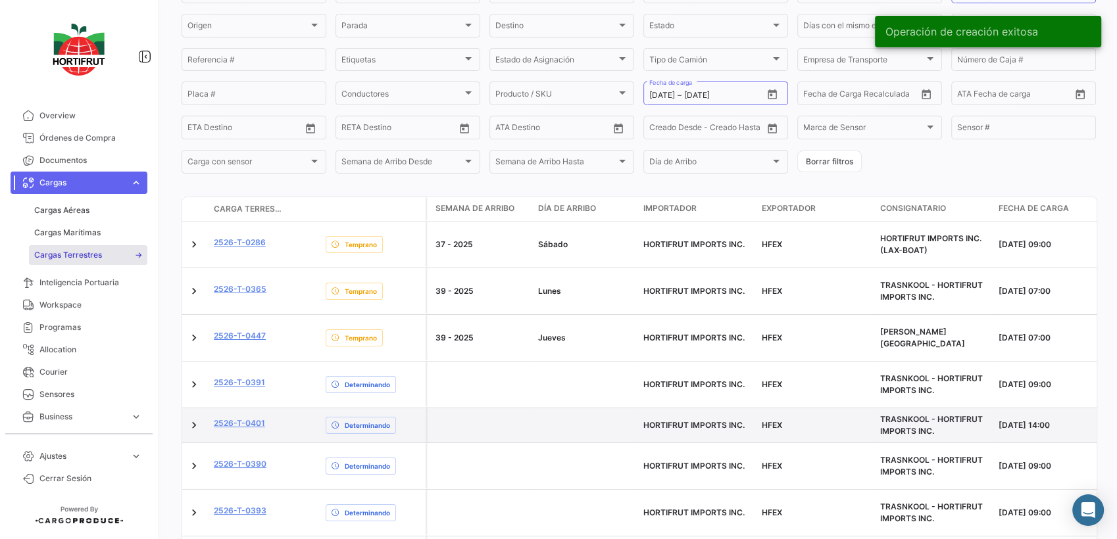
scroll to position [253, 0]
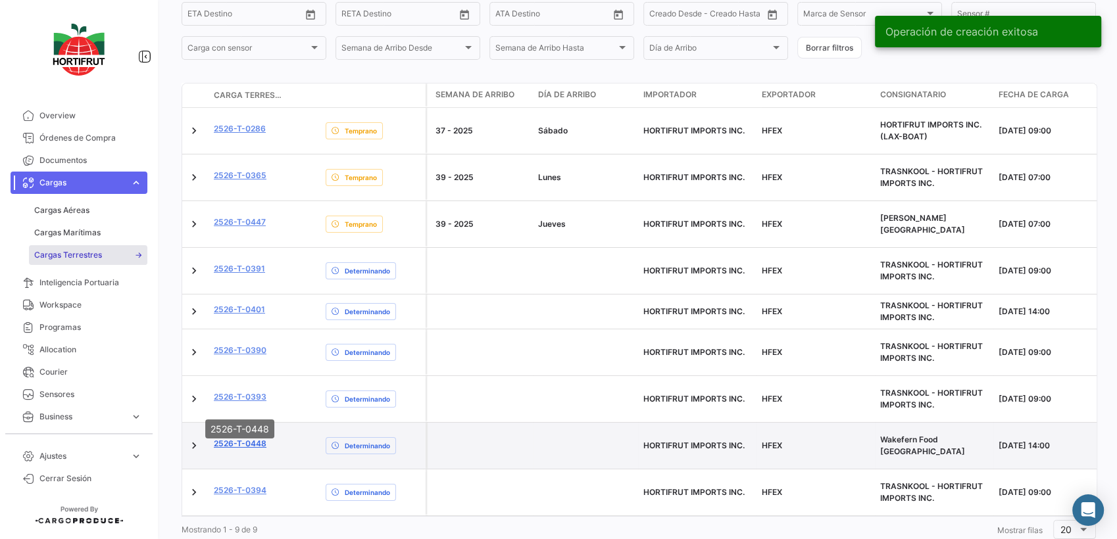
click at [237, 438] on link "2526-T-0448" at bounding box center [240, 444] width 53 height 12
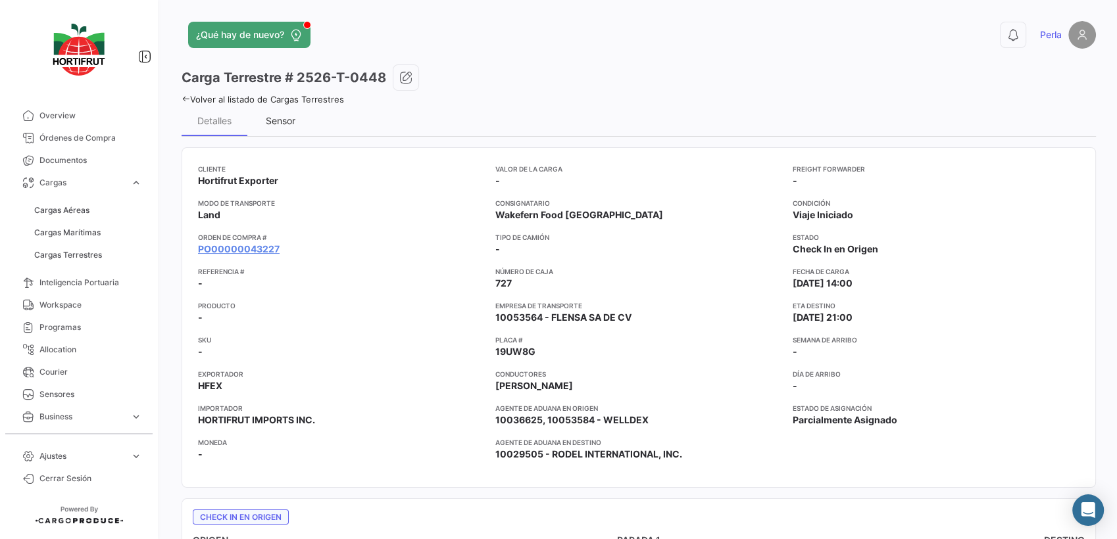
click at [270, 121] on div "Sensor" at bounding box center [281, 120] width 30 height 11
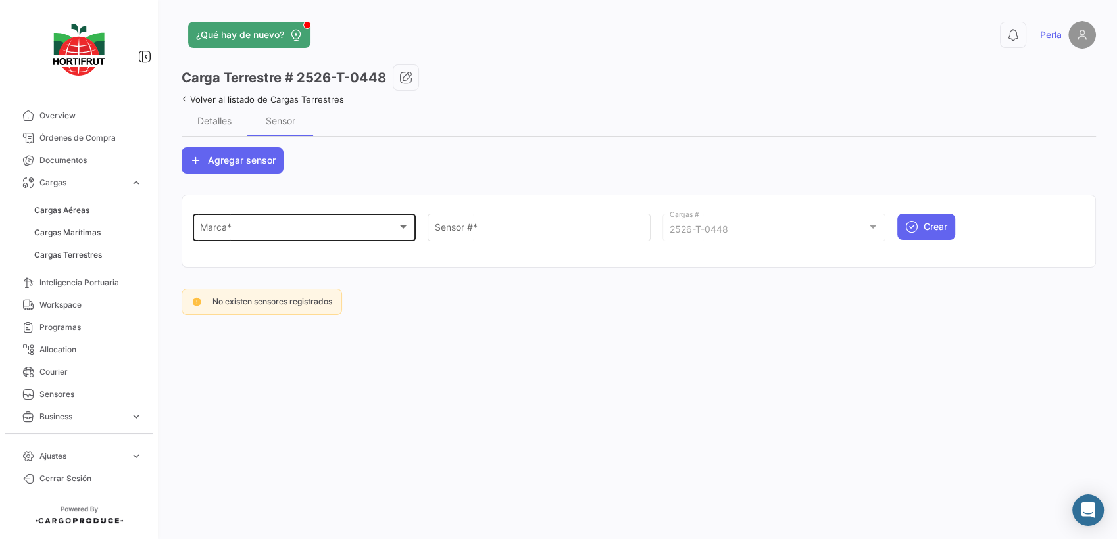
click at [259, 229] on div "Marca *" at bounding box center [298, 229] width 197 height 11
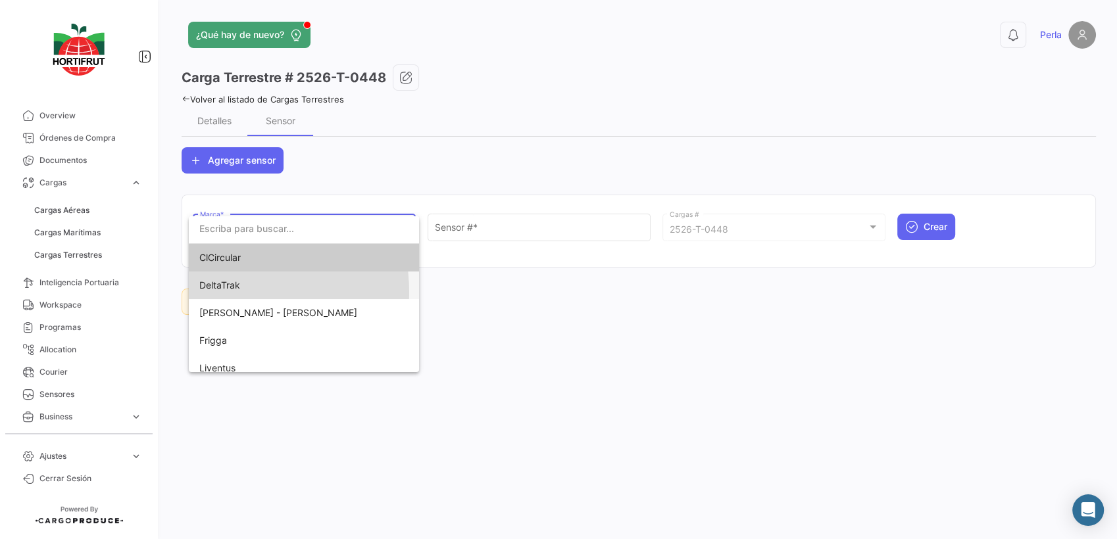
click at [236, 291] on span "DeltaTrak" at bounding box center [291, 286] width 184 height 28
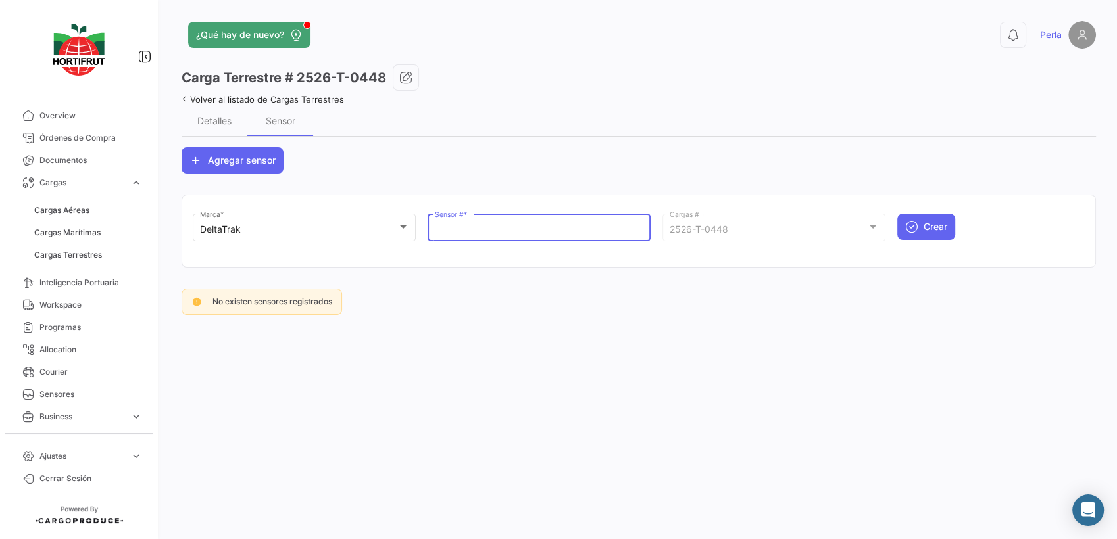
click at [473, 232] on input "Sensor # *" at bounding box center [539, 229] width 209 height 11
paste input "68801383"
type input "68801383"
click at [926, 227] on span "Crear" at bounding box center [936, 226] width 24 height 13
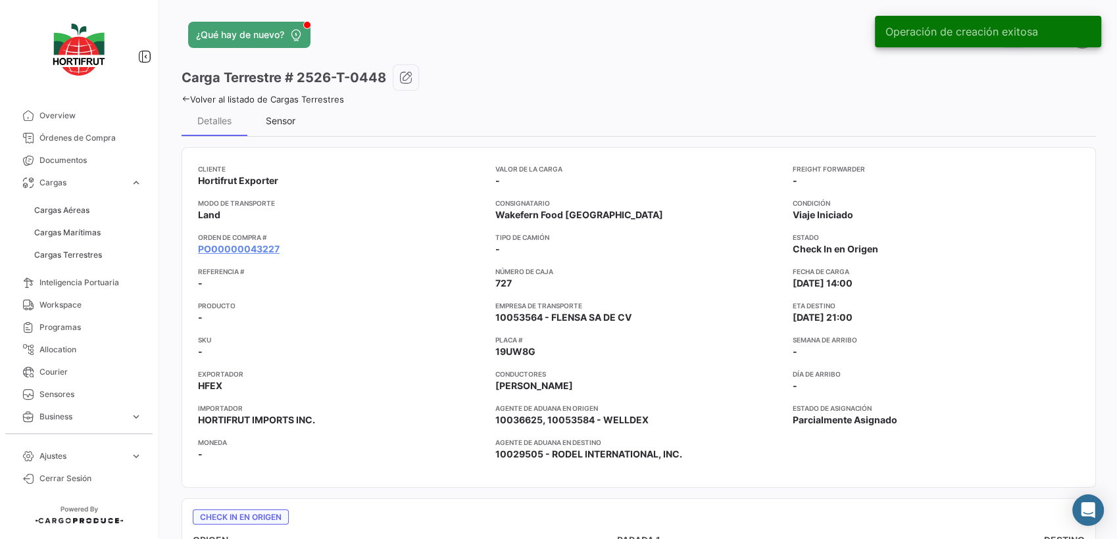
click at [278, 124] on div "Sensor" at bounding box center [280, 121] width 66 height 32
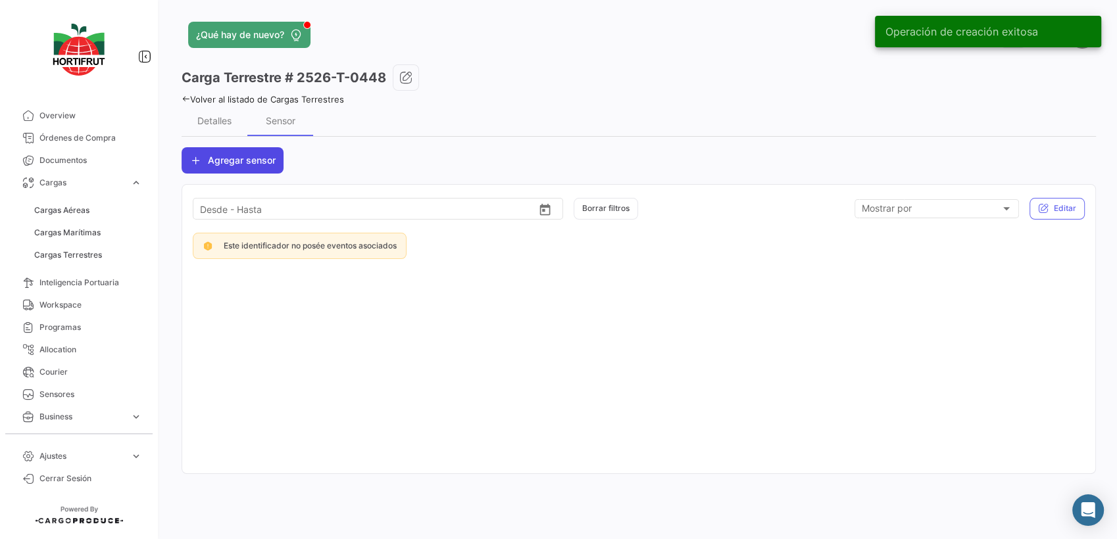
click at [237, 165] on span "Agregar sensor" at bounding box center [242, 160] width 68 height 13
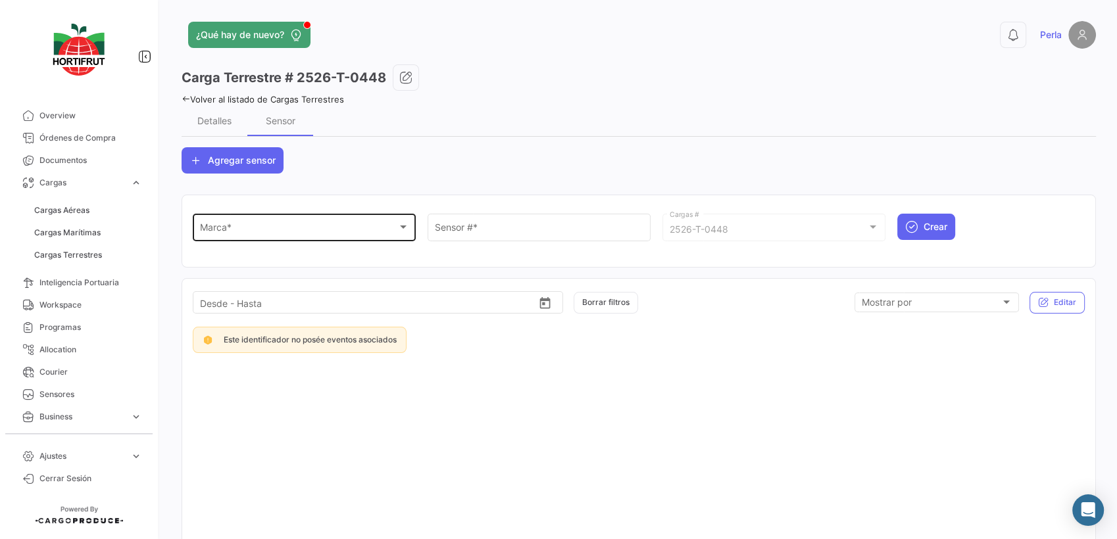
click at [226, 238] on div "Marca * Marca *" at bounding box center [304, 226] width 209 height 30
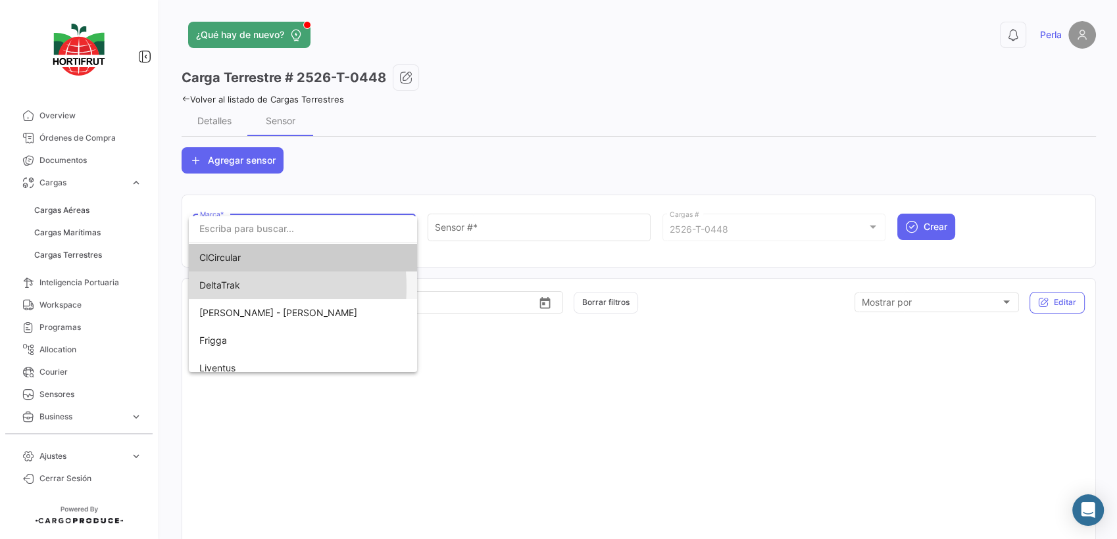
click at [216, 287] on span "DeltaTrak" at bounding box center [219, 285] width 41 height 11
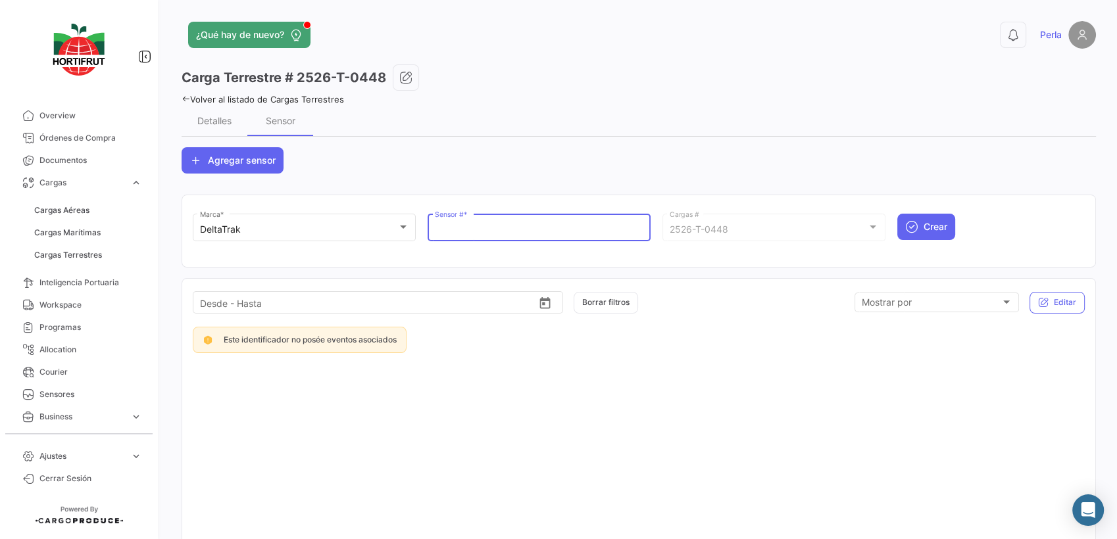
click at [458, 230] on input "Sensor # *" at bounding box center [539, 229] width 209 height 11
paste input "68802123"
type input "68802123"
click at [914, 228] on button "Crear" at bounding box center [926, 227] width 58 height 26
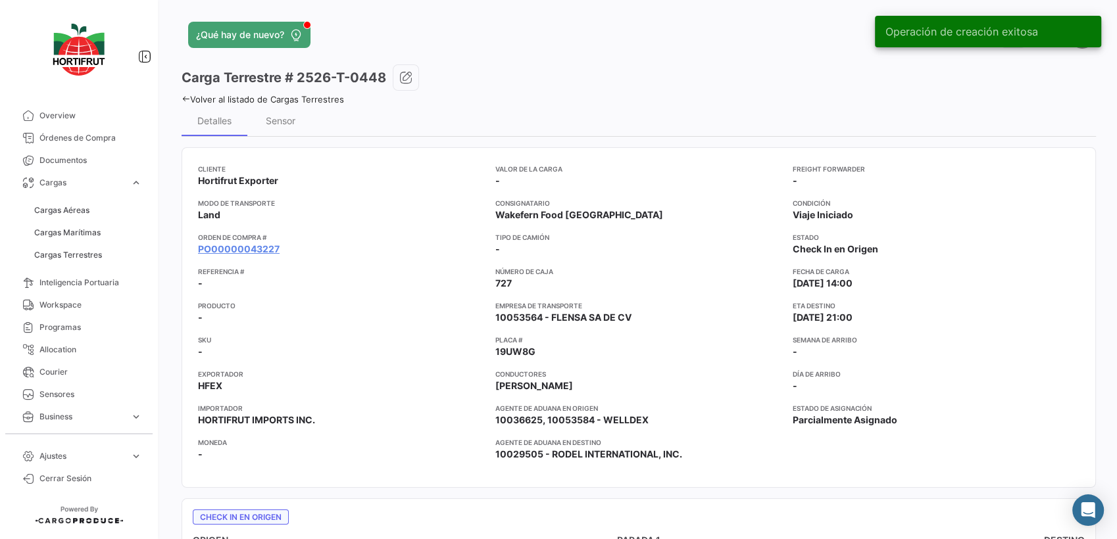
click at [184, 99] on icon at bounding box center [186, 99] width 9 height 9
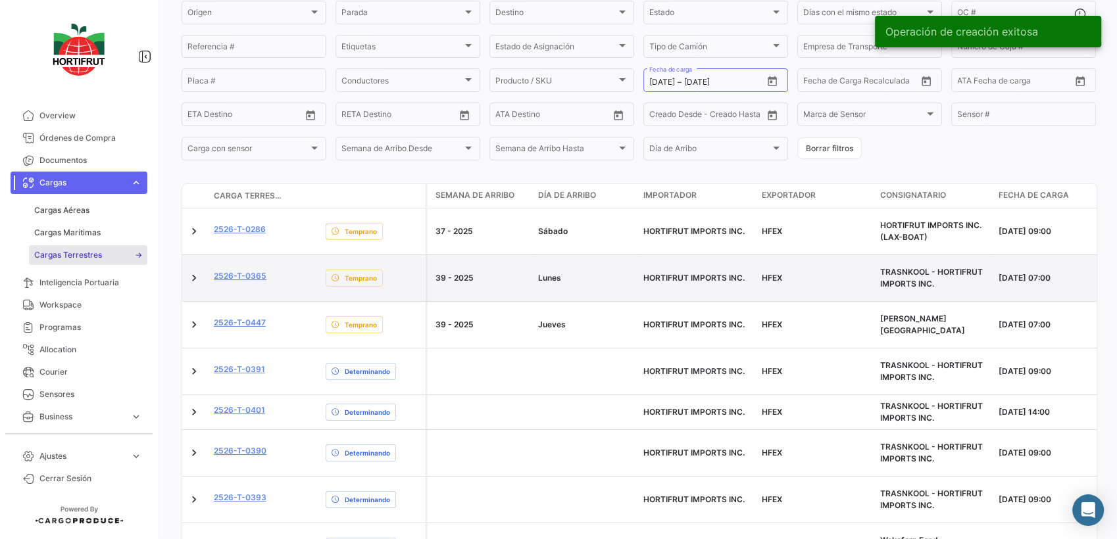
scroll to position [253, 0]
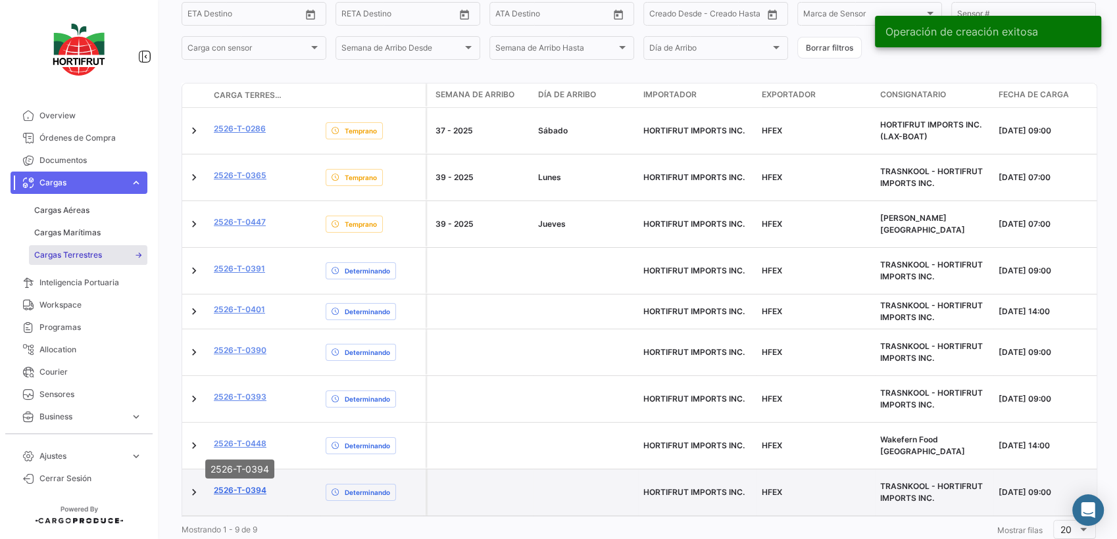
click at [239, 485] on link "2526-T-0394" at bounding box center [240, 491] width 53 height 12
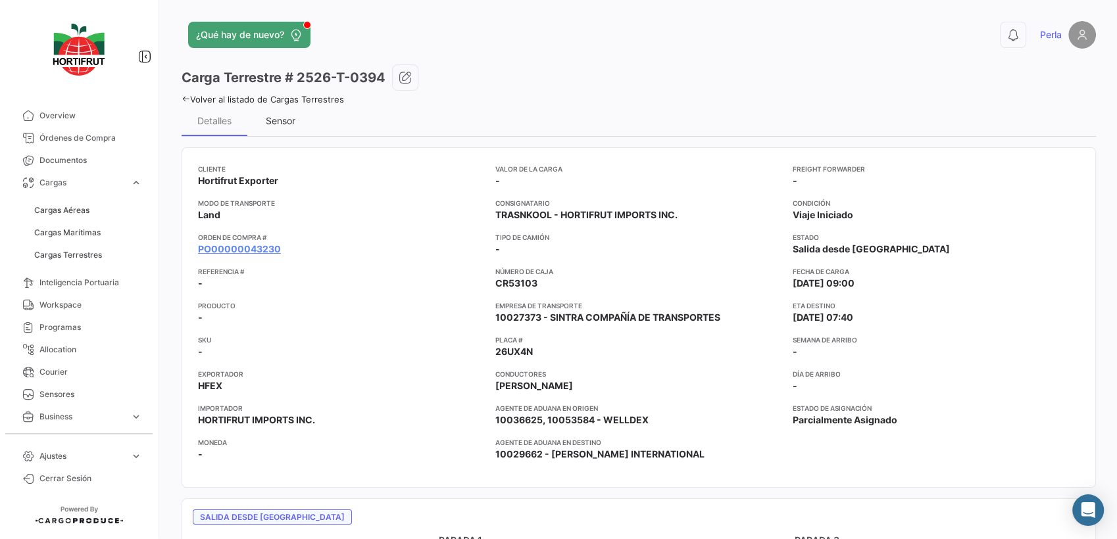
click at [280, 117] on div "Sensor" at bounding box center [281, 120] width 30 height 11
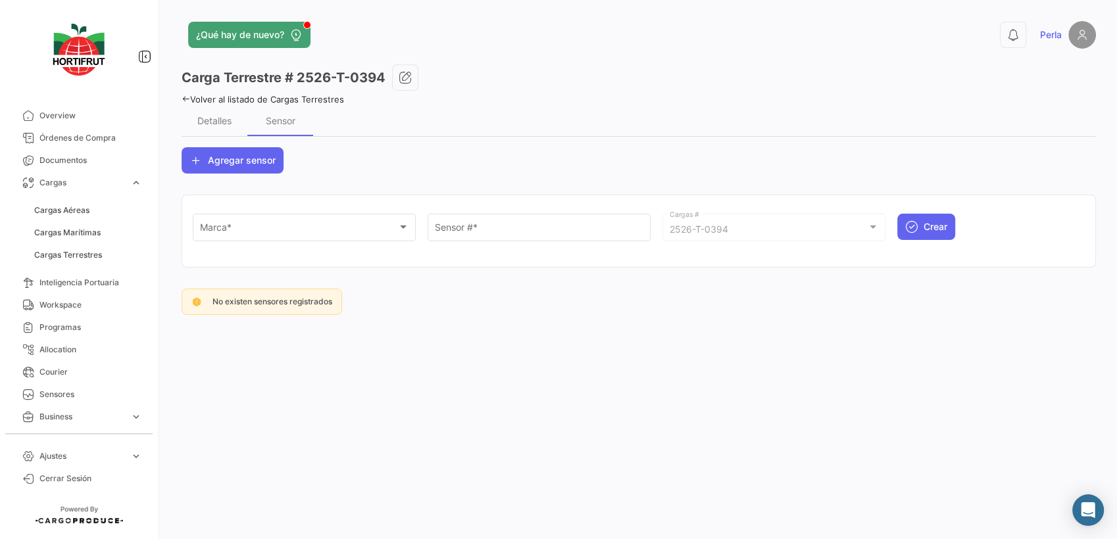
click at [260, 244] on div "Marca * Marca *" at bounding box center [304, 234] width 223 height 41
click at [239, 235] on div "Marca *" at bounding box center [298, 229] width 197 height 11
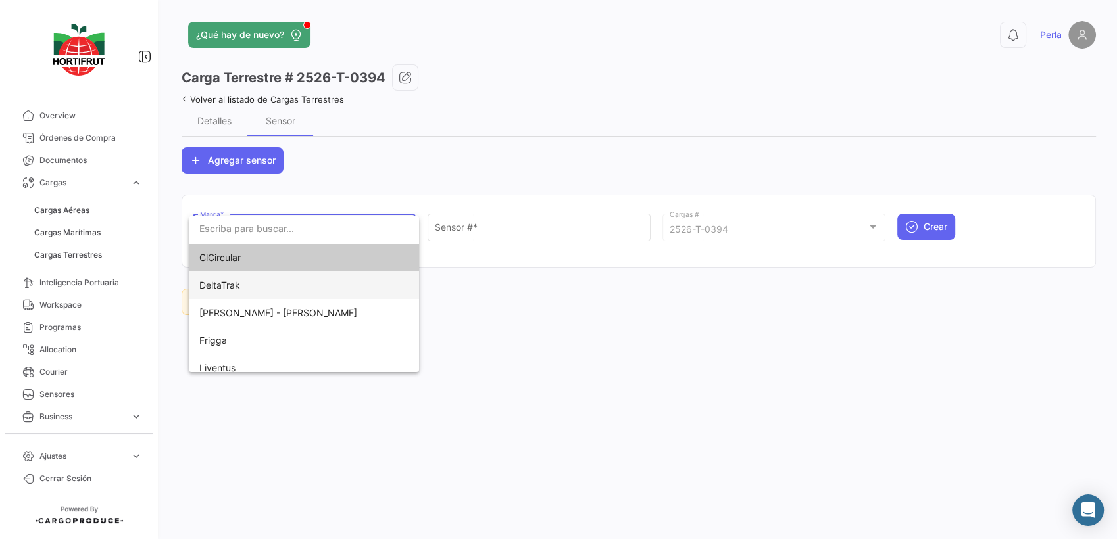
click at [210, 291] on span "DeltaTrak" at bounding box center [291, 286] width 184 height 28
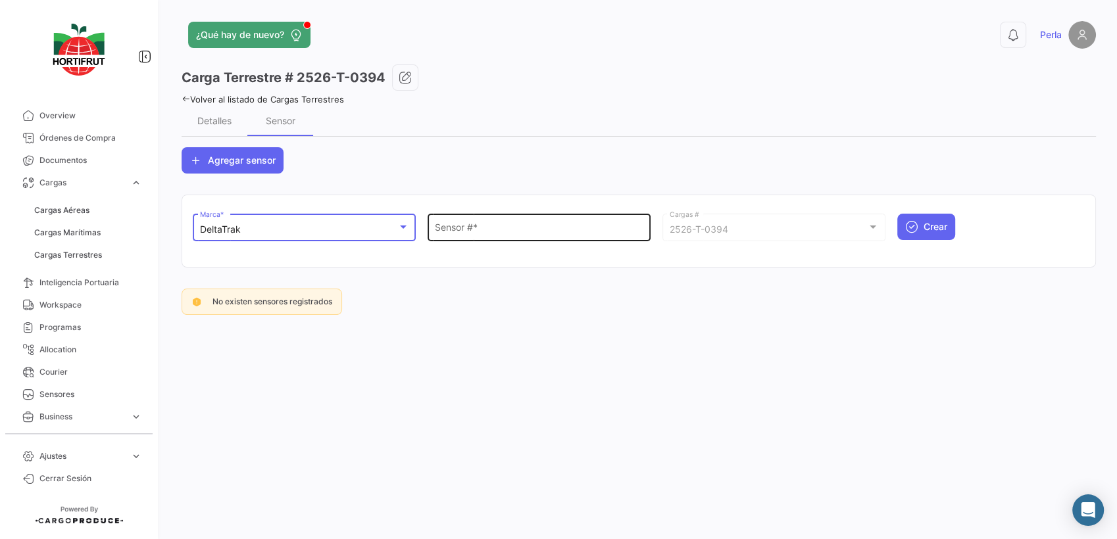
click at [454, 218] on div "Sensor # *" at bounding box center [539, 226] width 209 height 30
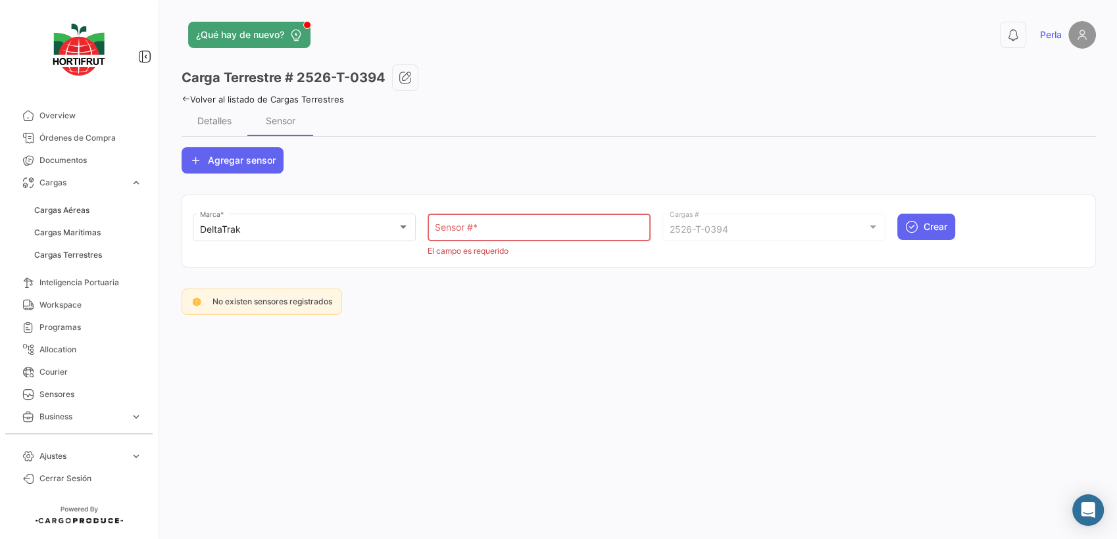
drag, startPoint x: 453, startPoint y: 219, endPoint x: 439, endPoint y: 224, distance: 15.4
click at [439, 224] on input "Sensor # *" at bounding box center [539, 229] width 209 height 11
paste input "68800417"
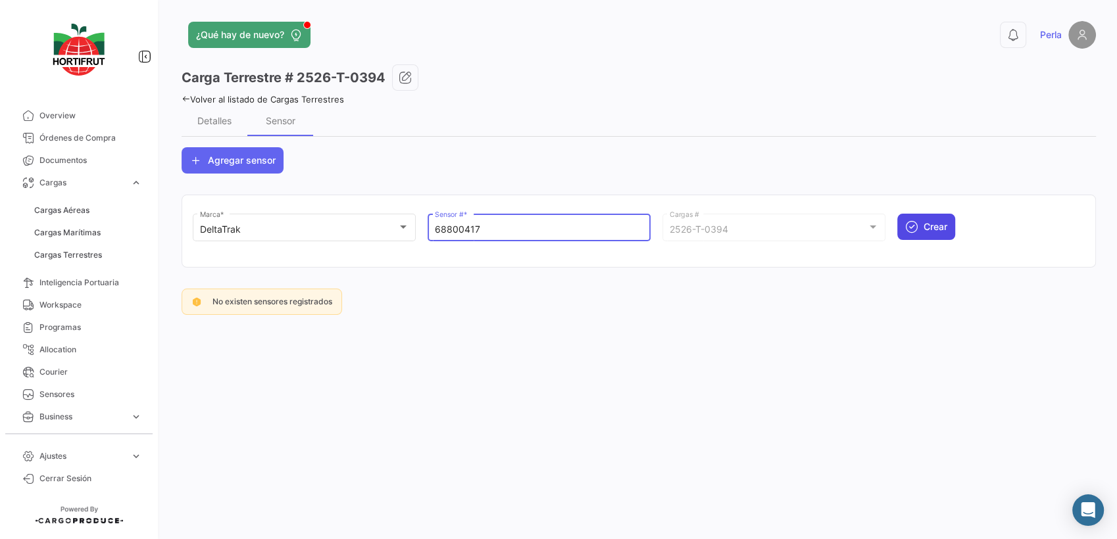
type input "68800417"
click at [929, 230] on span "Crear" at bounding box center [936, 226] width 24 height 13
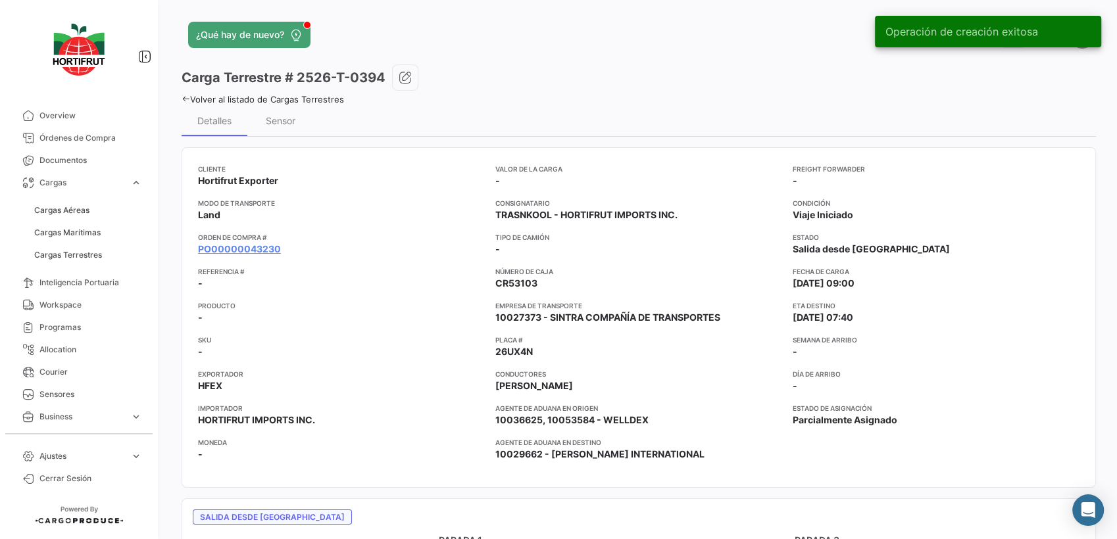
click at [182, 96] on icon at bounding box center [186, 99] width 9 height 9
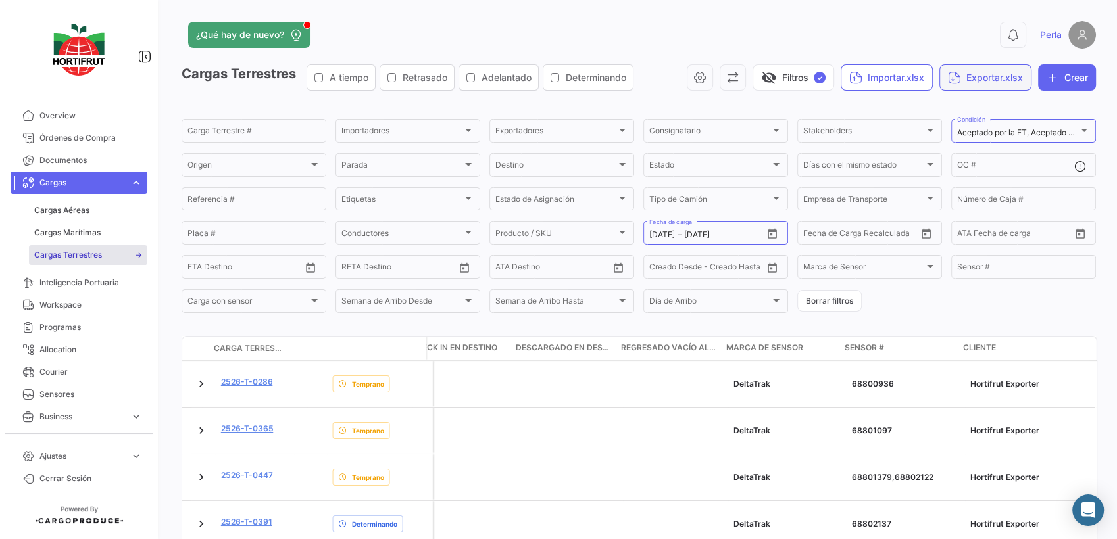
click at [980, 79] on button "Exportar.xlsx" at bounding box center [985, 77] width 92 height 26
click at [958, 111] on span "Exportar Cargas" at bounding box center [973, 110] width 71 height 11
click at [769, 234] on icon "Open calendar" at bounding box center [772, 234] width 9 height 10
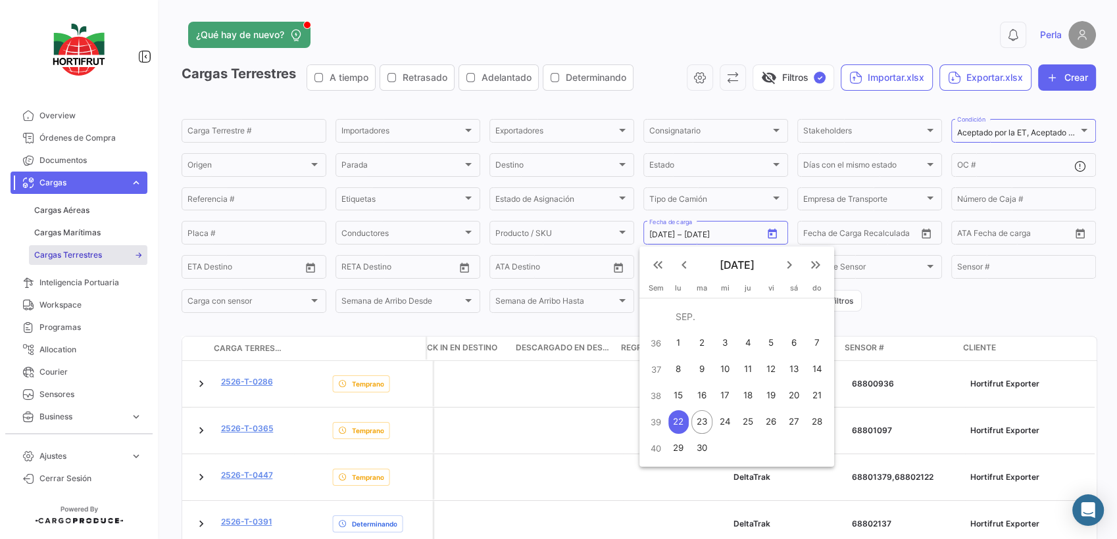
click at [934, 314] on div at bounding box center [558, 269] width 1117 height 539
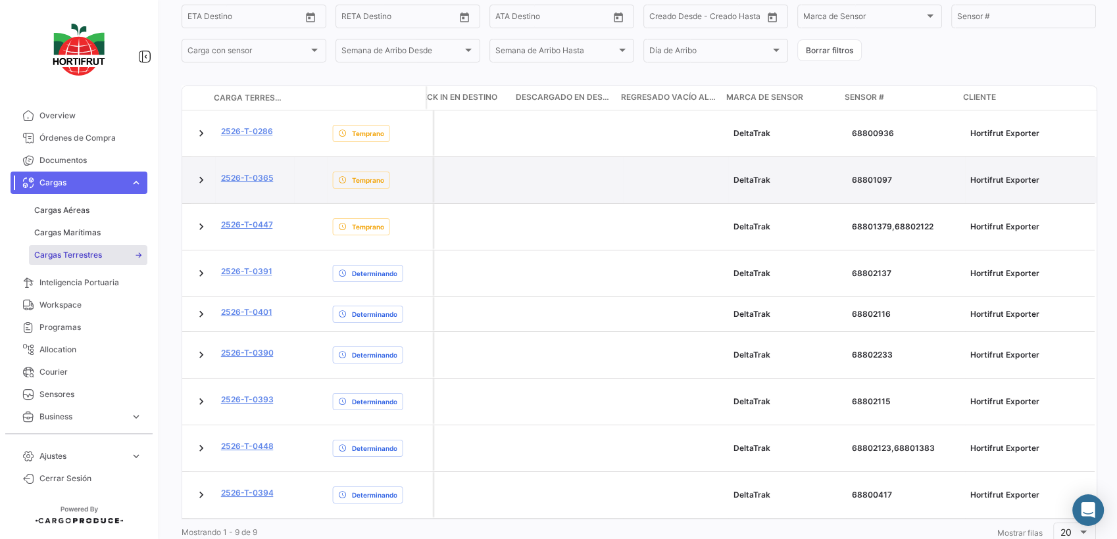
scroll to position [253, 0]
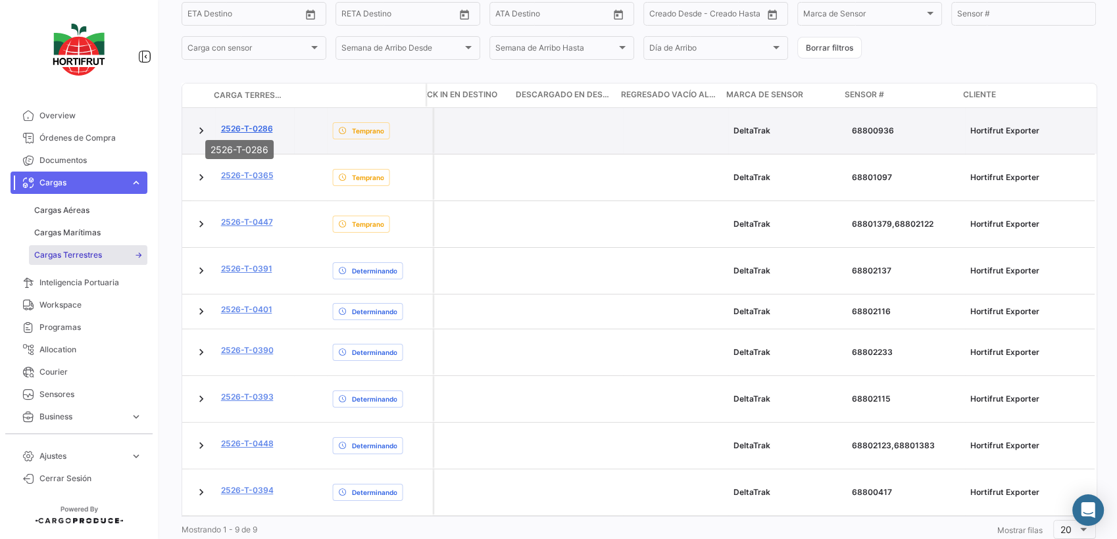
click at [245, 126] on link "2526-T-0286" at bounding box center [247, 129] width 52 height 12
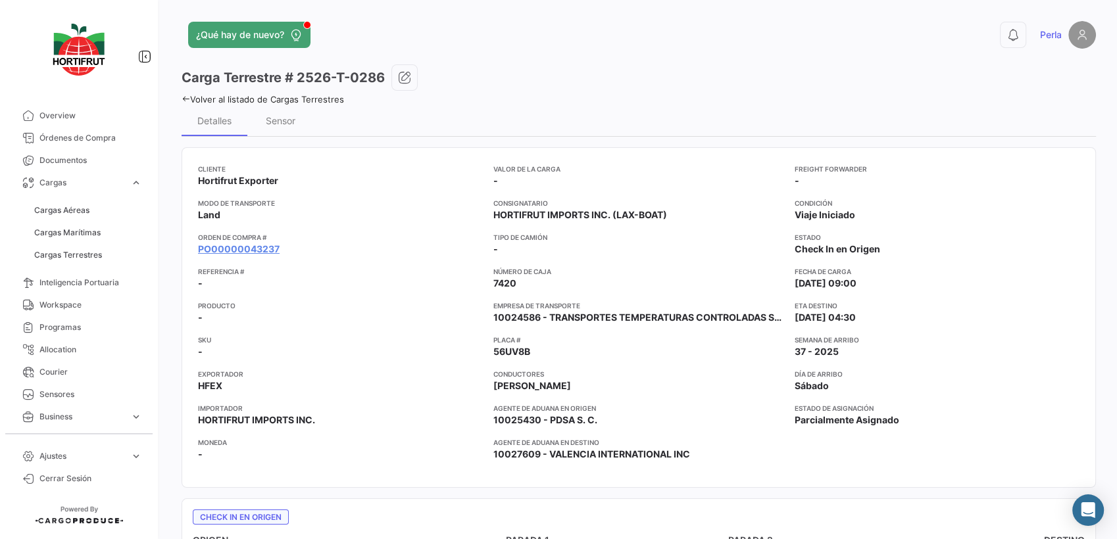
click at [186, 101] on icon at bounding box center [186, 99] width 9 height 9
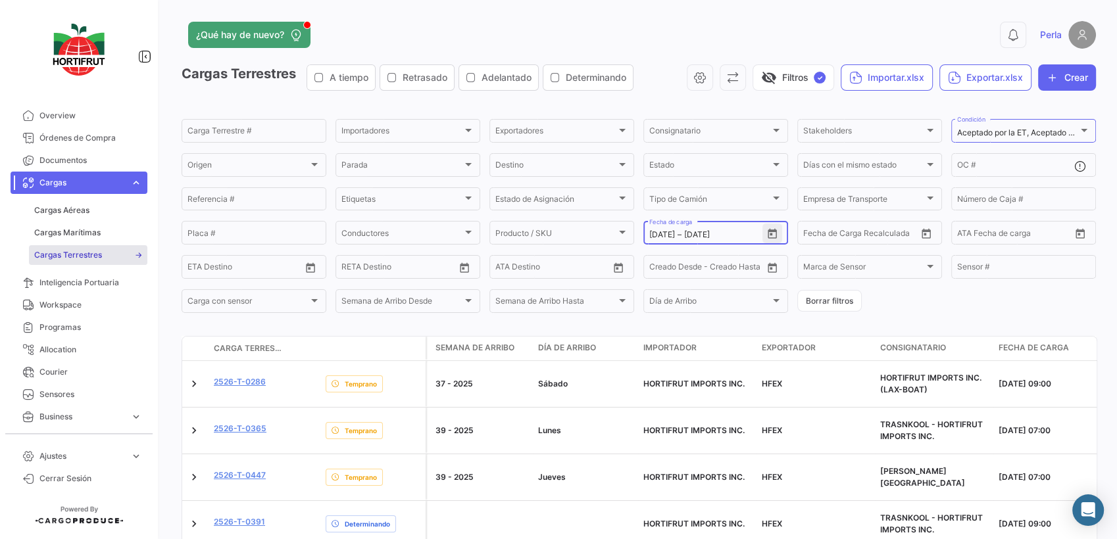
click at [773, 234] on icon "Open calendar" at bounding box center [772, 234] width 12 height 12
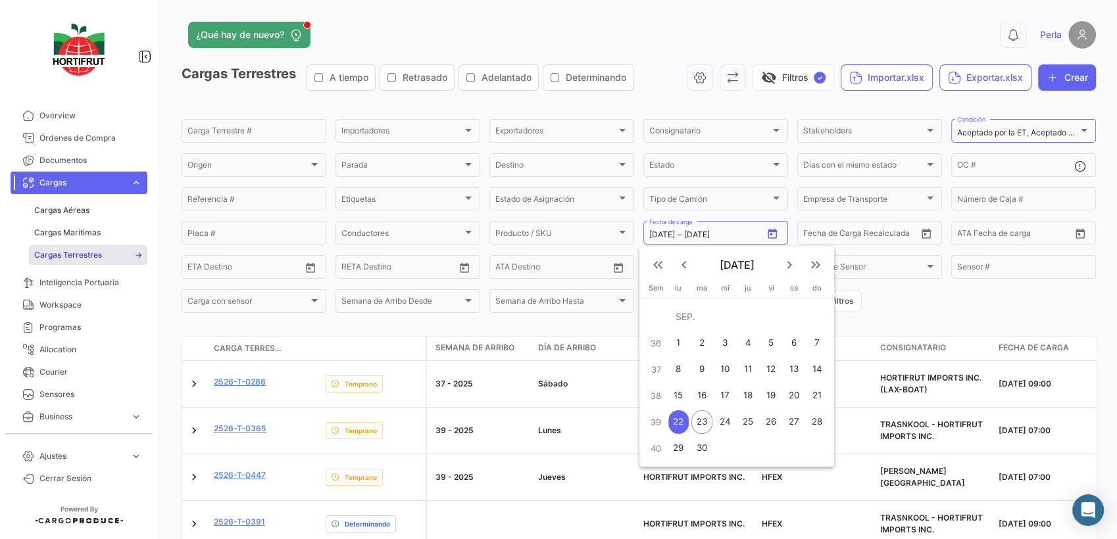
click at [678, 423] on div "22" at bounding box center [678, 422] width 20 height 24
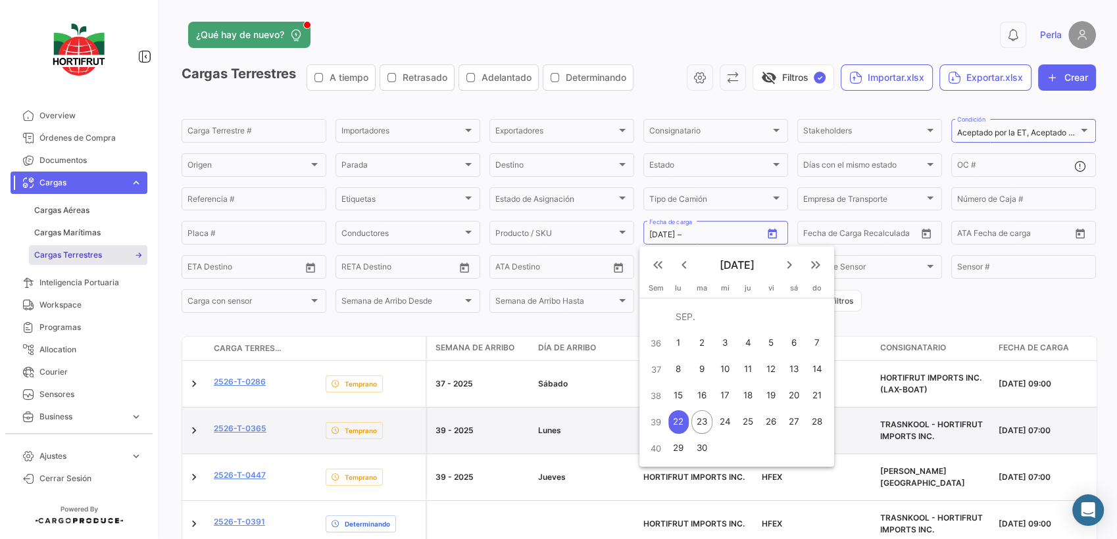
drag, startPoint x: 678, startPoint y: 423, endPoint x: 642, endPoint y: 422, distance: 36.2
click at [678, 422] on div "22" at bounding box center [678, 422] width 20 height 24
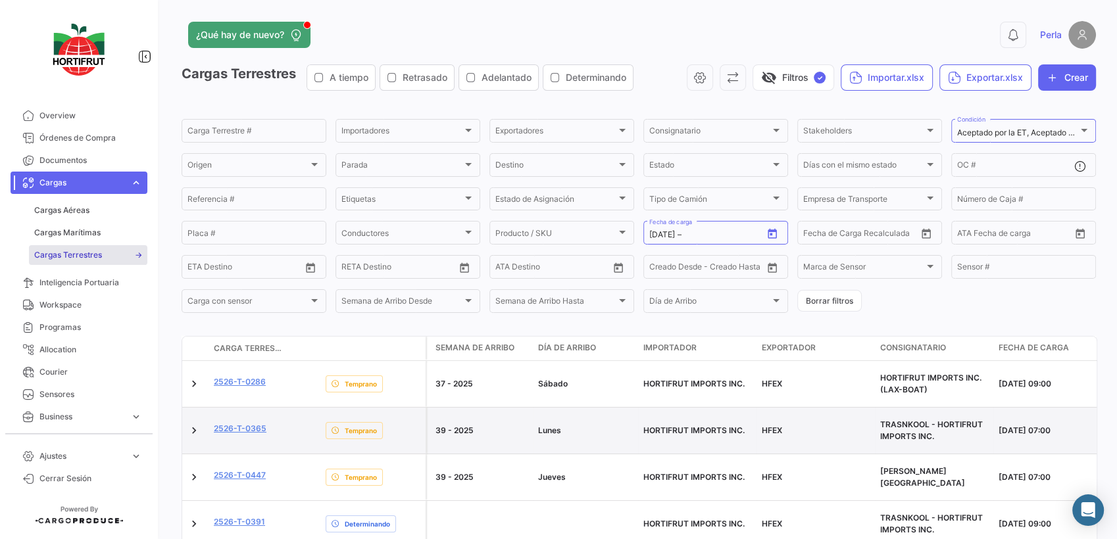
type input "[DATE]"
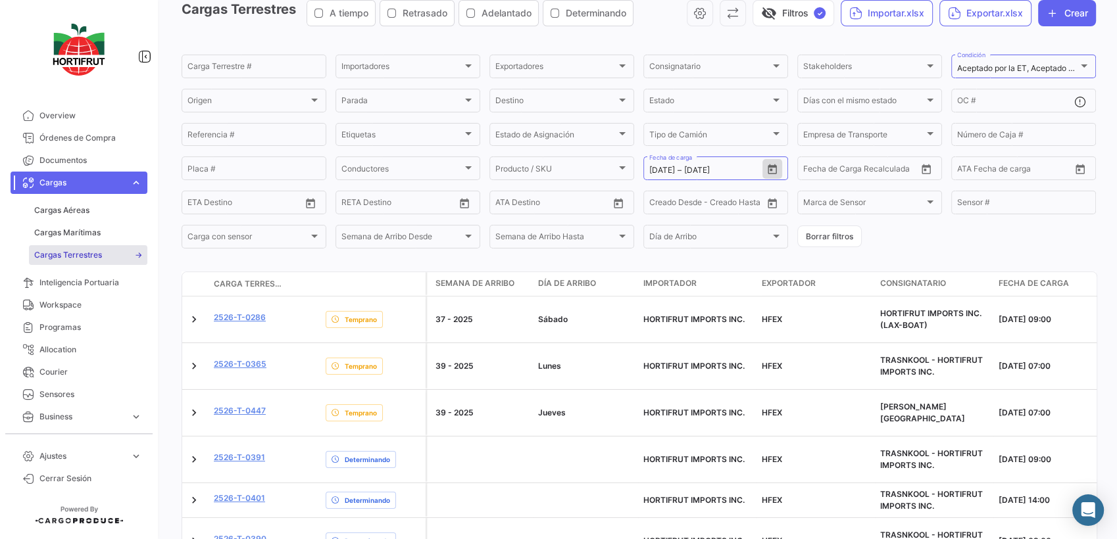
scroll to position [253, 0]
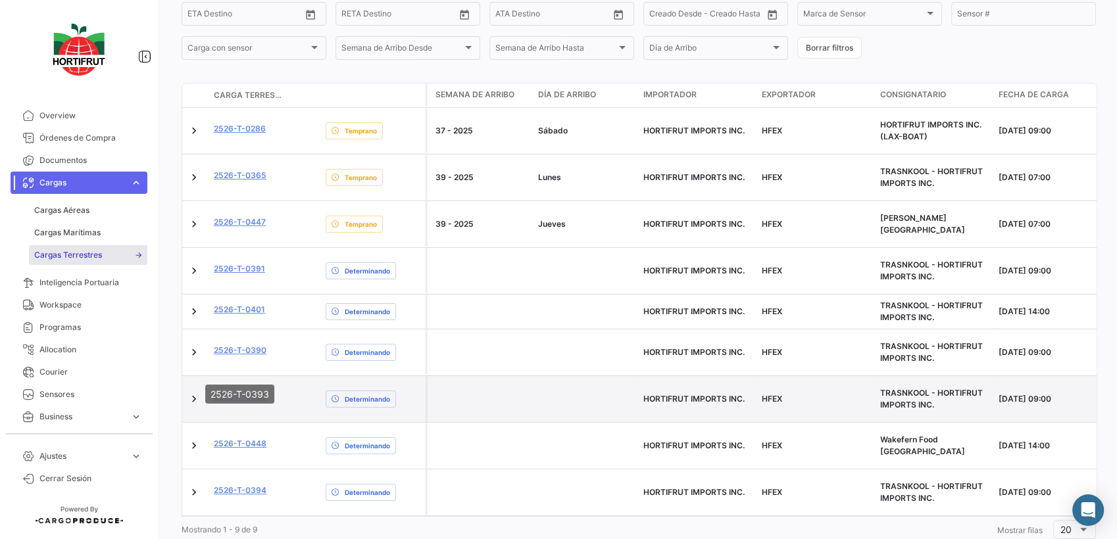
click at [247, 391] on link "2526-T-0393" at bounding box center [240, 397] width 53 height 12
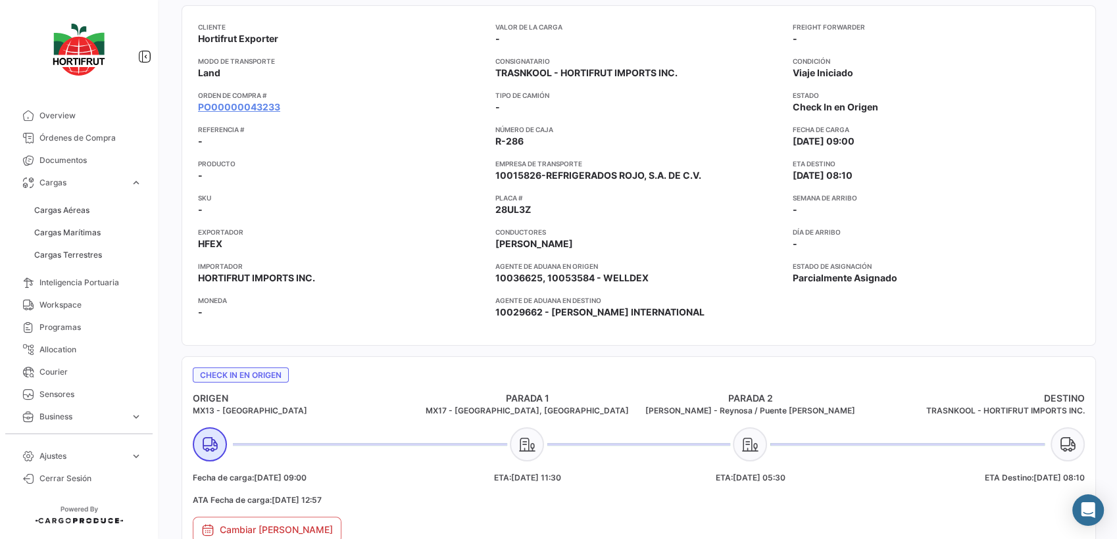
scroll to position [146, 0]
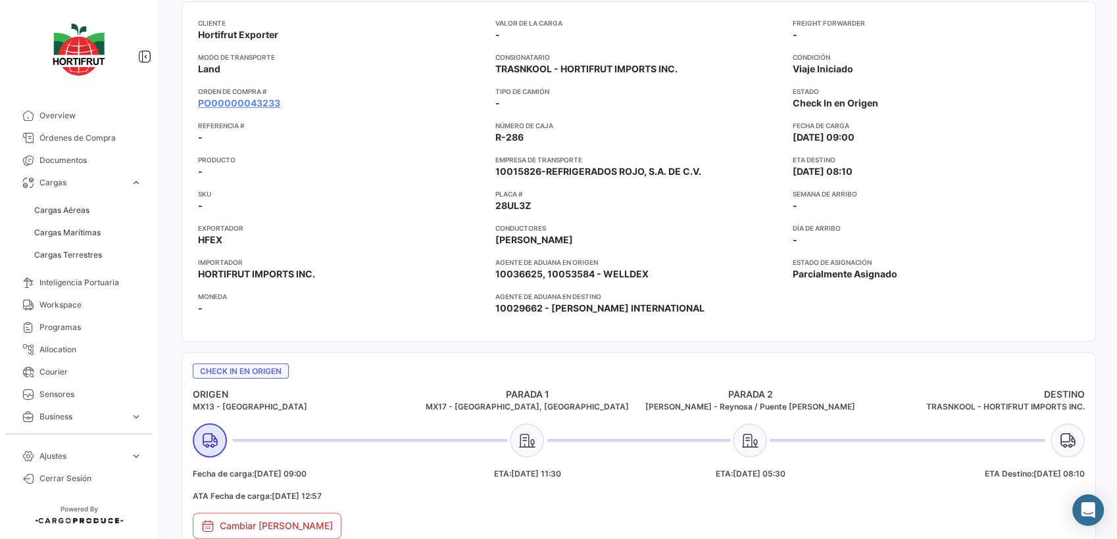
drag, startPoint x: 522, startPoint y: 136, endPoint x: 488, endPoint y: 134, distance: 34.3
click at [488, 134] on div "Cliente Hortifrut Exporter Modo de Transporte Land Orden de Compra # PO00000043…" at bounding box center [638, 172] width 881 height 308
copy span "R-286"
